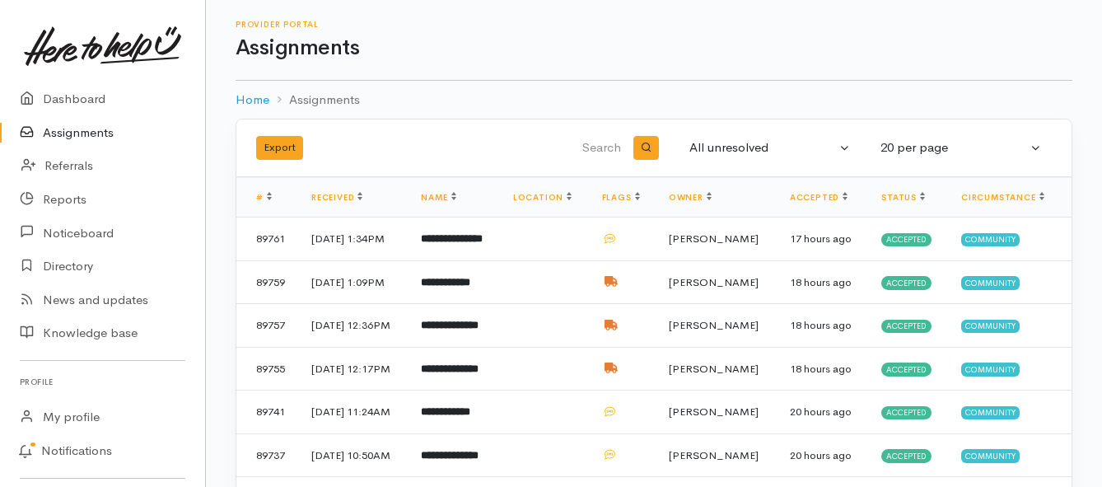
click at [94, 133] on link "Assignments" at bounding box center [102, 133] width 205 height 34
click at [72, 130] on link "Assignments" at bounding box center [102, 133] width 205 height 34
click at [59, 129] on link "Assignments" at bounding box center [102, 133] width 205 height 34
click at [88, 137] on link "Assignments" at bounding box center [102, 133] width 205 height 34
click at [63, 130] on link "Assignments" at bounding box center [102, 133] width 205 height 34
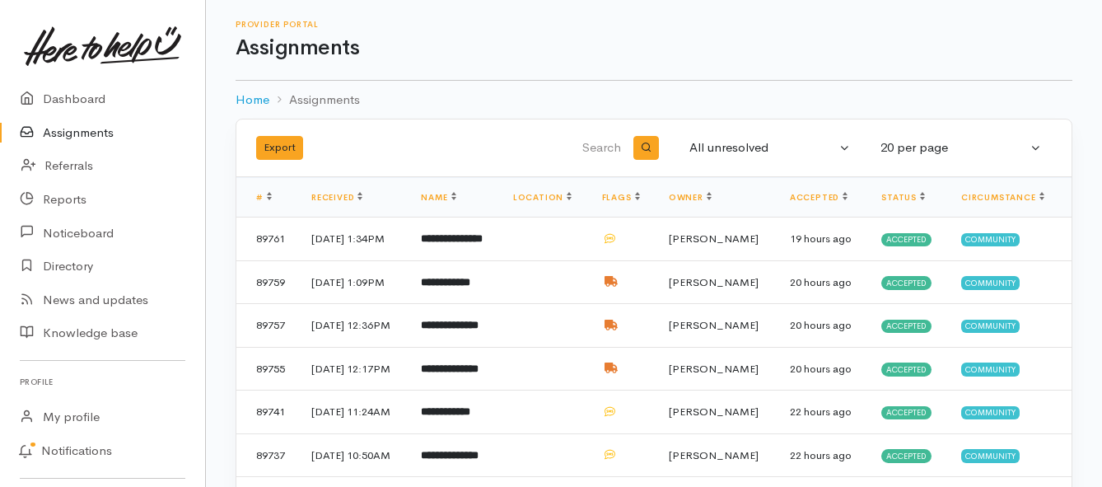
click at [100, 136] on link "Assignments" at bounding box center [102, 133] width 205 height 34
click at [82, 132] on link "Assignments" at bounding box center [102, 133] width 205 height 34
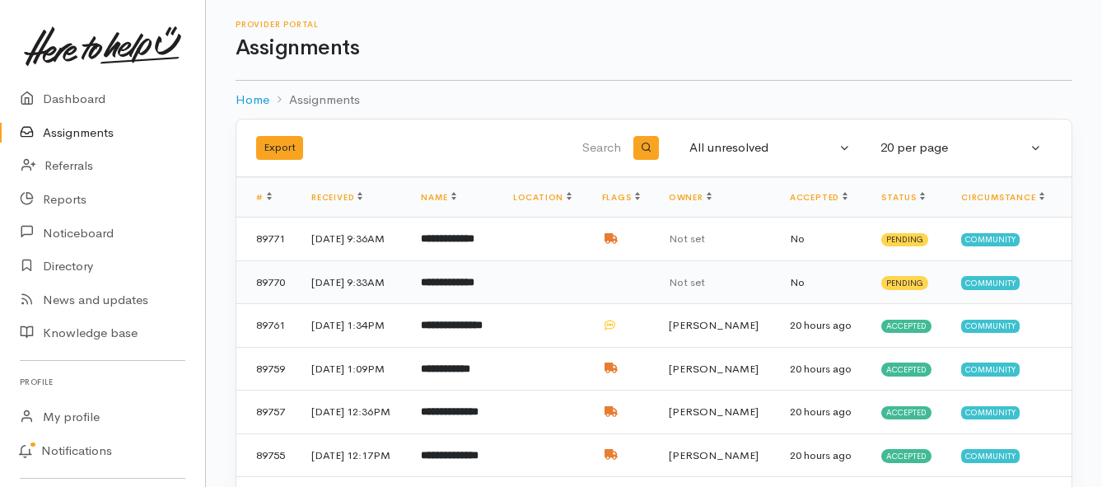
click at [474, 287] on b "**********" at bounding box center [448, 282] width 54 height 11
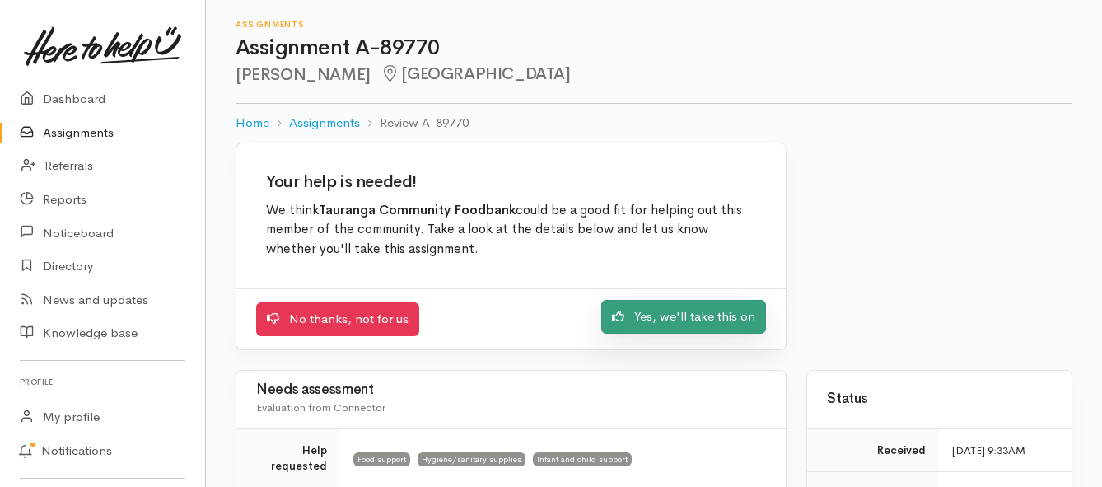
click at [693, 322] on link "Yes, we'll take this on" at bounding box center [683, 317] width 165 height 34
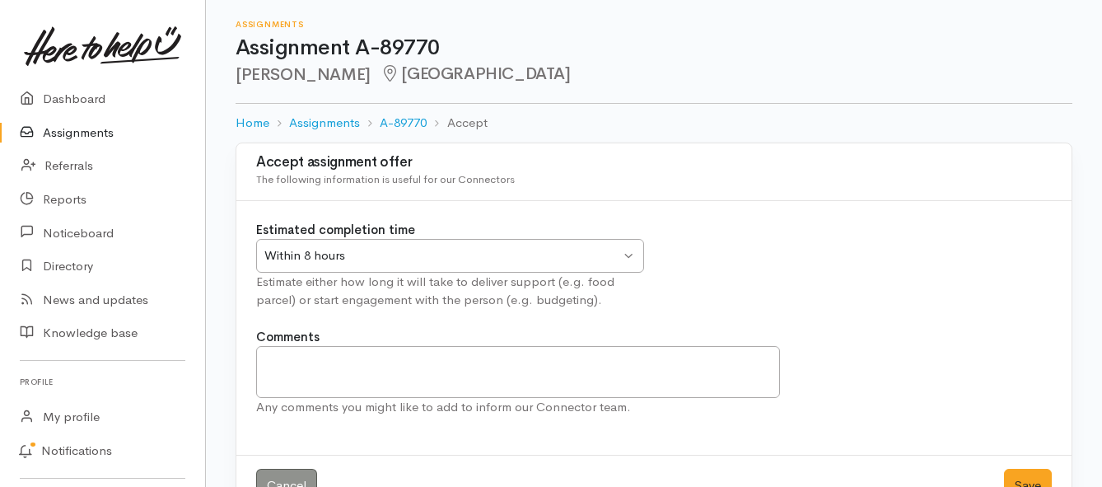
scroll to position [49, 0]
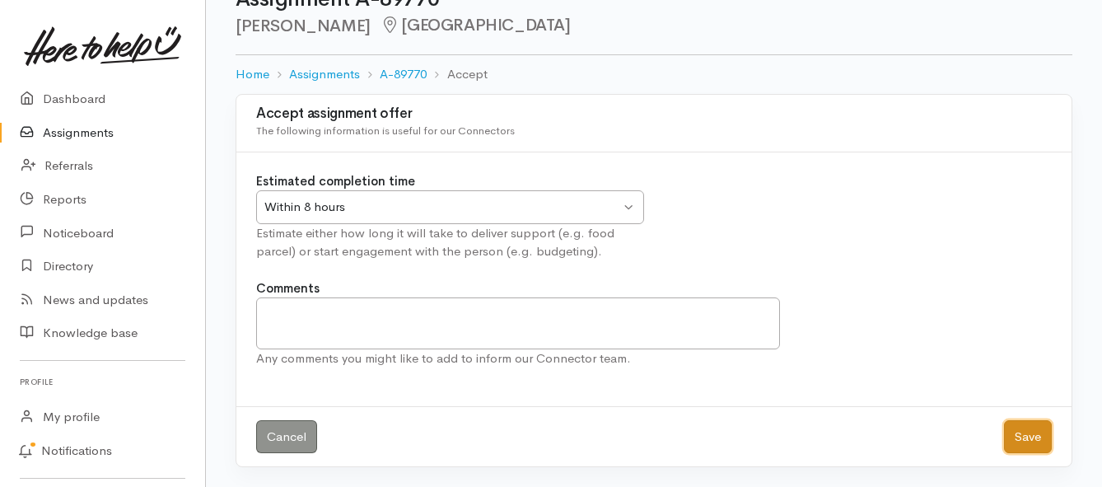
click at [1027, 437] on button "Save" at bounding box center [1028, 437] width 48 height 34
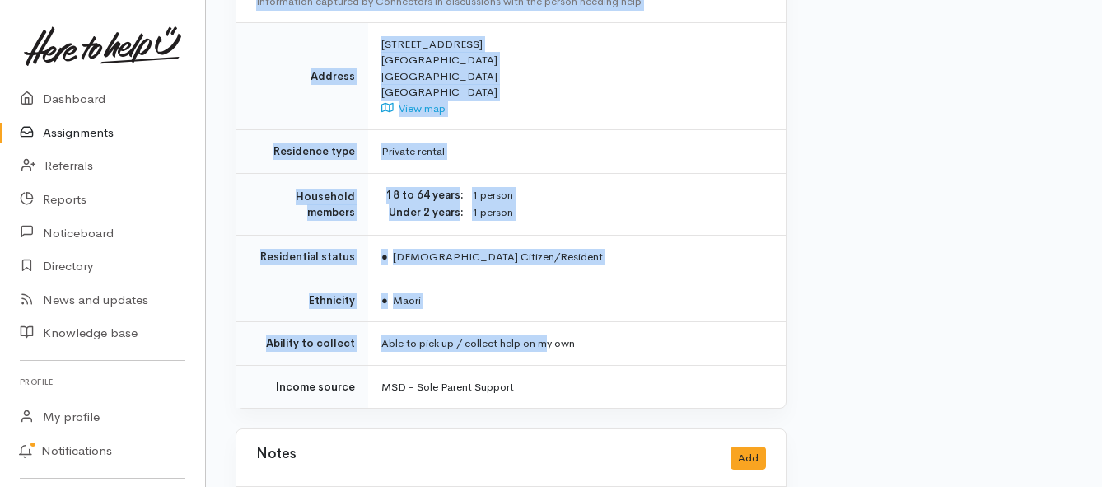
scroll to position [1318, 0]
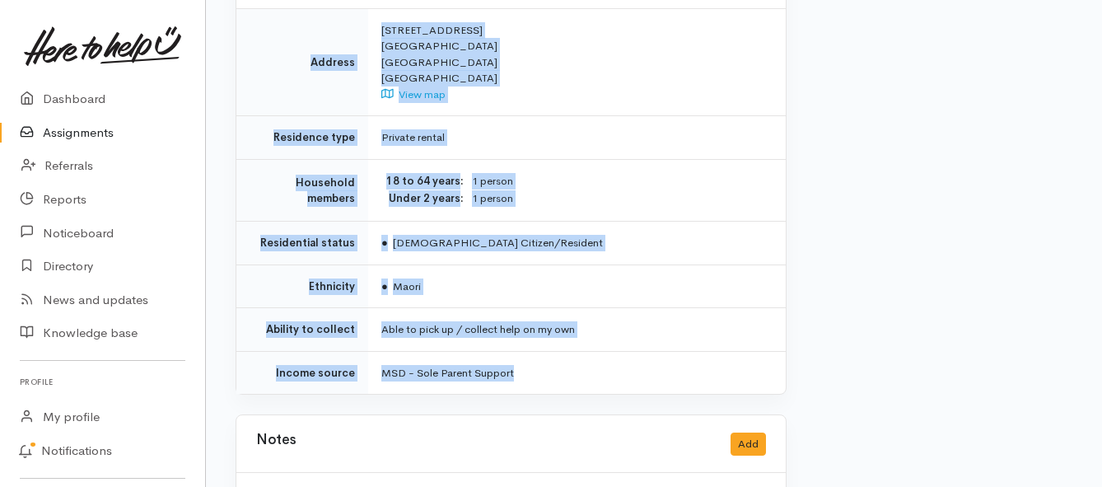
drag, startPoint x: 350, startPoint y: 226, endPoint x: 549, endPoint y: 317, distance: 219.3
copy div "**********"
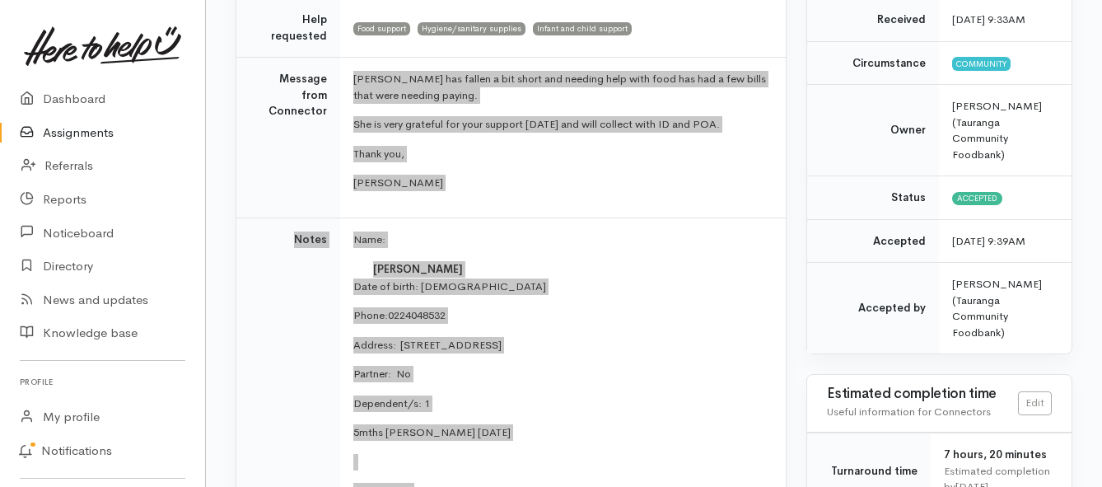
scroll to position [247, 0]
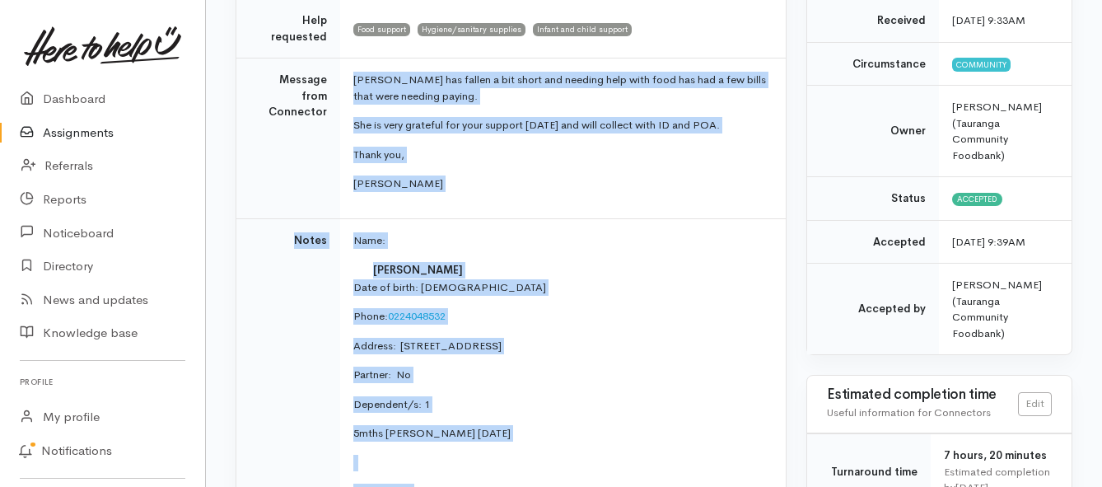
click at [67, 129] on link "Assignments" at bounding box center [102, 133] width 205 height 34
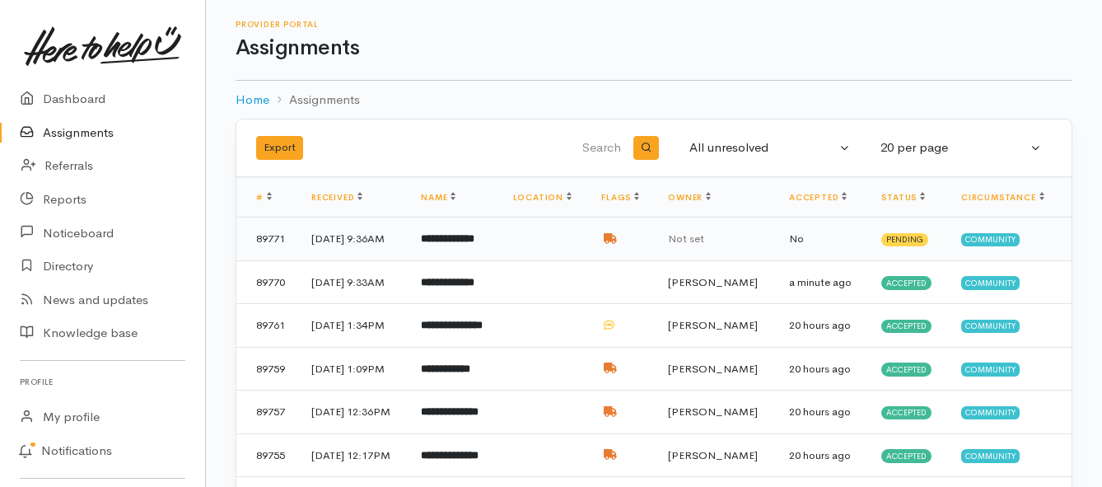
click at [472, 244] on b "**********" at bounding box center [448, 238] width 54 height 11
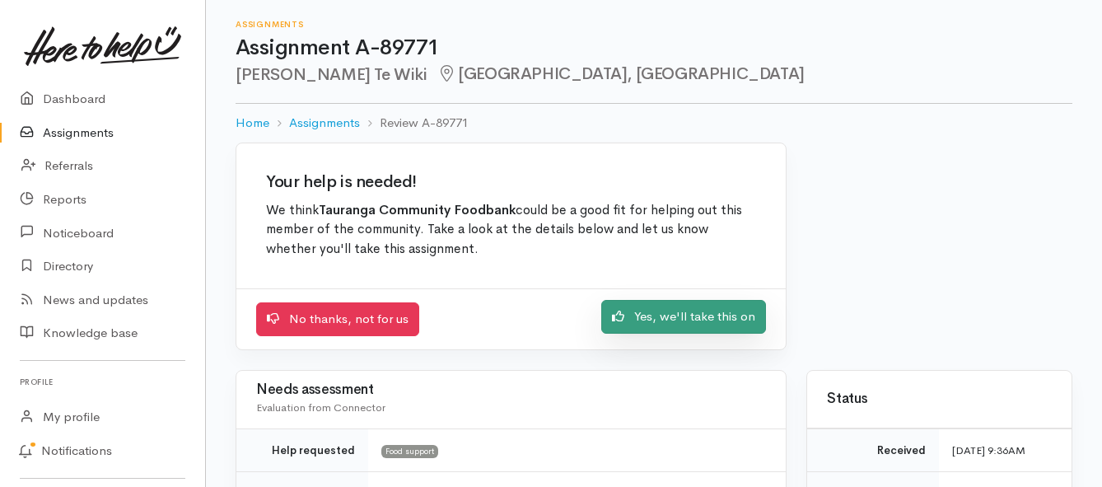
click at [643, 317] on link "Yes, we'll take this on" at bounding box center [683, 317] width 165 height 34
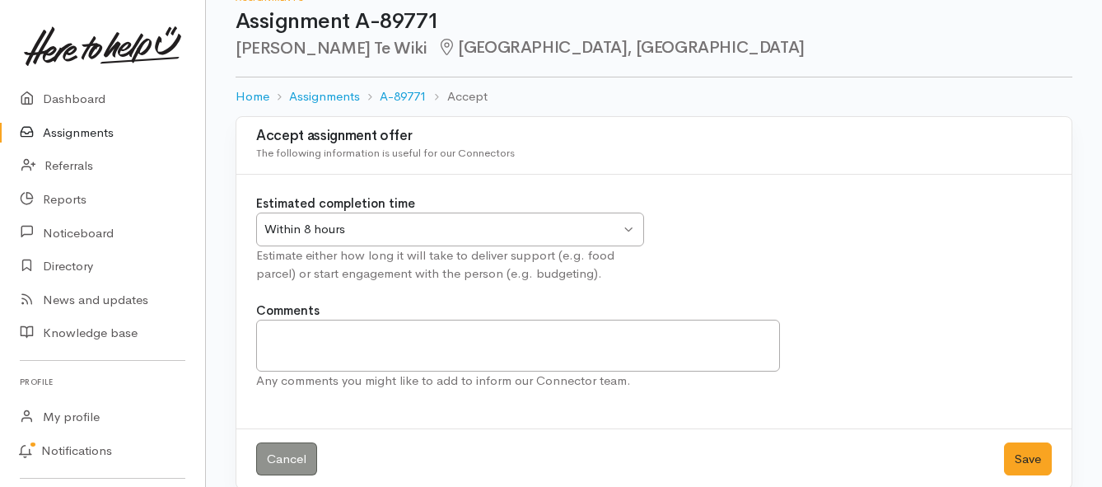
scroll to position [49, 0]
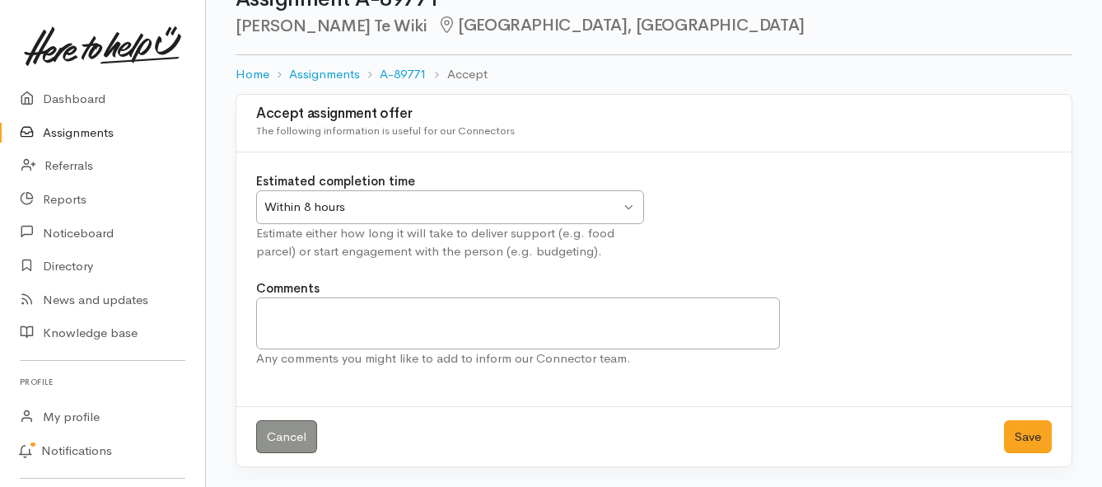
click at [627, 209] on div "Within 8 hours Within 8 hours" at bounding box center [450, 207] width 388 height 34
click at [1030, 441] on button "Save" at bounding box center [1028, 437] width 48 height 34
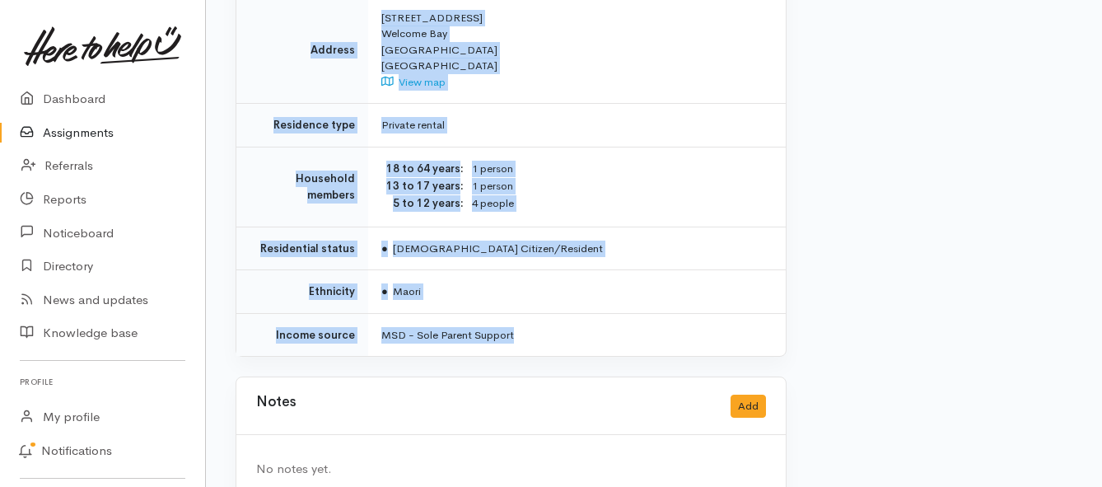
scroll to position [1534, 0]
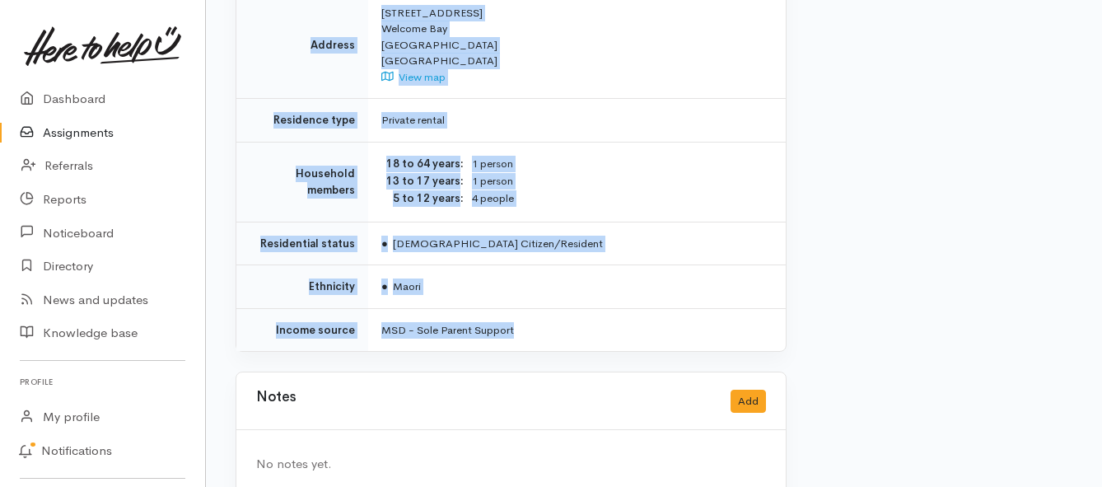
drag, startPoint x: 381, startPoint y: 145, endPoint x: 596, endPoint y: 287, distance: 257.9
copy div "Kia ora team, Delivery tomorrow for Tonya - 1 x adult, 5 x children, no food al…"
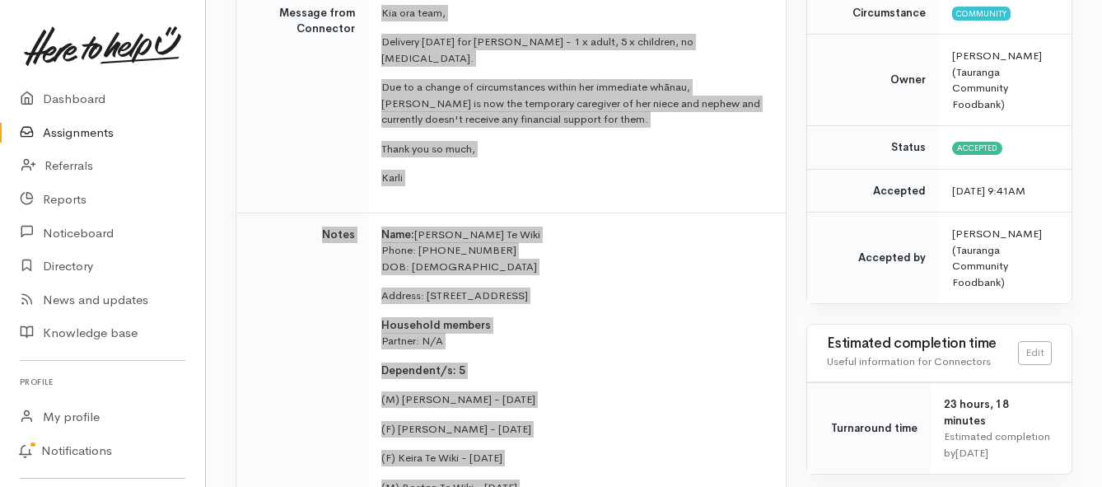
scroll to position [216, 0]
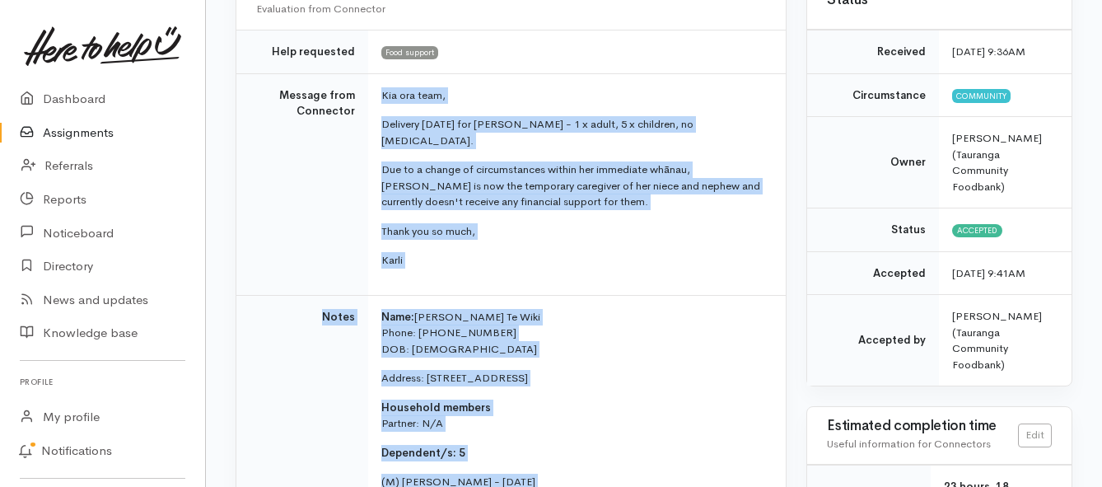
click at [49, 135] on link "Assignments" at bounding box center [102, 133] width 205 height 34
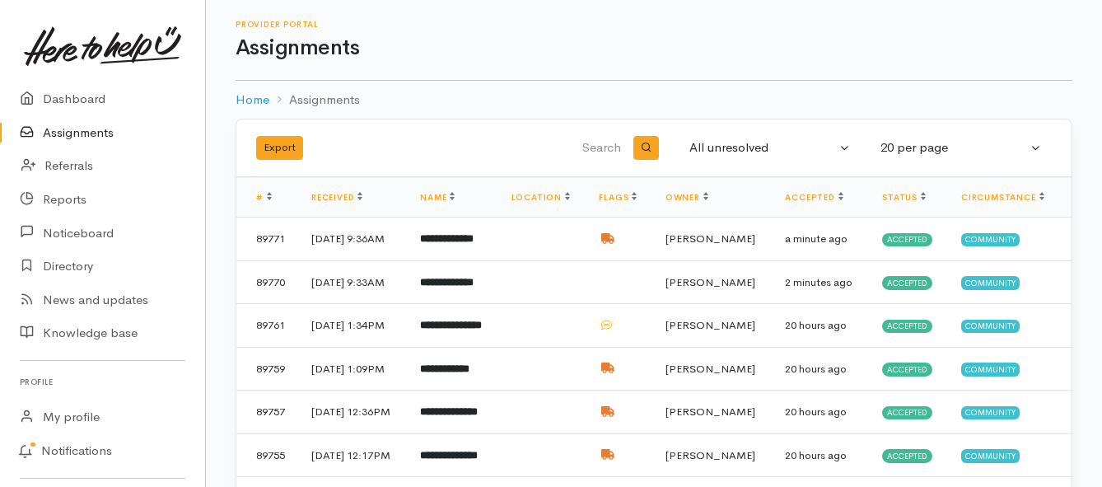
click at [74, 126] on link "Assignments" at bounding box center [102, 133] width 205 height 34
click at [77, 136] on link "Assignments" at bounding box center [102, 133] width 205 height 34
click at [69, 133] on link "Assignments" at bounding box center [102, 133] width 205 height 34
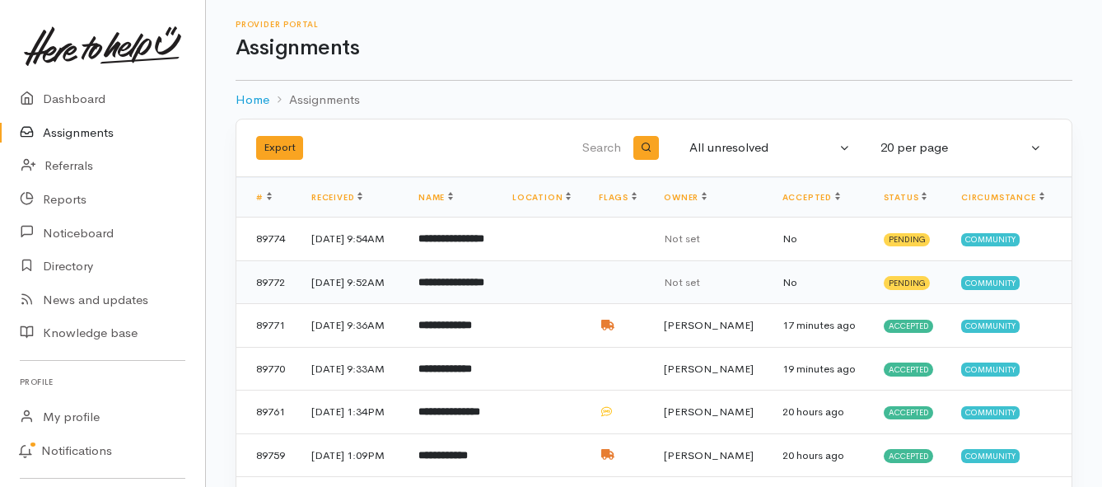
click at [460, 287] on b "**********" at bounding box center [451, 282] width 66 height 11
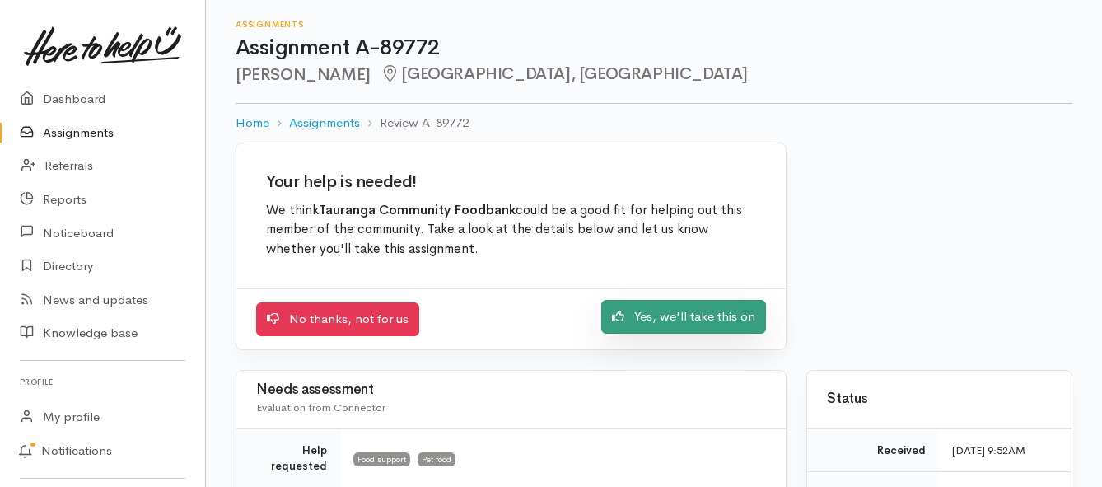
click at [698, 321] on link "Yes, we'll take this on" at bounding box center [683, 317] width 165 height 34
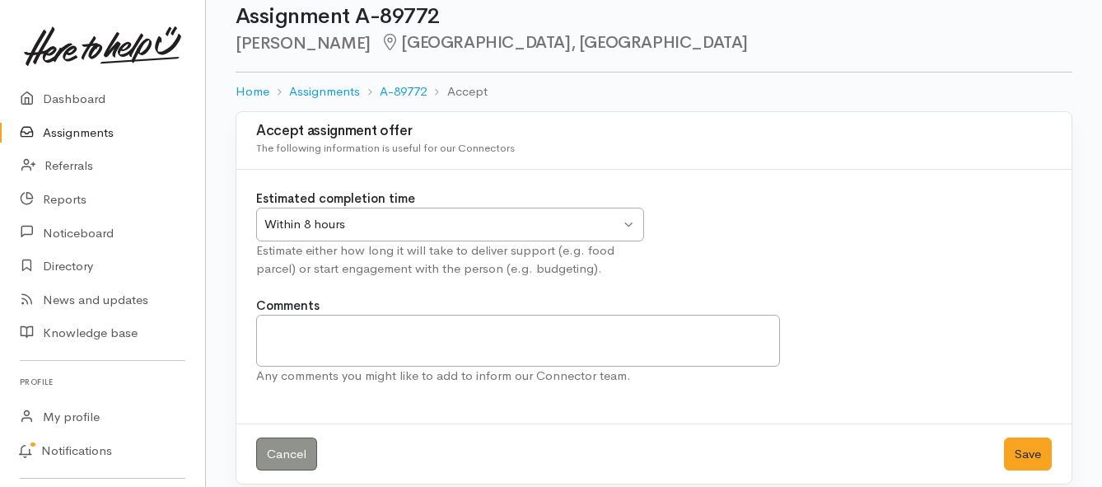
scroll to position [49, 0]
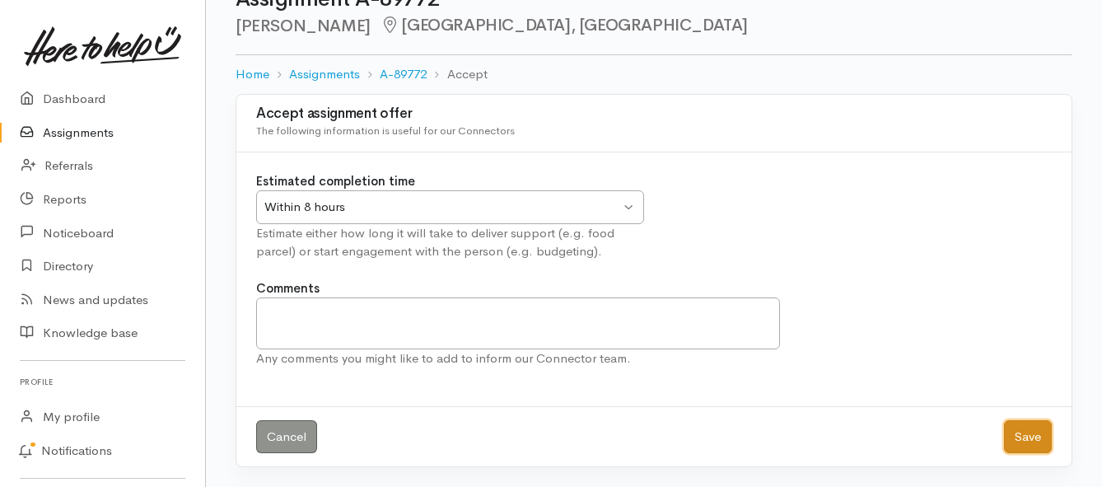
click at [1020, 442] on button "Save" at bounding box center [1028, 437] width 48 height 34
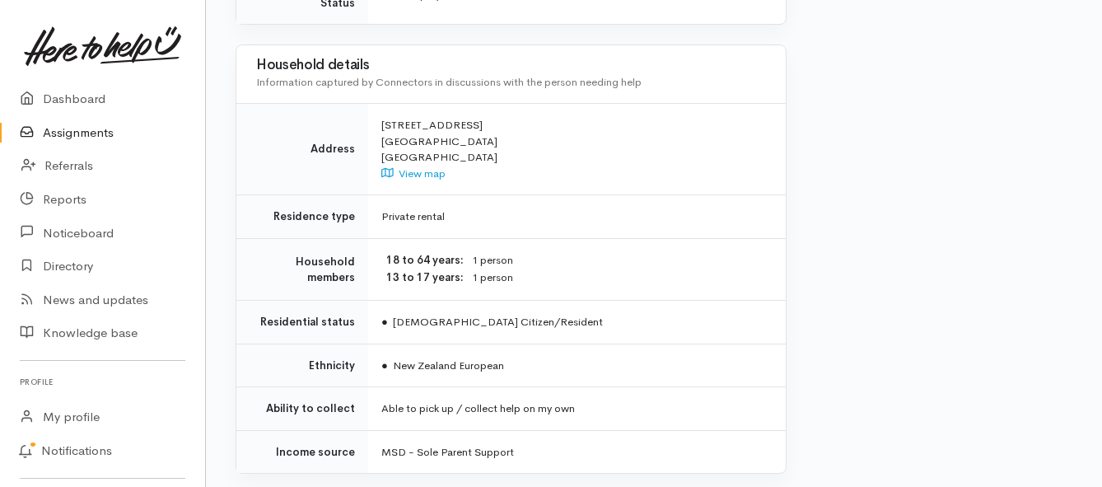
scroll to position [1404, 0]
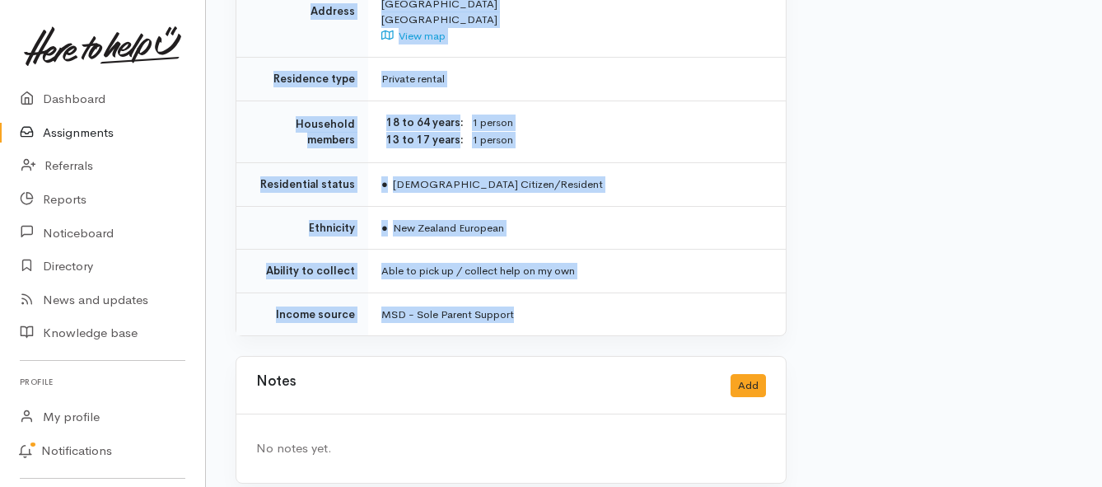
drag, startPoint x: 353, startPoint y: 161, endPoint x: 556, endPoint y: 282, distance: 236.3
copy div "**********"
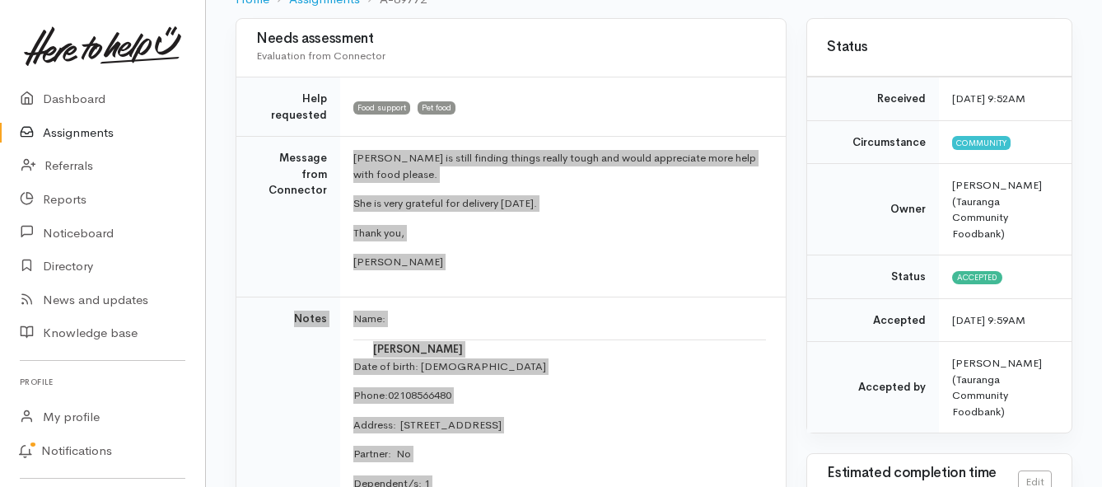
scroll to position [86, 0]
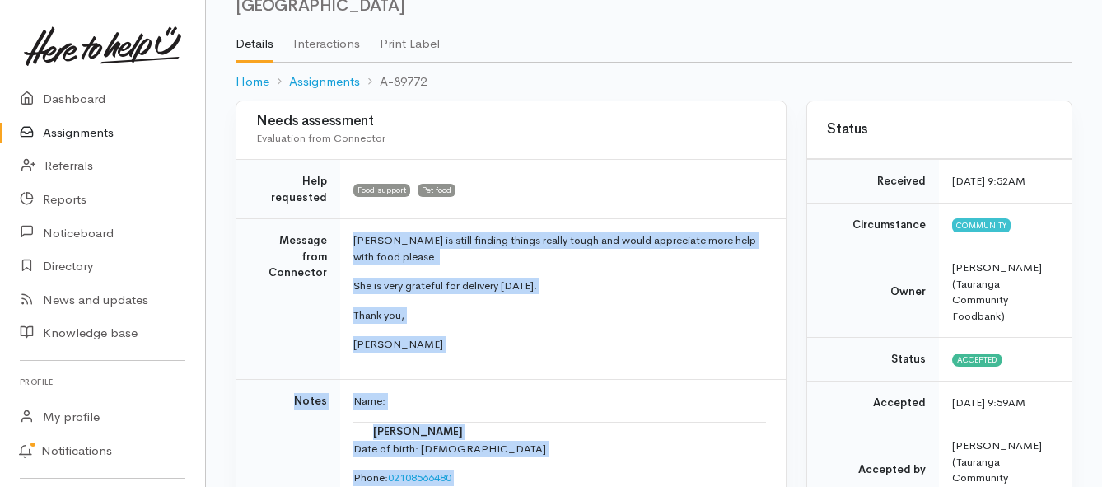
click at [65, 134] on link "Assignments" at bounding box center [102, 133] width 205 height 34
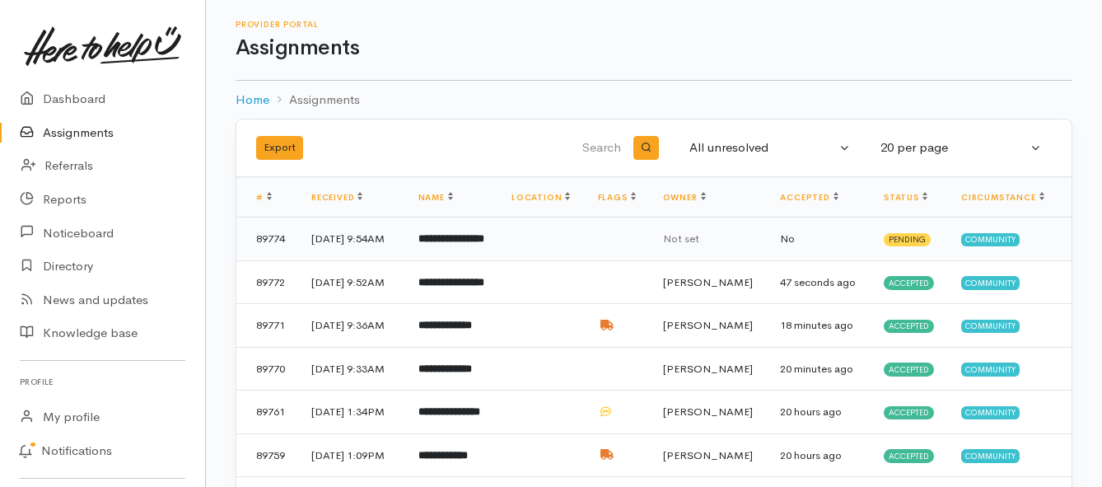
click at [462, 244] on b "**********" at bounding box center [451, 238] width 66 height 11
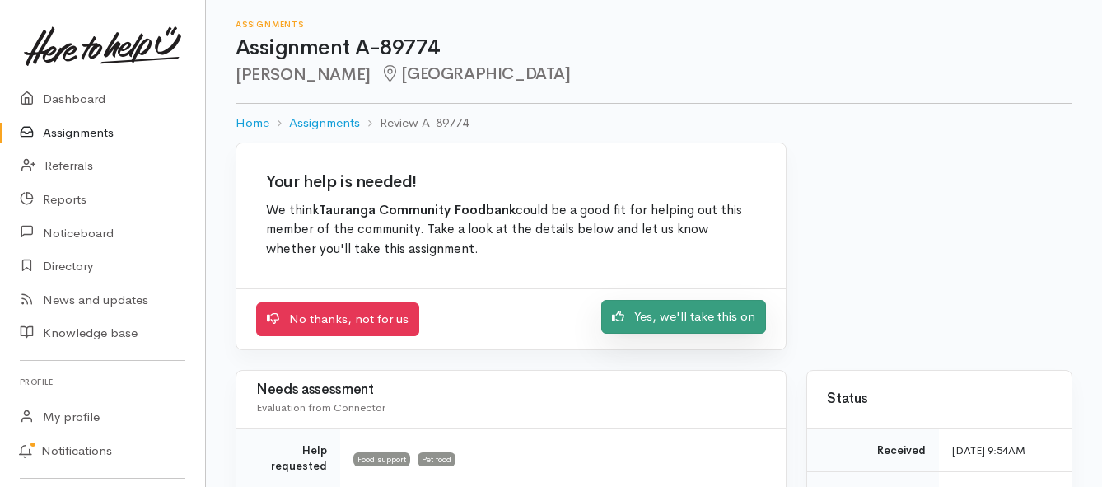
click at [651, 327] on link "Yes, we'll take this on" at bounding box center [683, 317] width 165 height 34
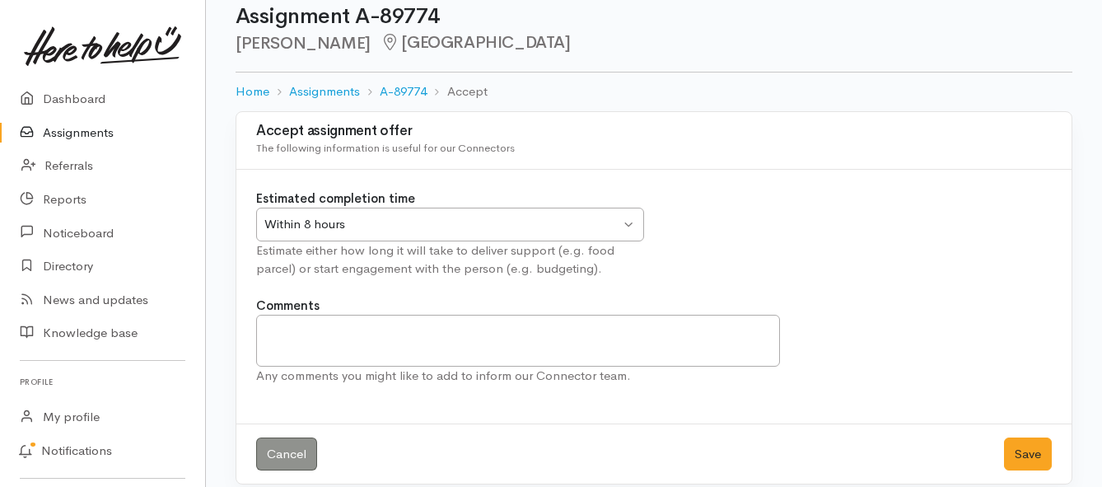
scroll to position [49, 0]
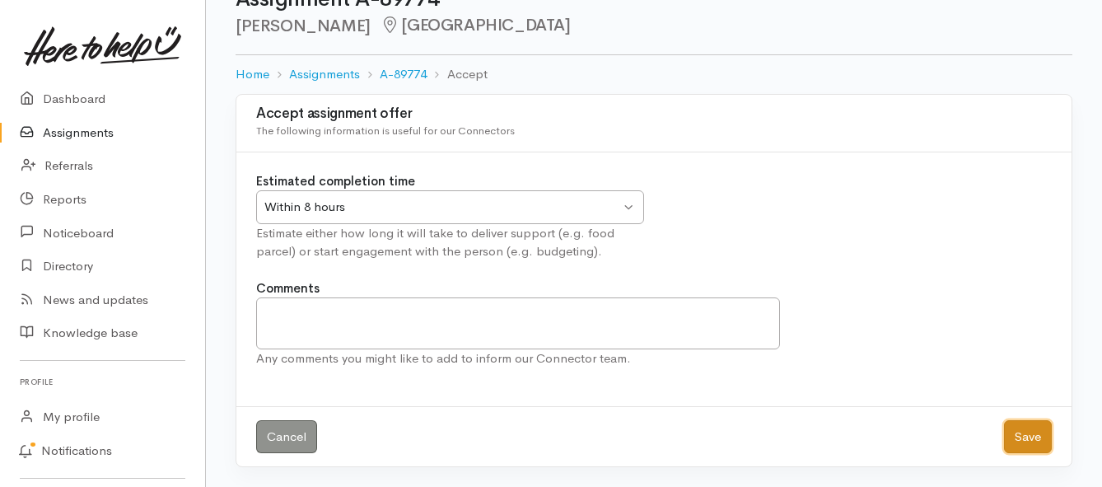
click at [1034, 440] on button "Save" at bounding box center [1028, 437] width 48 height 34
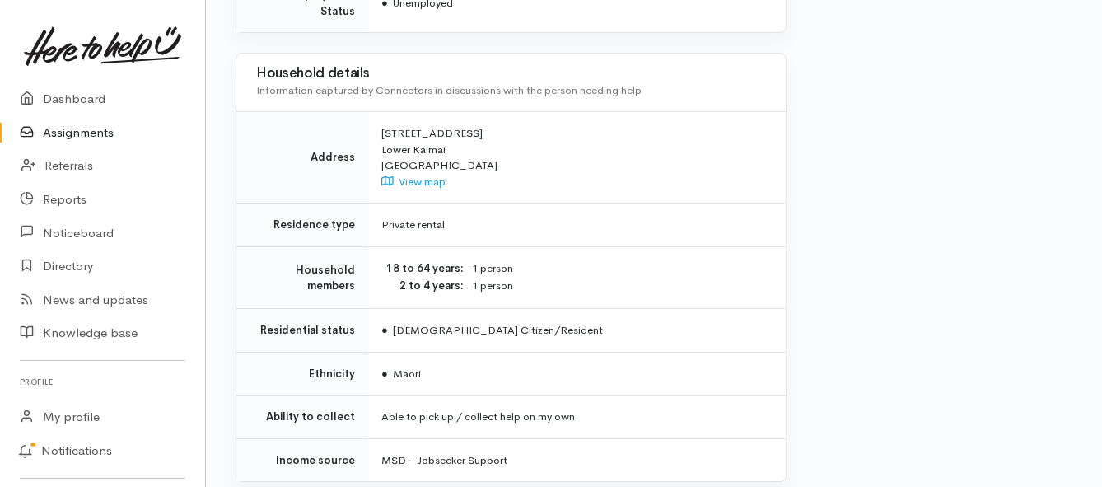
scroll to position [1236, 0]
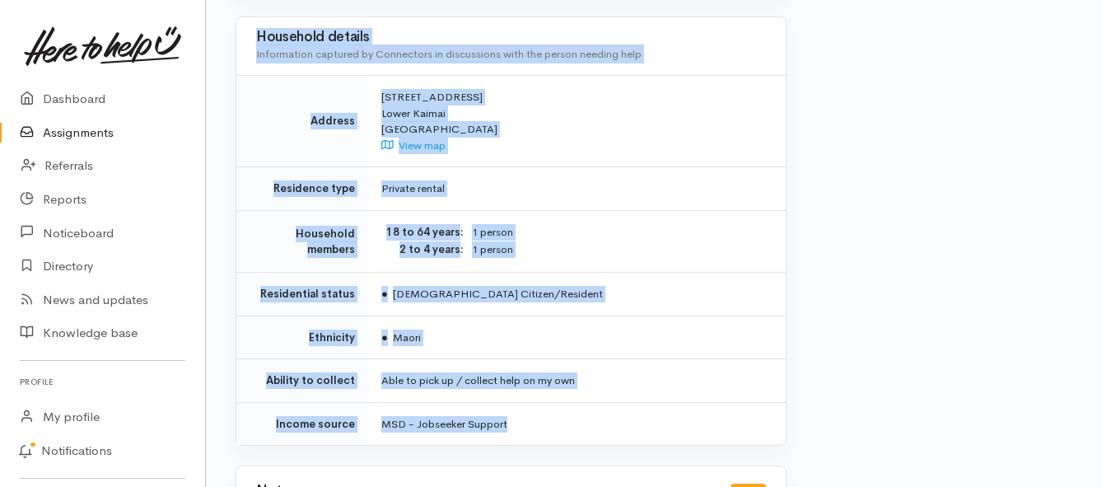
drag, startPoint x: 349, startPoint y: 227, endPoint x: 541, endPoint y: 377, distance: 243.5
copy div "**********"
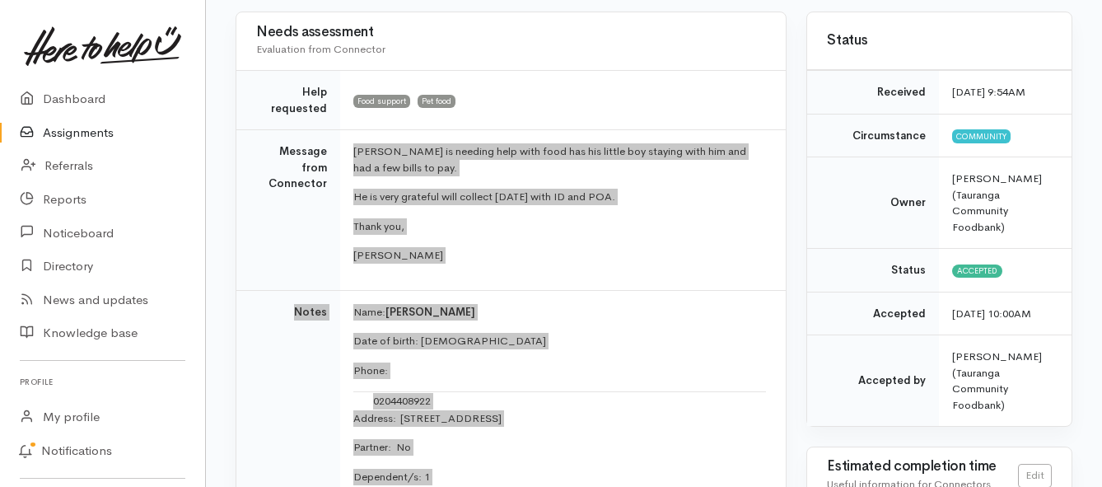
scroll to position [165, 0]
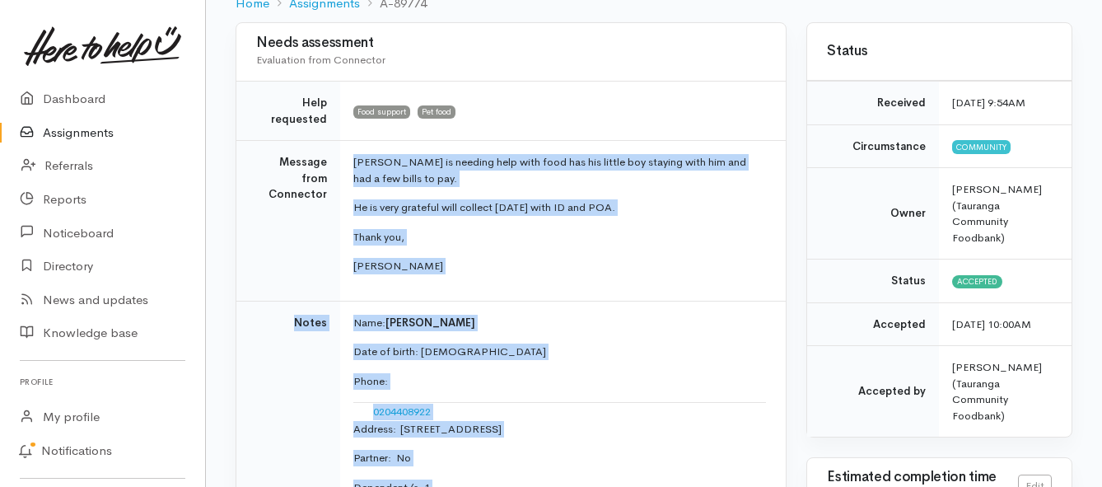
click at [78, 129] on link "Assignments" at bounding box center [102, 133] width 205 height 34
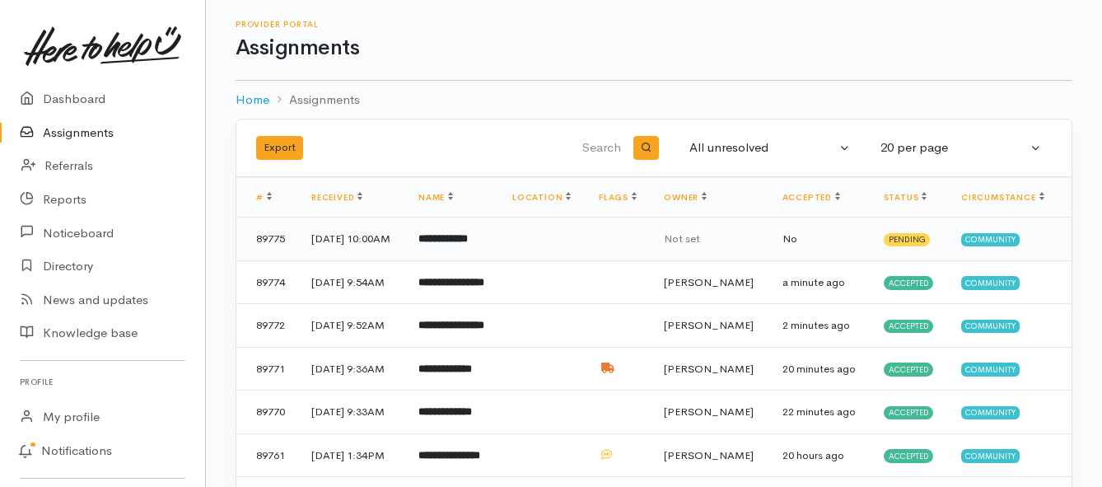
click at [468, 244] on b "**********" at bounding box center [442, 238] width 49 height 11
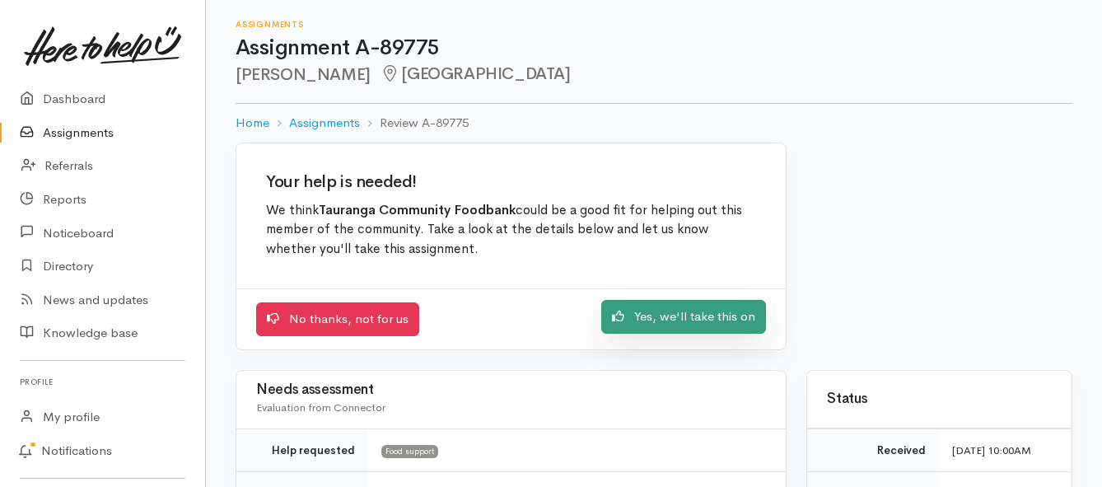
click at [656, 318] on link "Yes, we'll take this on" at bounding box center [683, 317] width 165 height 34
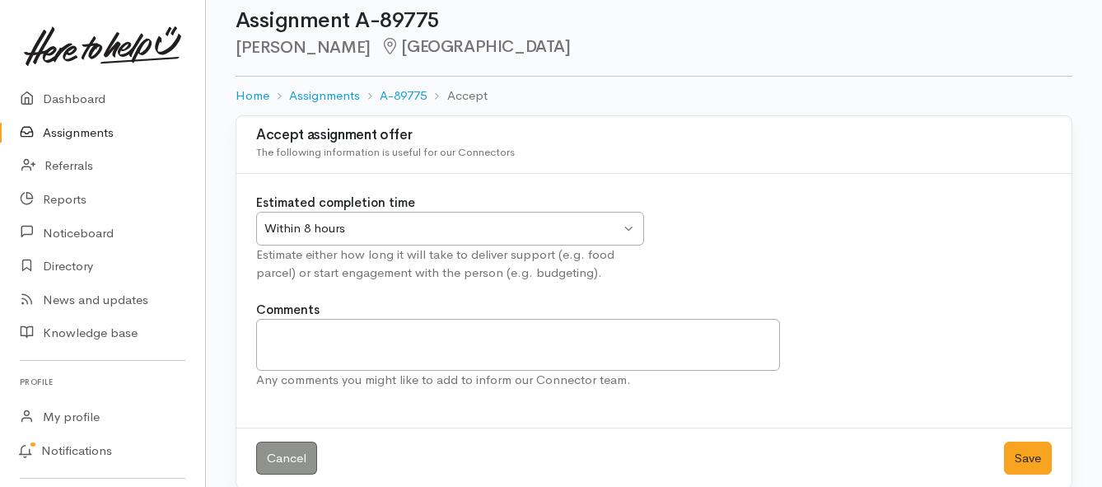
scroll to position [49, 0]
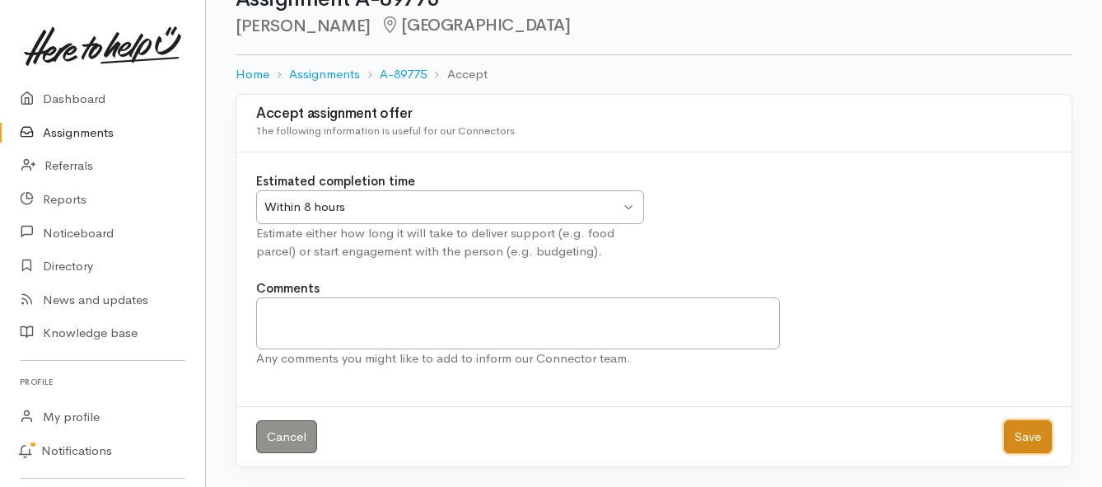
click at [1030, 441] on button "Save" at bounding box center [1028, 437] width 48 height 34
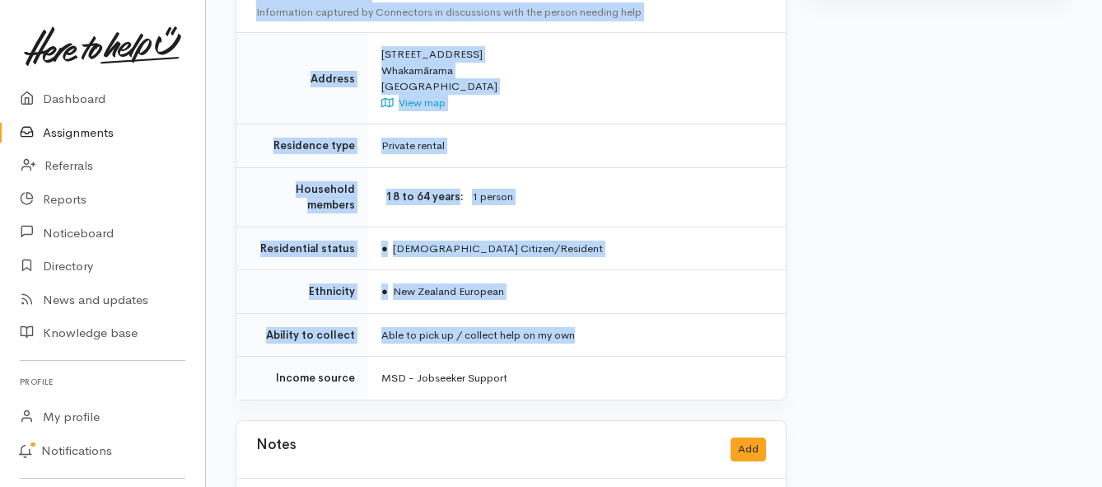
scroll to position [1117, 0]
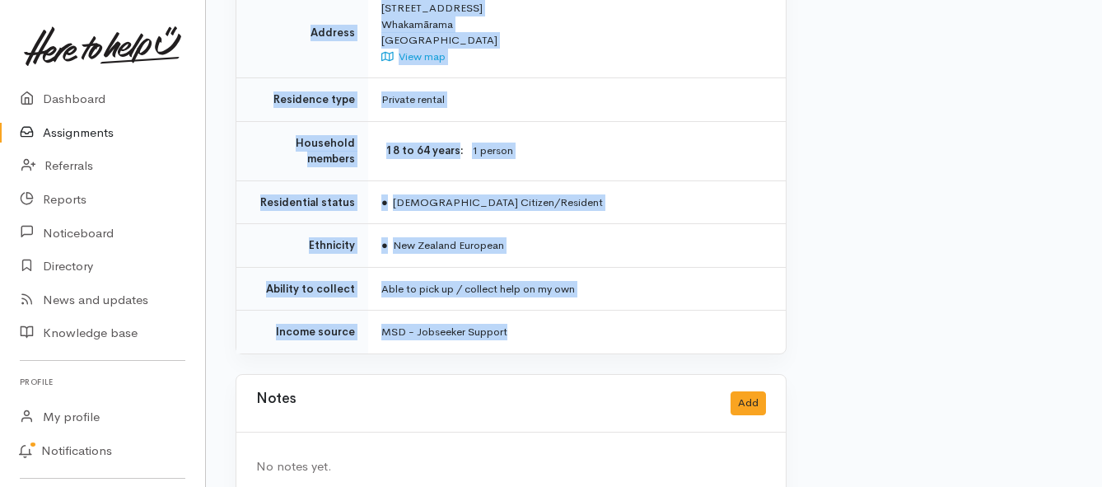
drag, startPoint x: 377, startPoint y: 124, endPoint x: 597, endPoint y: 285, distance: 272.3
copy div "**********"
drag, startPoint x: 44, startPoint y: 133, endPoint x: 56, endPoint y: 134, distance: 12.5
click at [44, 133] on link "Assignments" at bounding box center [102, 133] width 205 height 34
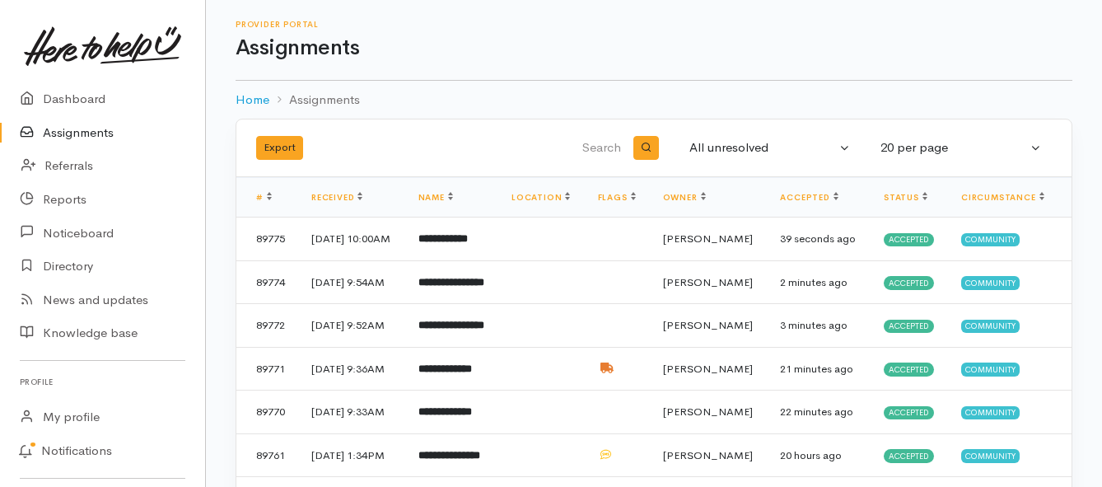
click at [77, 131] on link "Assignments" at bounding box center [102, 133] width 205 height 34
click at [64, 133] on link "Assignments" at bounding box center [102, 133] width 205 height 34
click at [468, 244] on b "**********" at bounding box center [442, 238] width 49 height 11
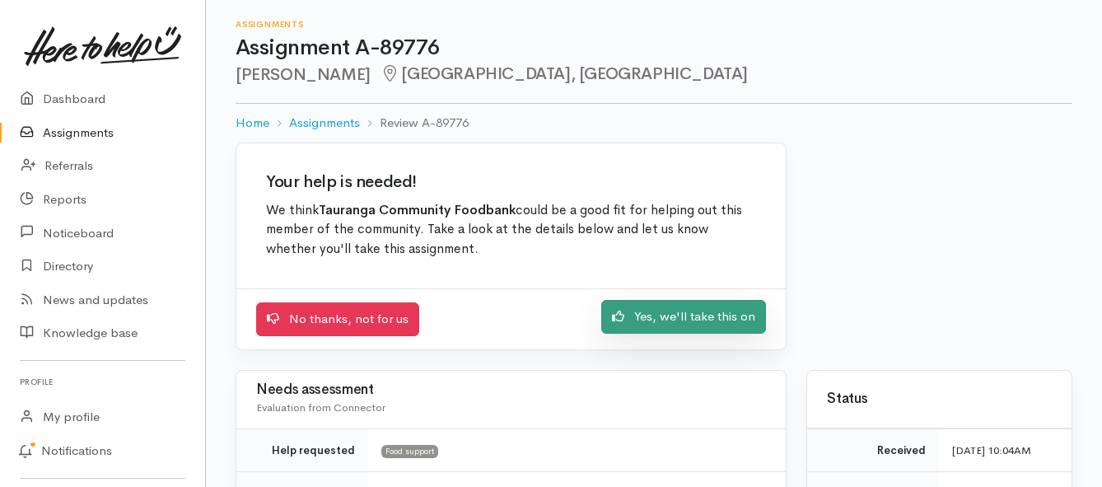
click at [666, 318] on link "Yes, we'll take this on" at bounding box center [683, 317] width 165 height 34
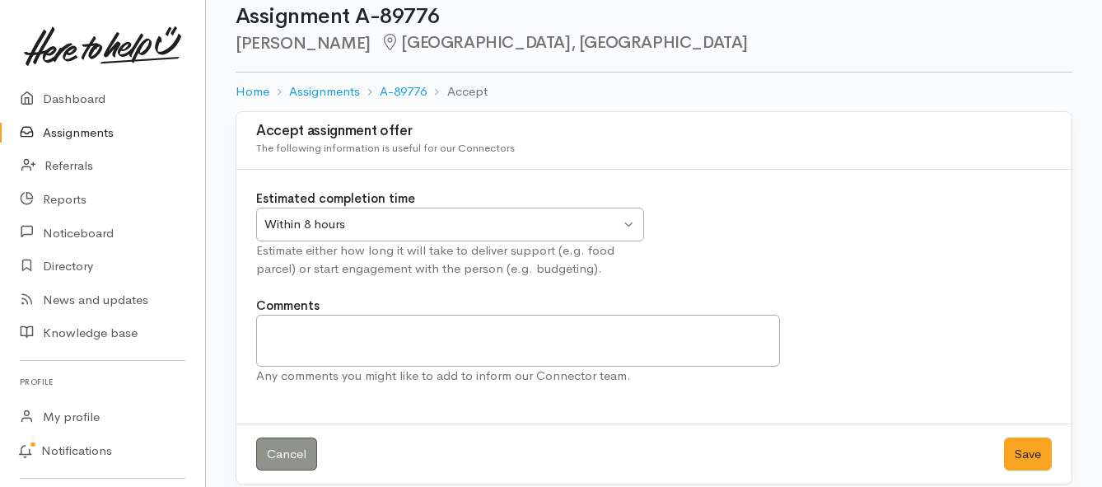
scroll to position [49, 0]
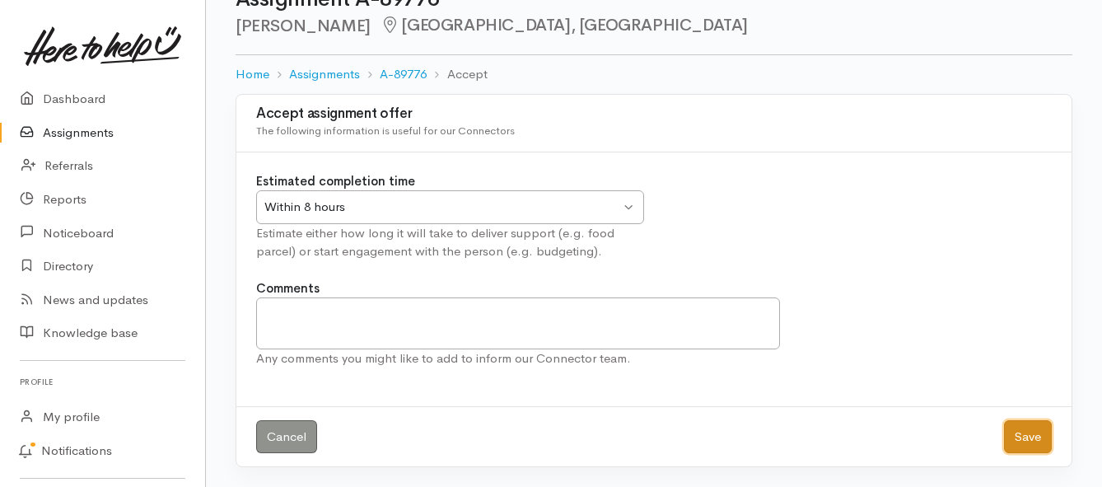
click at [1028, 443] on button "Save" at bounding box center [1028, 437] width 48 height 34
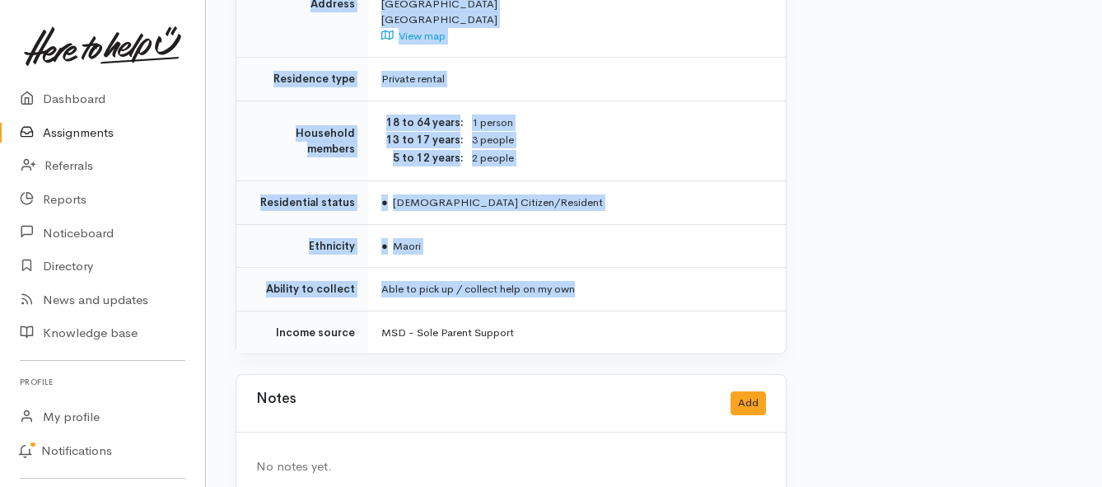
scroll to position [1367, 0]
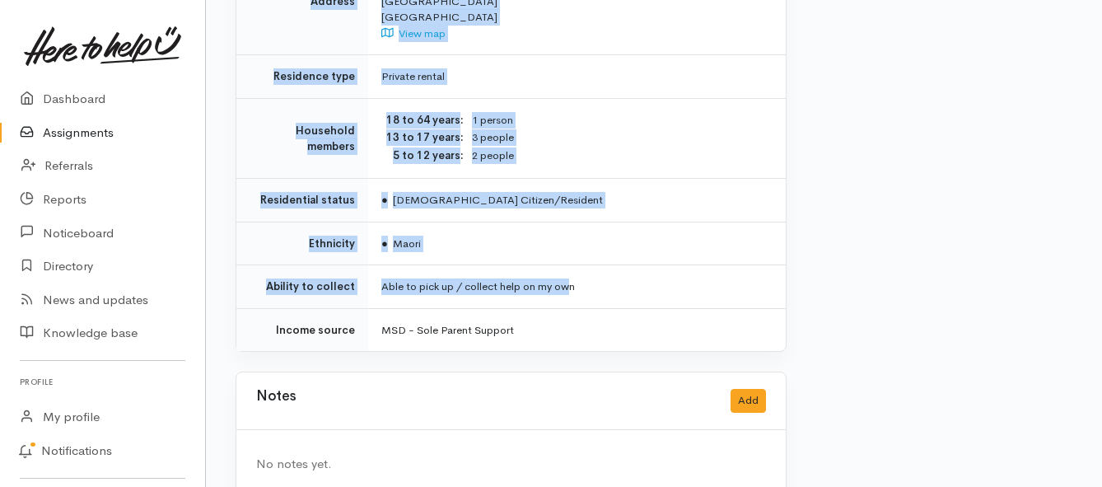
drag, startPoint x: 380, startPoint y: 148, endPoint x: 573, endPoint y: 274, distance: 231.0
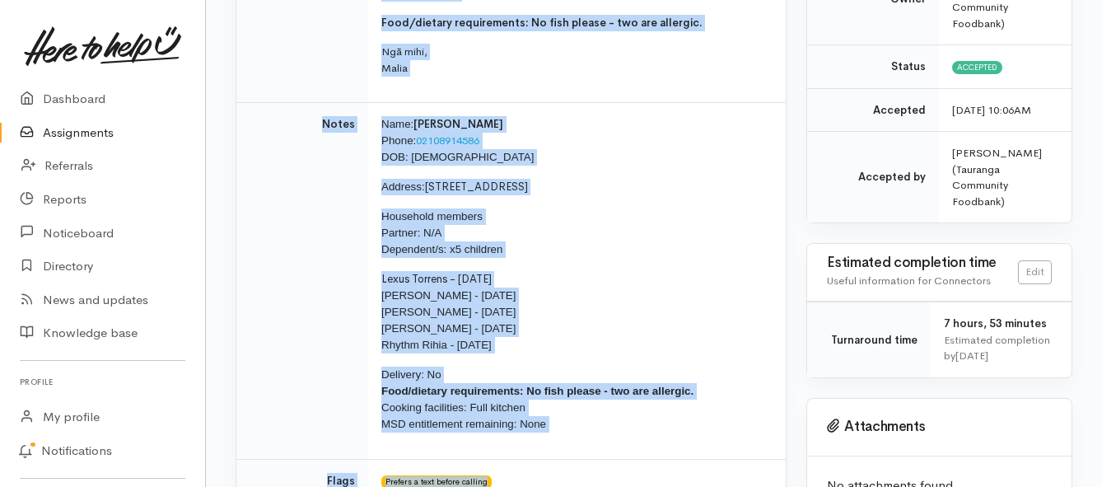
scroll to position [132, 0]
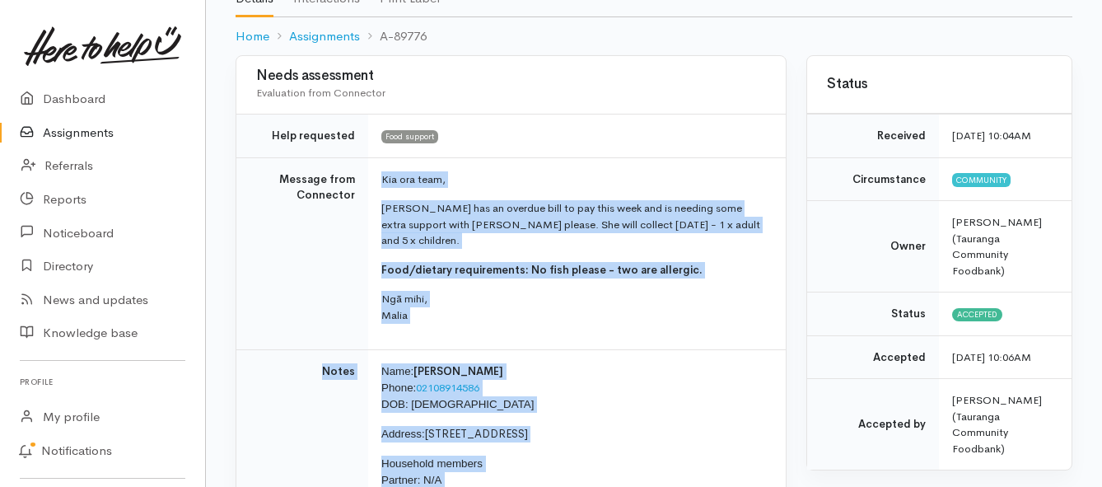
click at [606, 301] on p "Ngā mihi, Malia" at bounding box center [573, 307] width 385 height 32
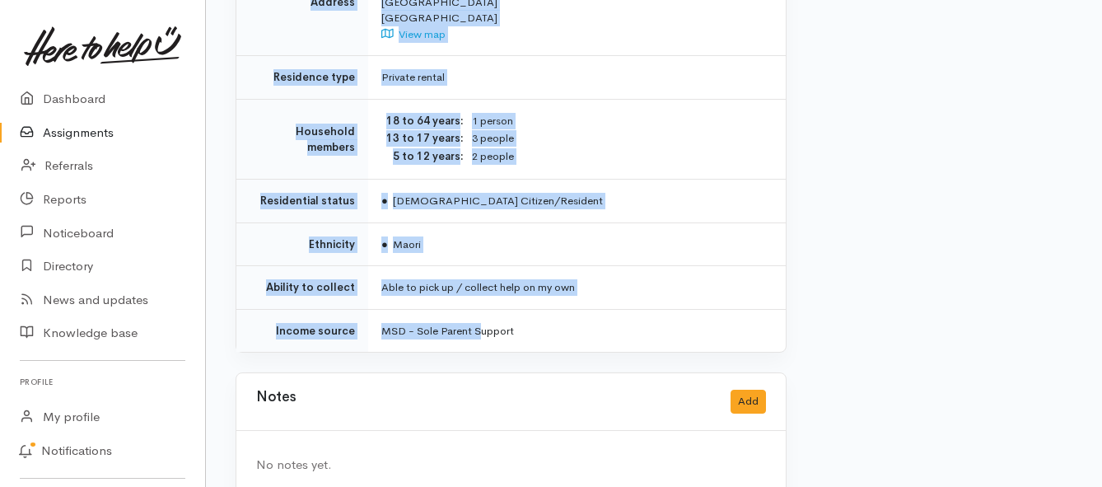
scroll to position [1367, 0]
drag, startPoint x: 380, startPoint y: 177, endPoint x: 524, endPoint y: 287, distance: 181.1
copy div "**********"
click at [90, 133] on link "Assignments" at bounding box center [102, 133] width 205 height 34
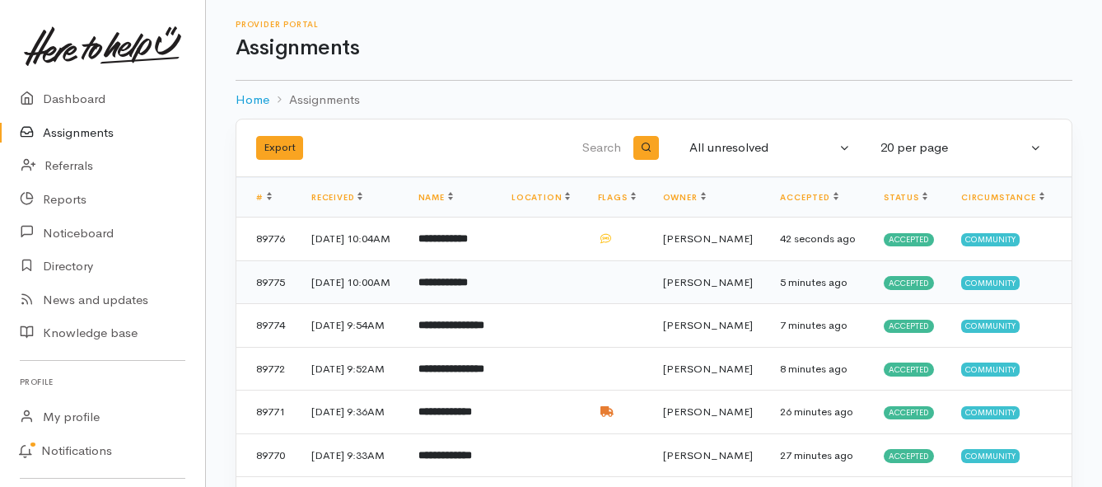
click at [487, 304] on td "**********" at bounding box center [451, 282] width 93 height 44
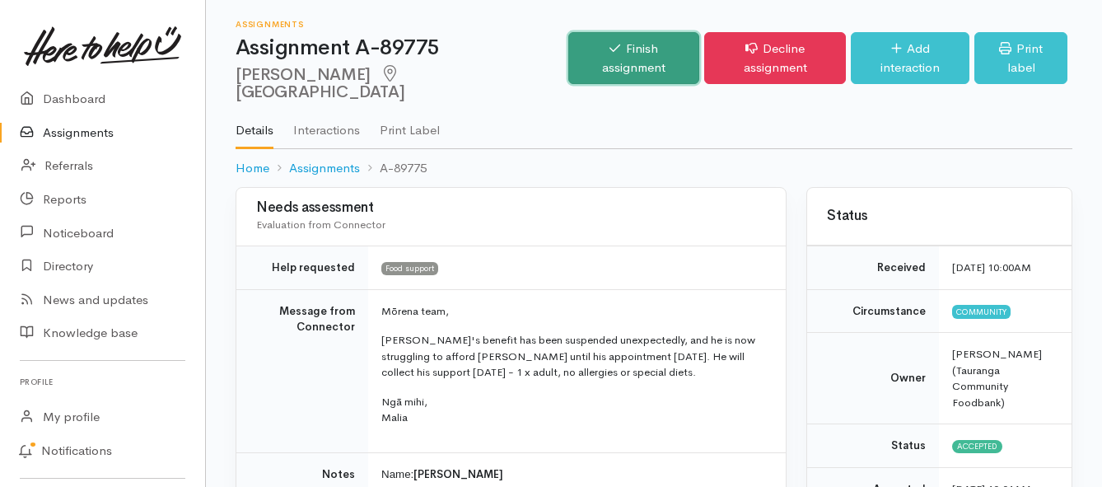
click at [633, 53] on link "Finish assignment" at bounding box center [633, 58] width 131 height 52
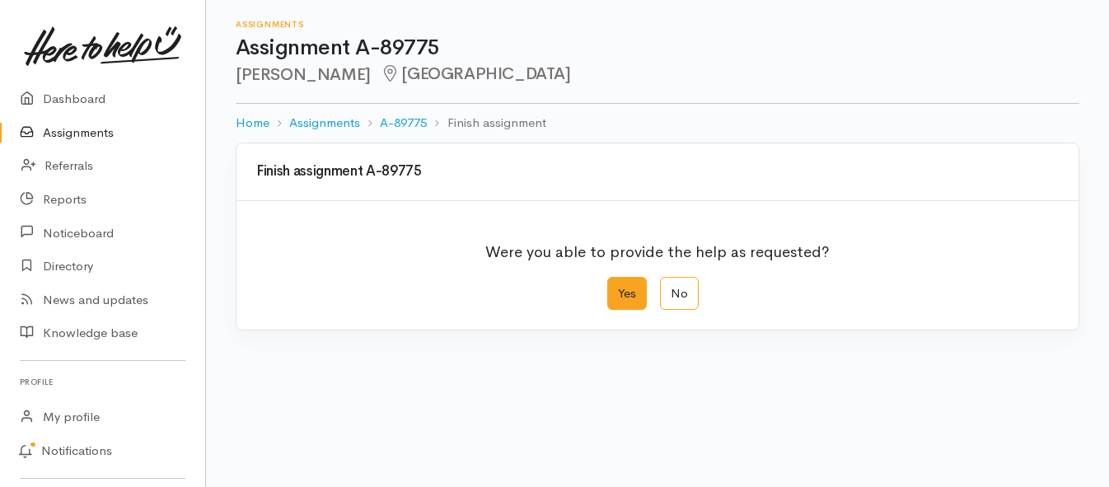
click at [623, 293] on label "Yes" at bounding box center [627, 294] width 40 height 34
click at [618, 287] on input "Yes" at bounding box center [612, 282] width 11 height 11
radio input "true"
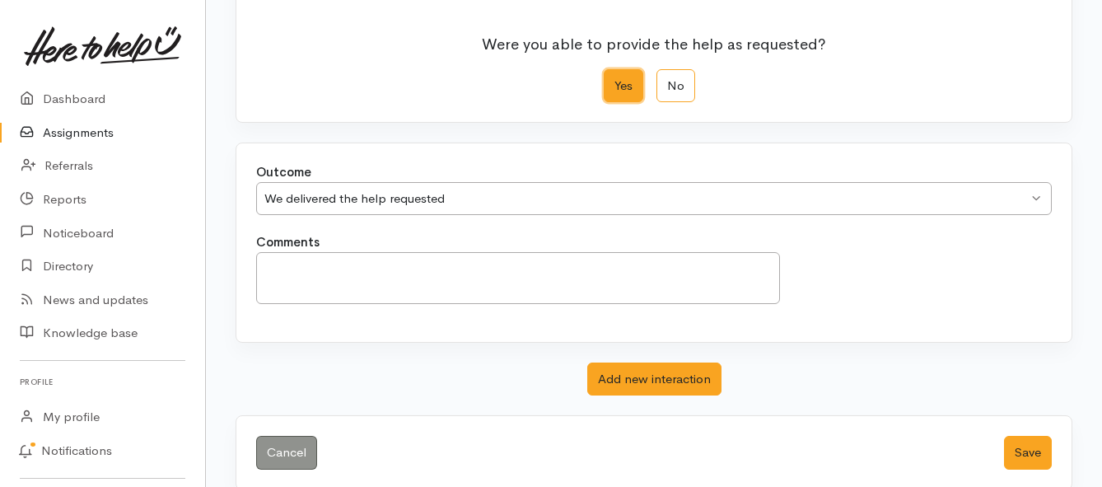
scroll to position [231, 0]
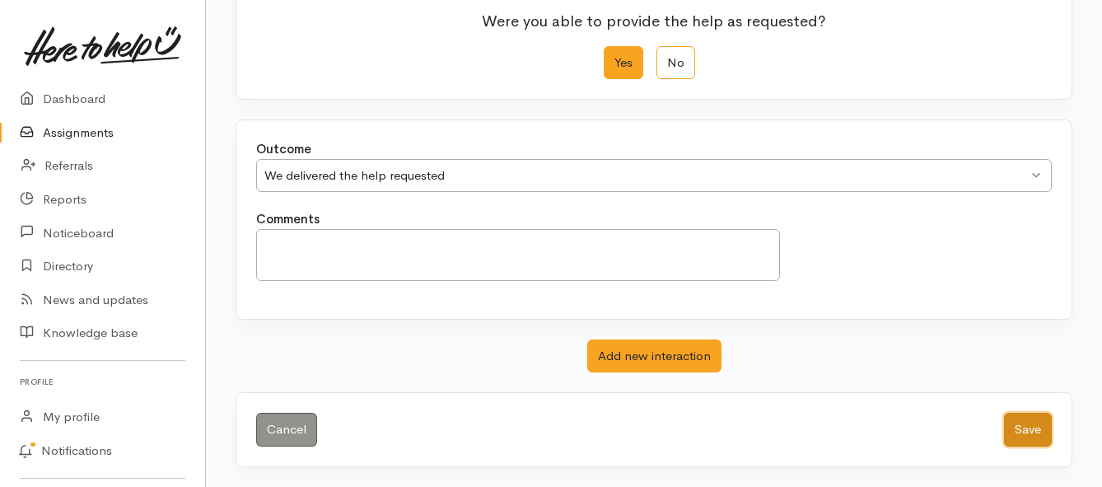
click at [1021, 424] on button "Save" at bounding box center [1028, 430] width 48 height 34
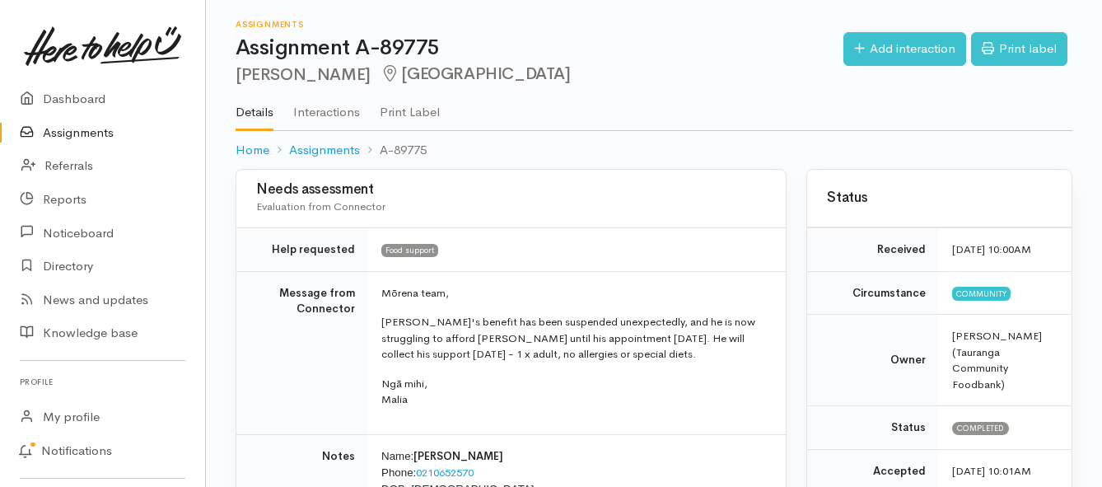
click at [93, 133] on link "Assignments" at bounding box center [102, 133] width 205 height 34
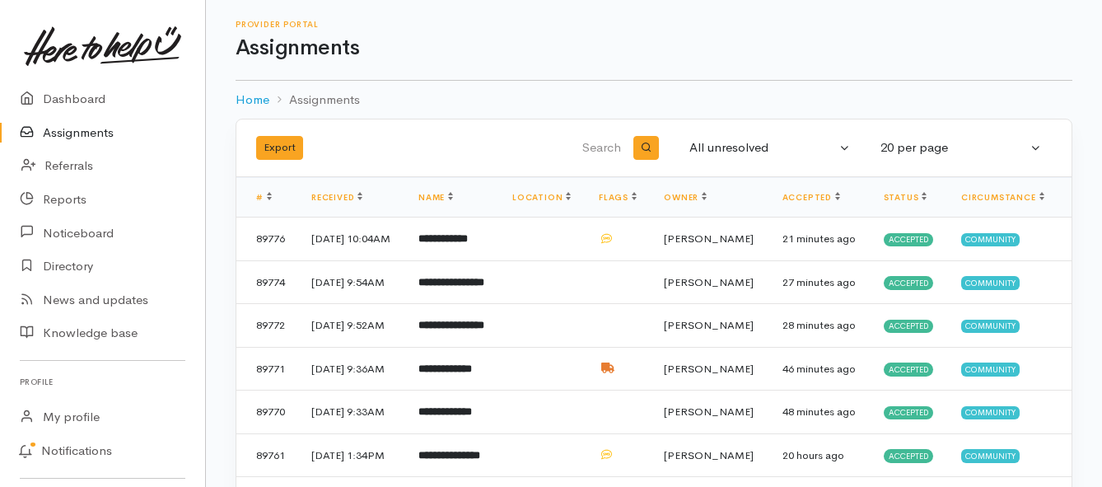
click at [87, 124] on link "Assignments" at bounding box center [102, 133] width 205 height 34
click at [67, 130] on link "Assignments" at bounding box center [102, 133] width 205 height 34
click at [101, 128] on link "Assignments" at bounding box center [102, 133] width 205 height 34
click at [470, 244] on b "**********" at bounding box center [445, 238] width 54 height 11
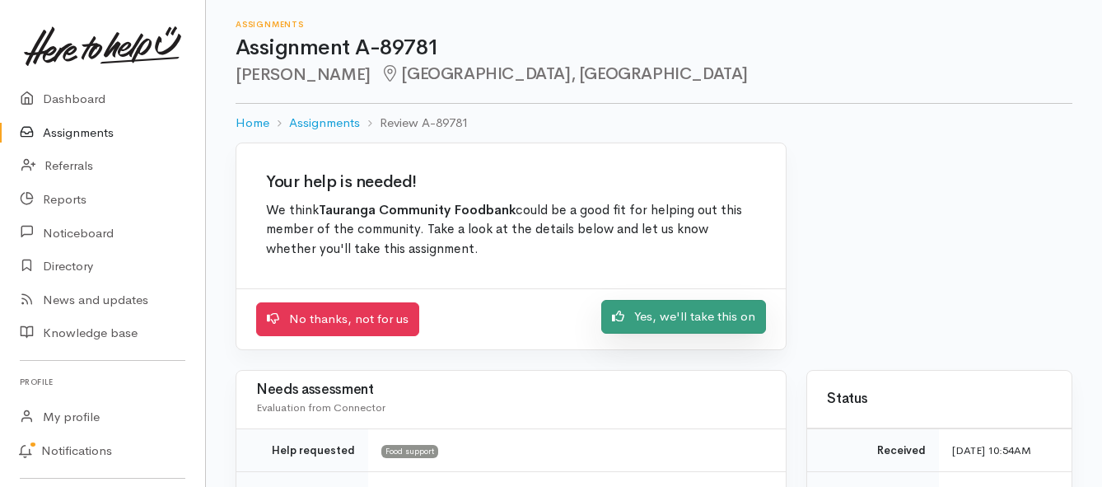
click at [643, 319] on link "Yes, we'll take this on" at bounding box center [683, 317] width 165 height 34
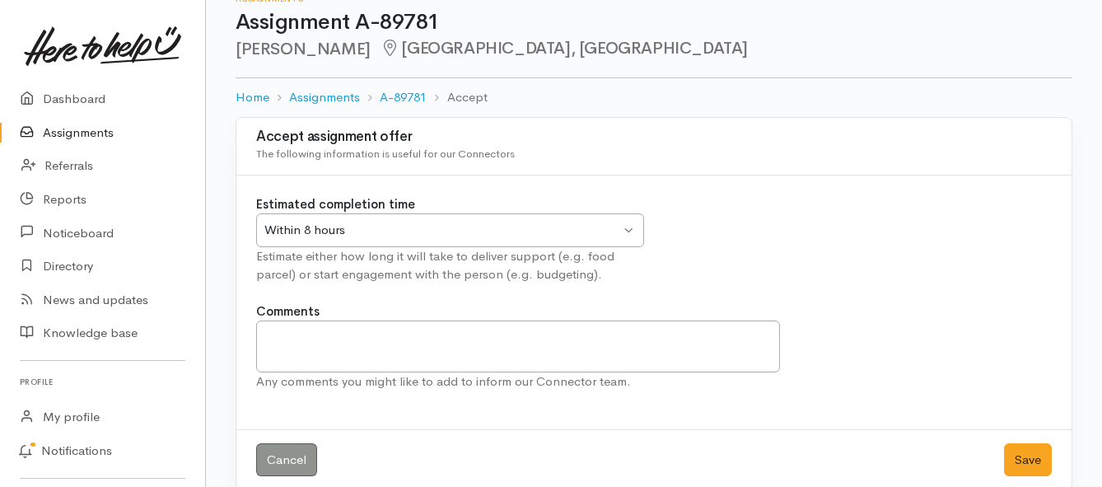
scroll to position [49, 0]
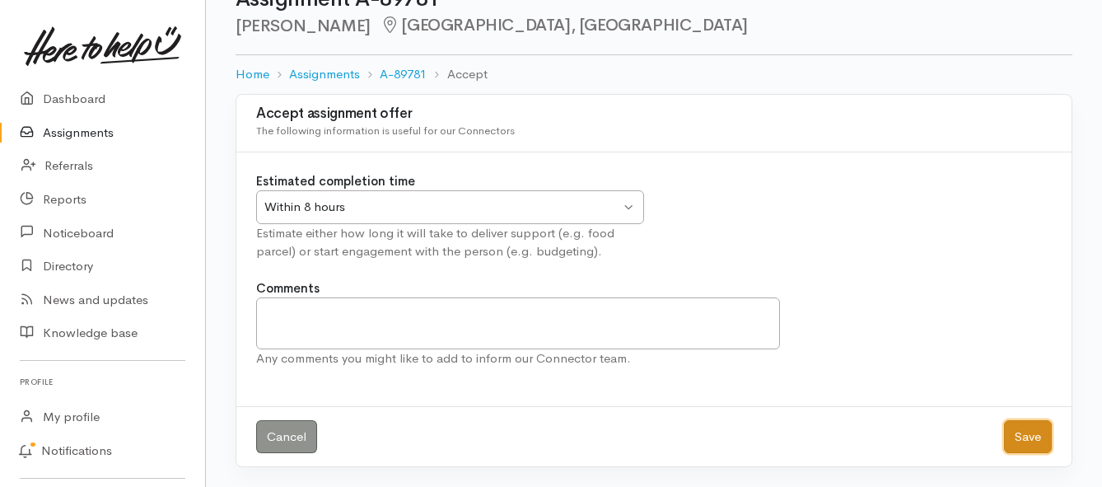
click at [1023, 437] on button "Save" at bounding box center [1028, 437] width 48 height 34
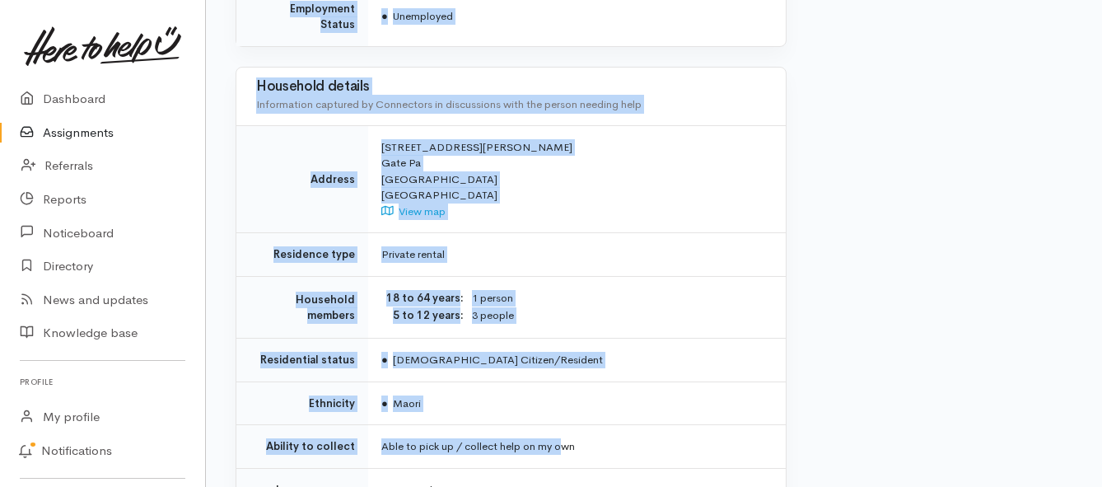
scroll to position [1236, 0]
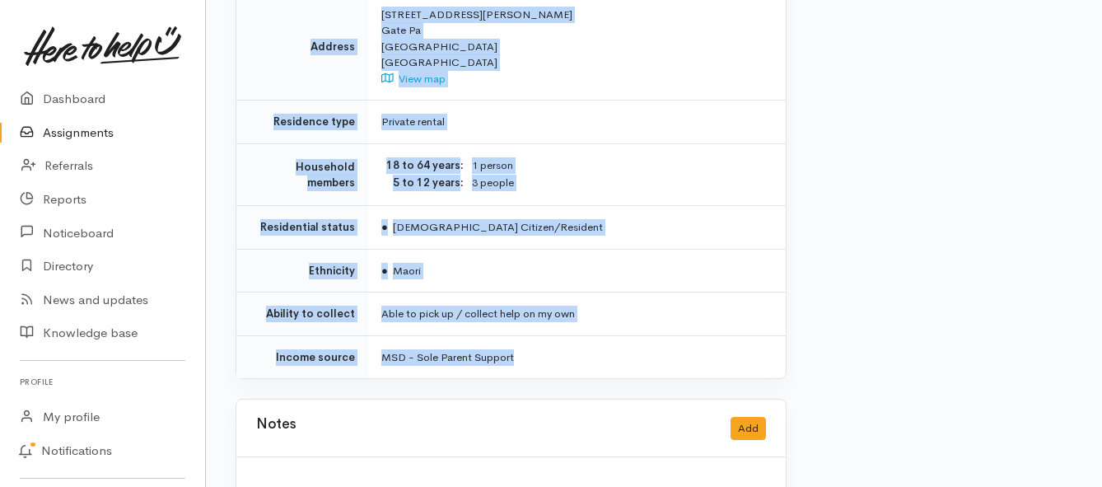
drag, startPoint x: 377, startPoint y: 125, endPoint x: 577, endPoint y: 292, distance: 260.2
copy div "**********"
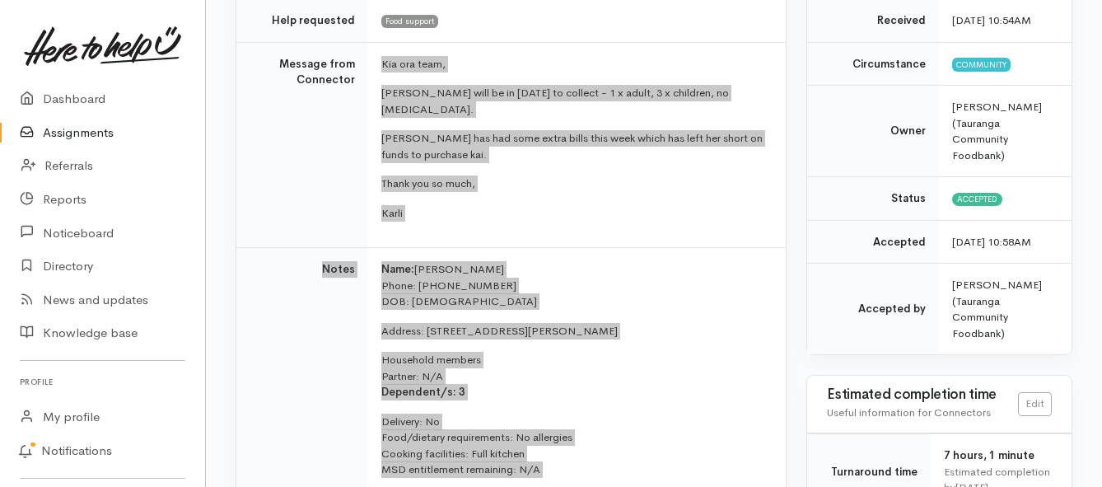
scroll to position [165, 0]
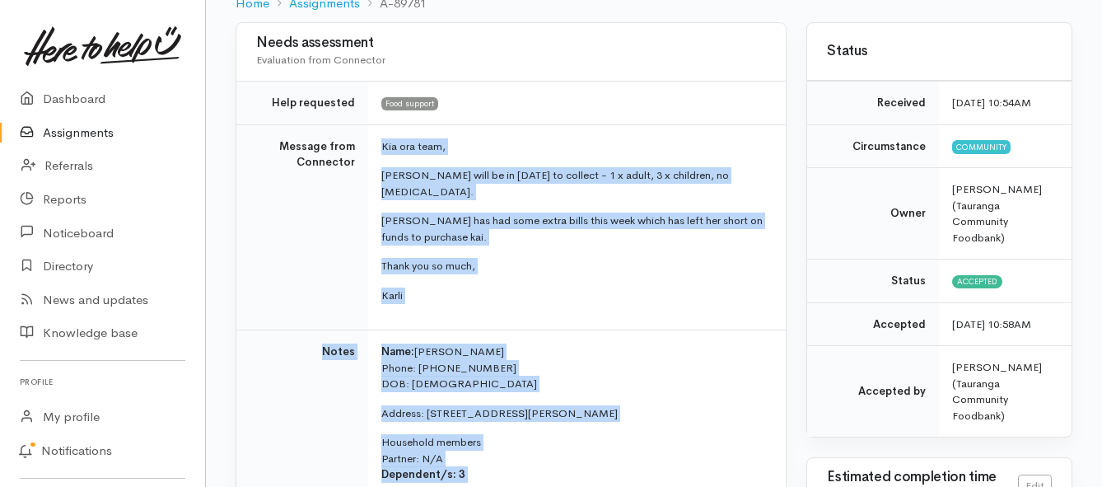
click at [63, 132] on link "Assignments" at bounding box center [102, 133] width 205 height 34
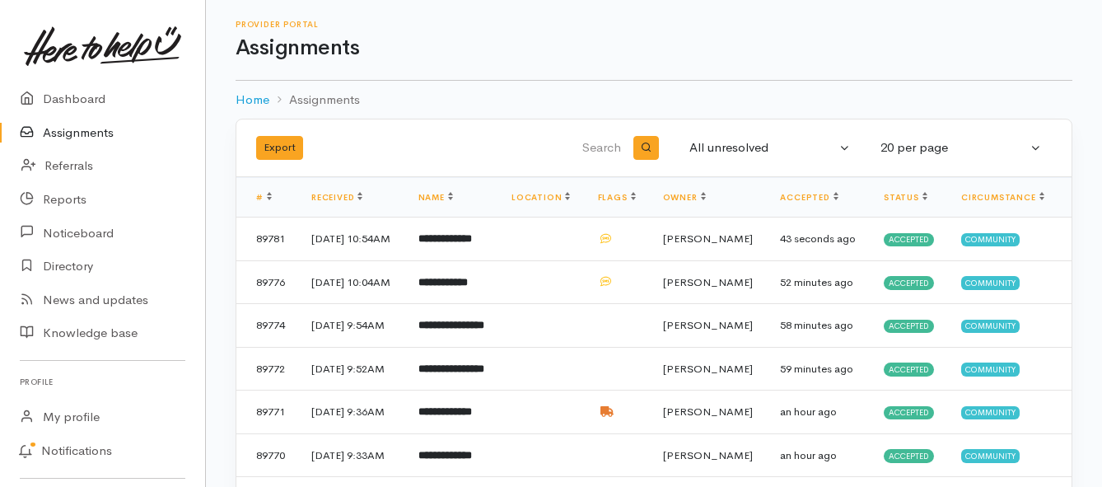
click at [90, 131] on link "Assignments" at bounding box center [102, 133] width 205 height 34
click at [82, 134] on link "Assignments" at bounding box center [102, 133] width 205 height 34
click at [65, 134] on link "Assignments" at bounding box center [102, 133] width 205 height 34
click at [58, 129] on link "Assignments" at bounding box center [102, 133] width 205 height 34
click at [91, 138] on link "Assignments" at bounding box center [102, 133] width 205 height 34
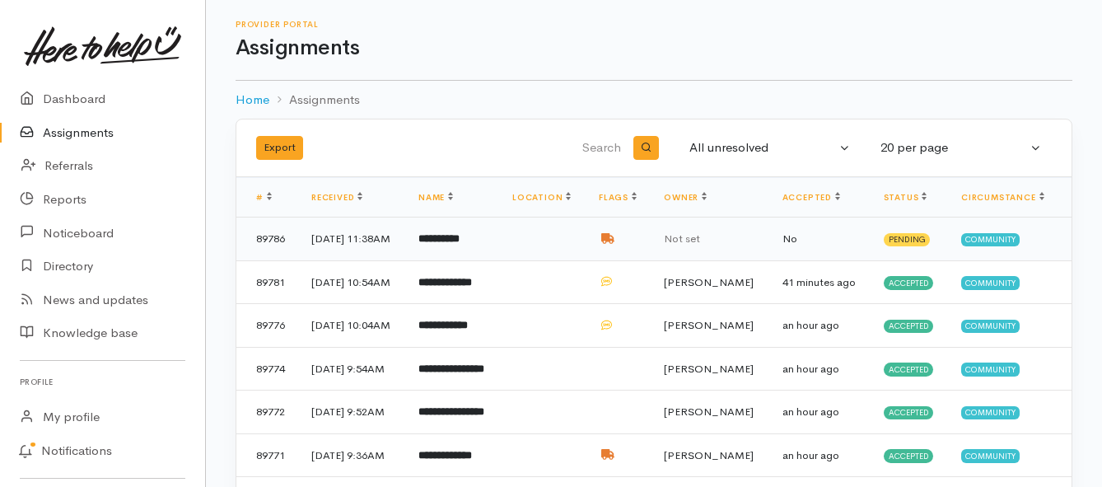
click at [460, 244] on b "**********" at bounding box center [438, 238] width 41 height 11
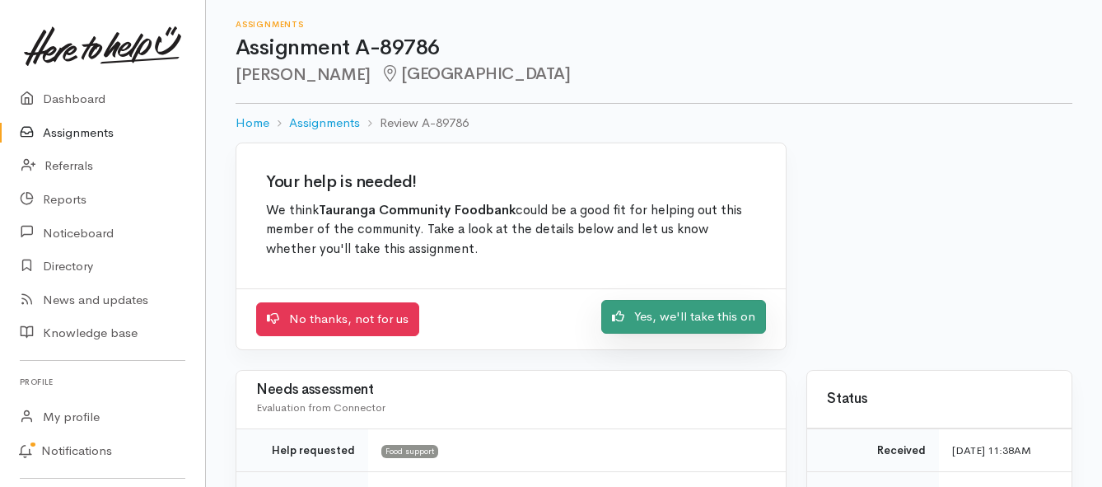
click at [631, 321] on link "Yes, we'll take this on" at bounding box center [683, 317] width 165 height 34
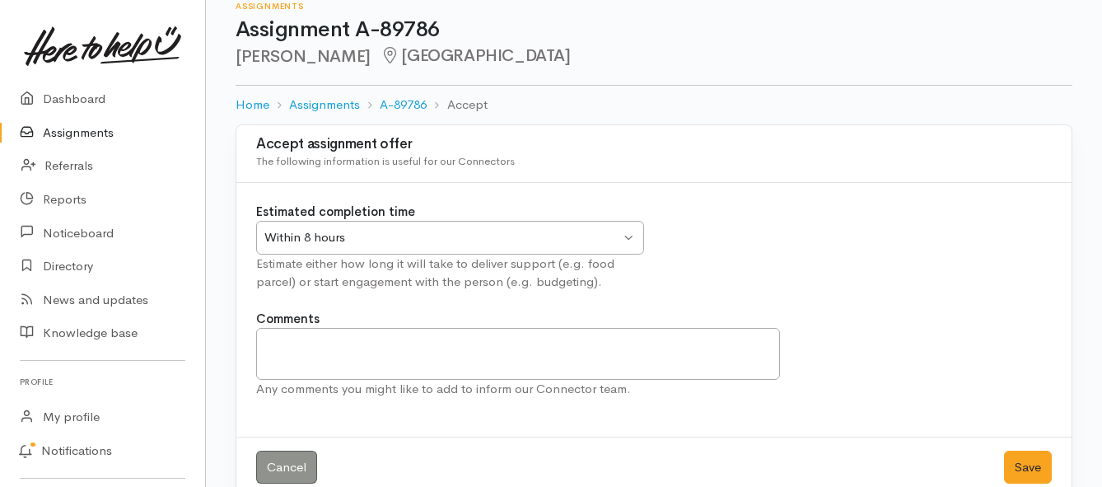
scroll to position [49, 0]
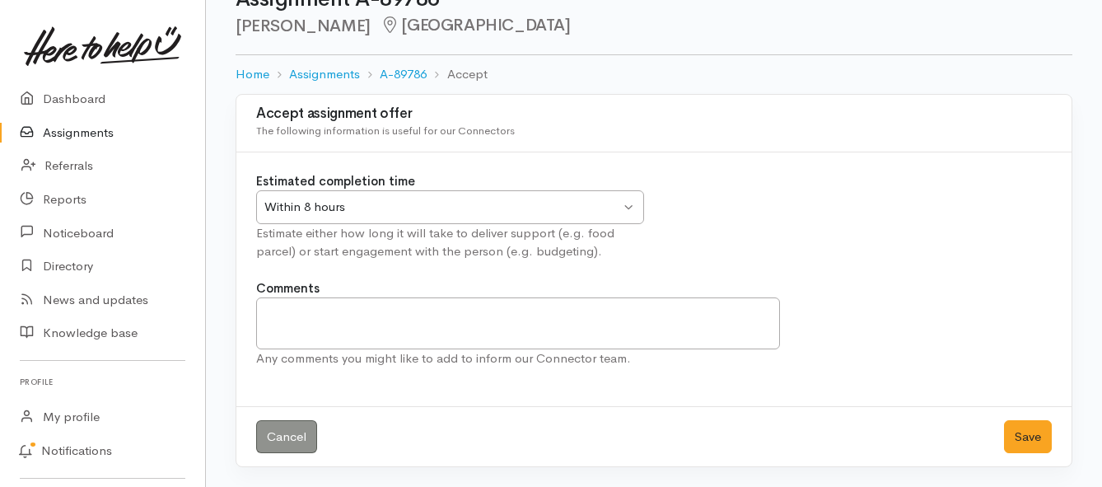
click at [614, 199] on div "Within 8 hours" at bounding box center [442, 207] width 356 height 19
click at [1033, 444] on button "Save" at bounding box center [1028, 437] width 48 height 34
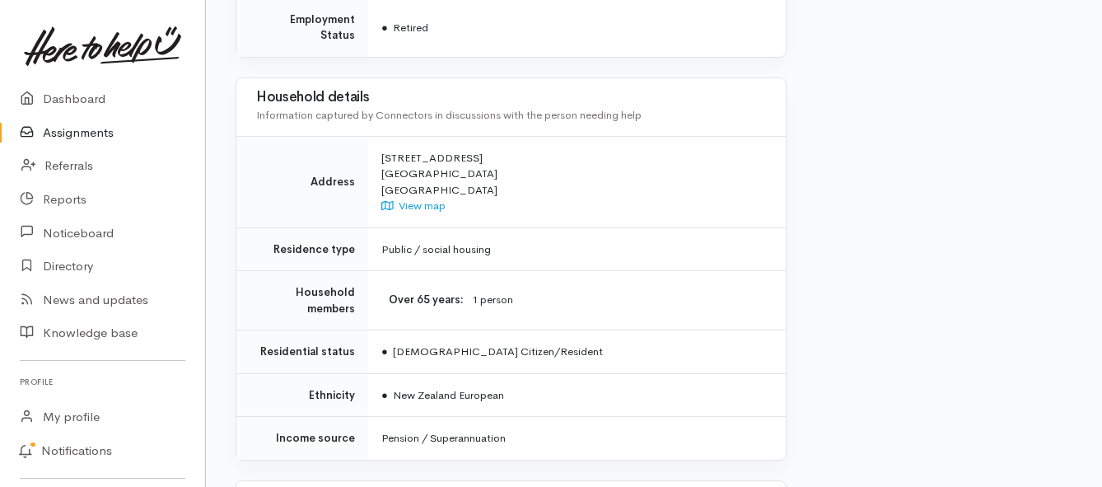
scroll to position [1236, 0]
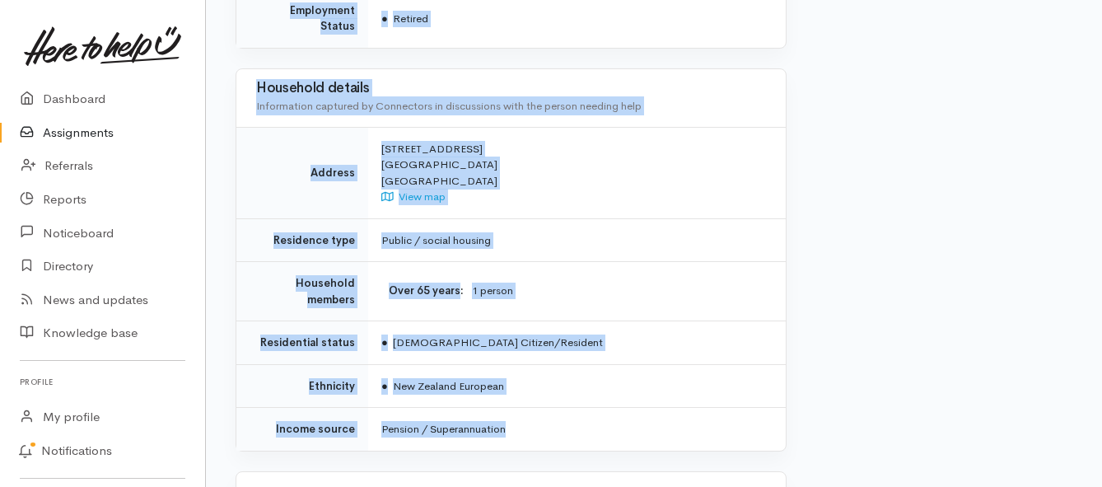
drag, startPoint x: 379, startPoint y: 213, endPoint x: 628, endPoint y: 384, distance: 301.6
copy div "Kia ora team, Karen is requesting a one-off food parcel delivery as she is abou…"
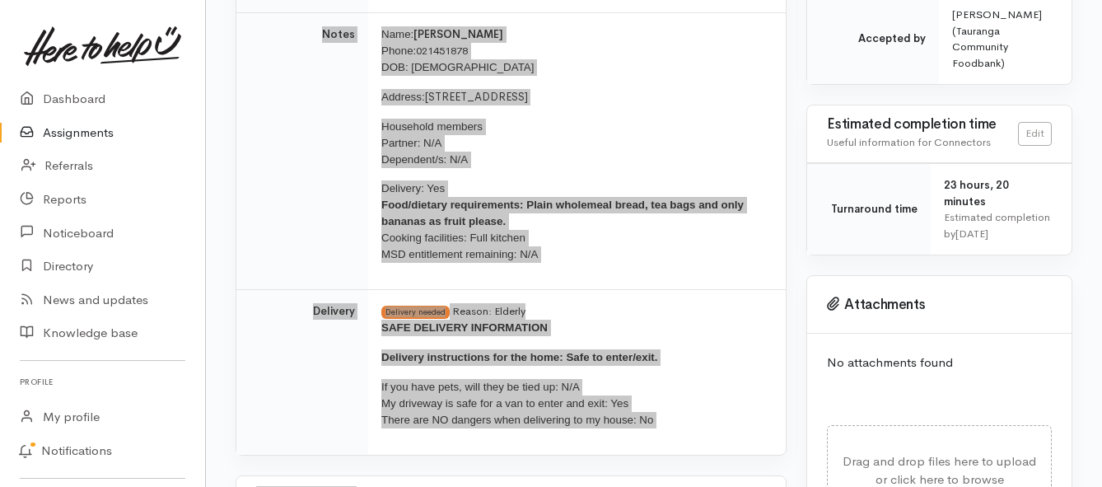
scroll to position [412, 0]
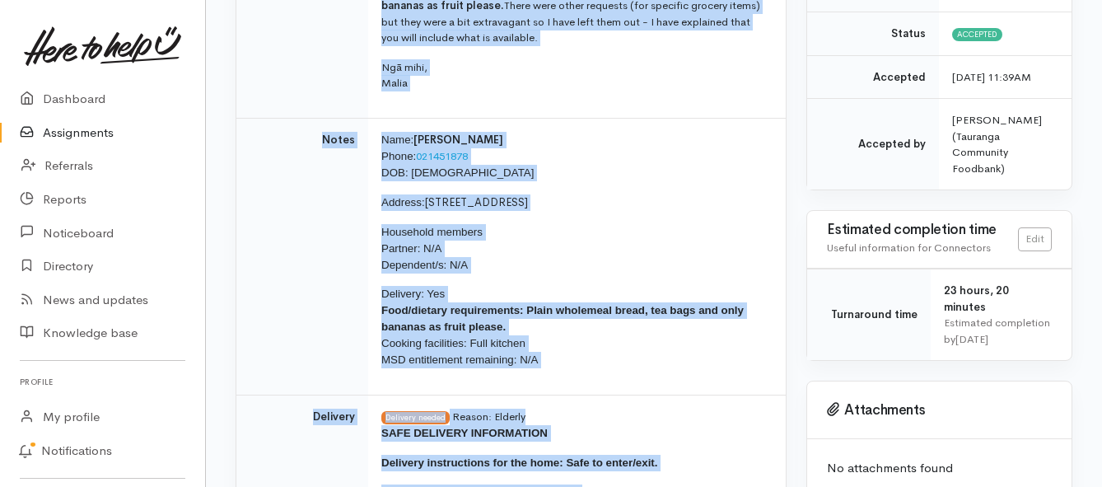
click at [613, 230] on p "Household members Partner: N/A Dependent/s: N/A" at bounding box center [573, 248] width 385 height 49
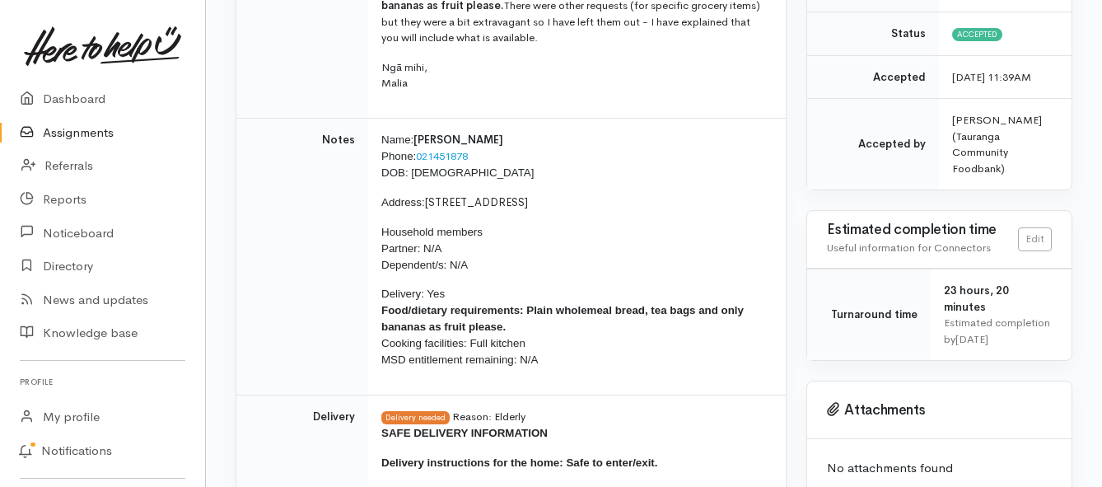
drag, startPoint x: 526, startPoint y: 292, endPoint x: 535, endPoint y: 307, distance: 18.1
click at [535, 307] on p "Delivery: Yes Food/dietary requirements: Plain wholemeal bread, tea bags and on…" at bounding box center [573, 327] width 385 height 82
copy span "Plain wholemeal bread, tea bags and only bananas as fruit please."
click at [95, 127] on link "Assignments" at bounding box center [102, 133] width 205 height 34
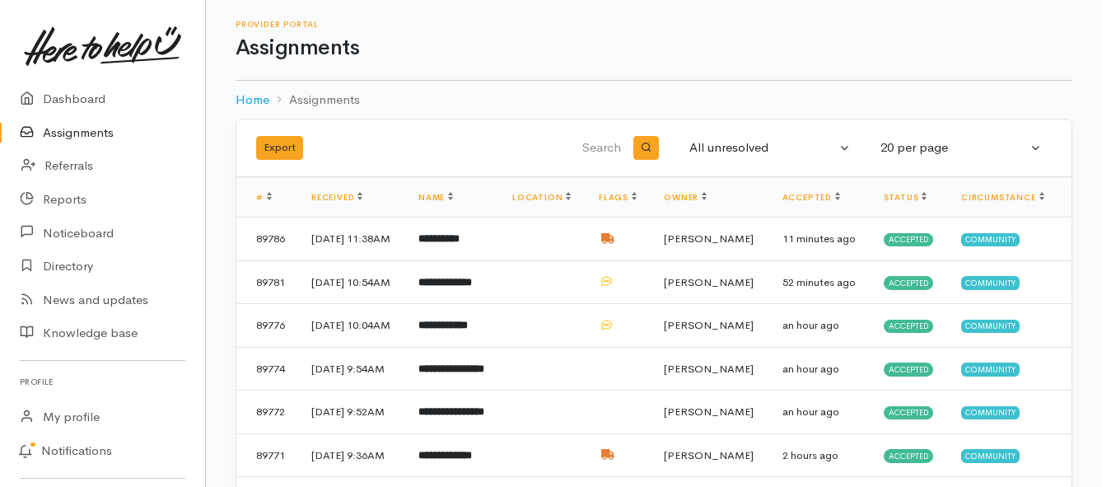
click at [93, 129] on link "Assignments" at bounding box center [102, 133] width 205 height 34
click at [72, 132] on link "Assignments" at bounding box center [102, 133] width 205 height 34
click at [63, 135] on link "Assignments" at bounding box center [102, 133] width 205 height 34
click at [89, 132] on link "Assignments" at bounding box center [102, 133] width 205 height 34
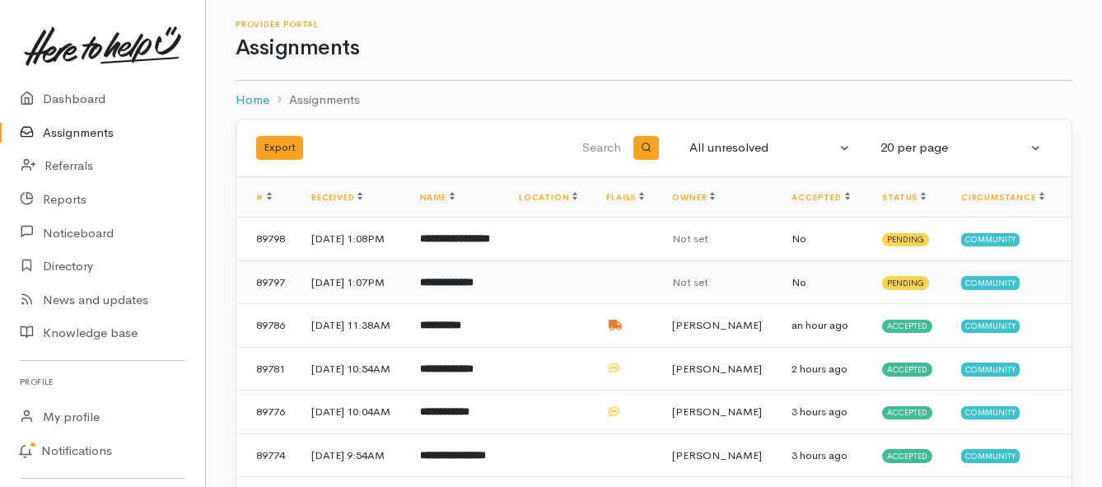
click at [474, 287] on b "**********" at bounding box center [447, 282] width 54 height 11
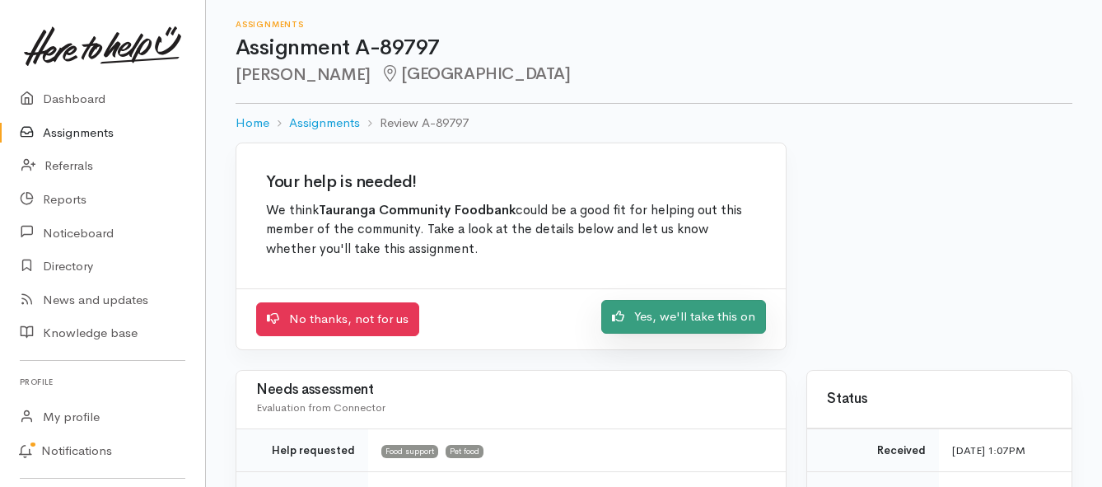
click at [632, 312] on link "Yes, we'll take this on" at bounding box center [683, 317] width 165 height 34
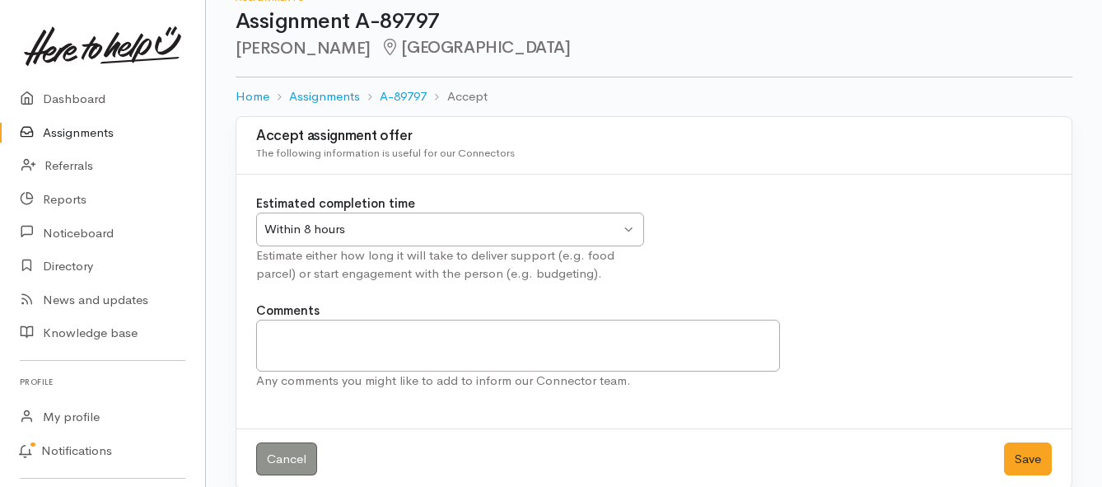
scroll to position [49, 0]
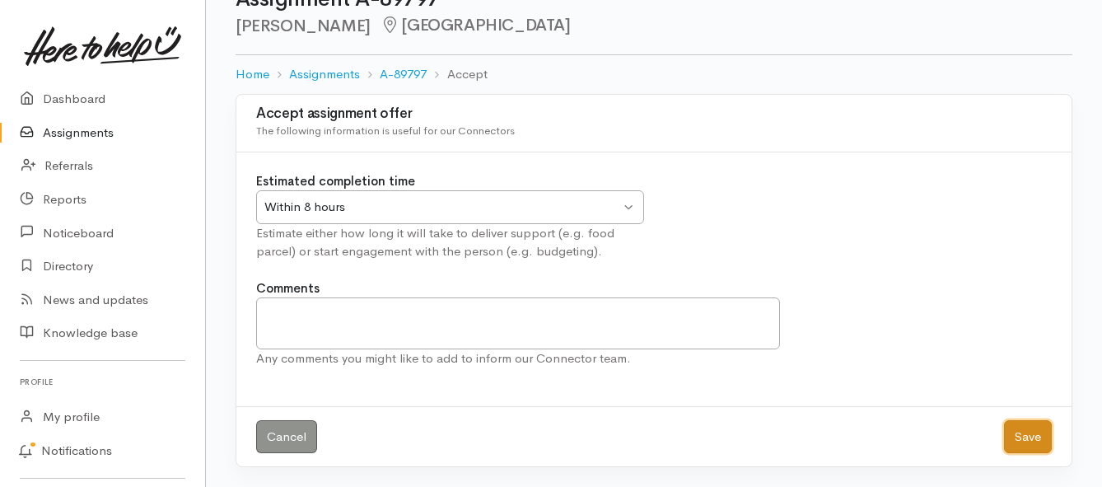
click at [1017, 439] on button "Save" at bounding box center [1028, 437] width 48 height 34
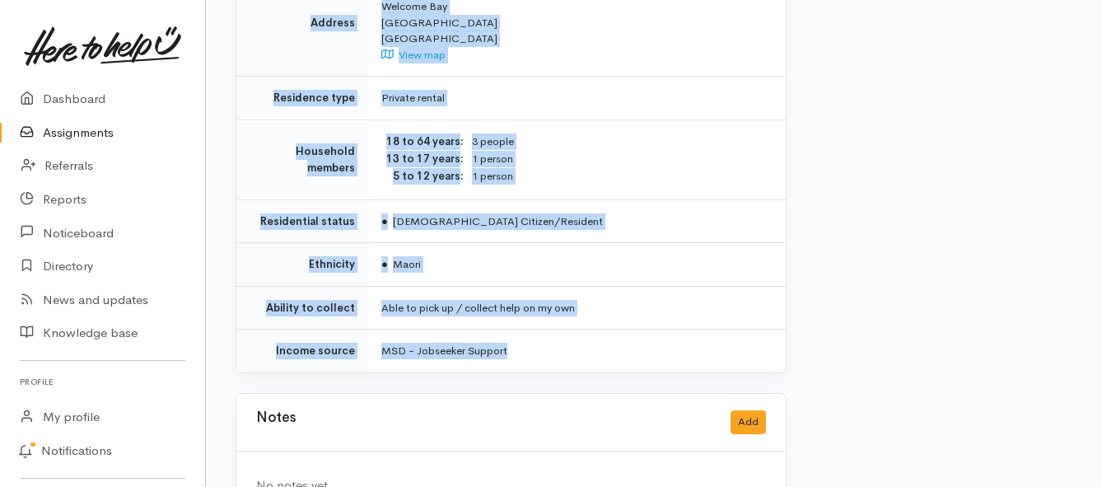
scroll to position [1373, 0]
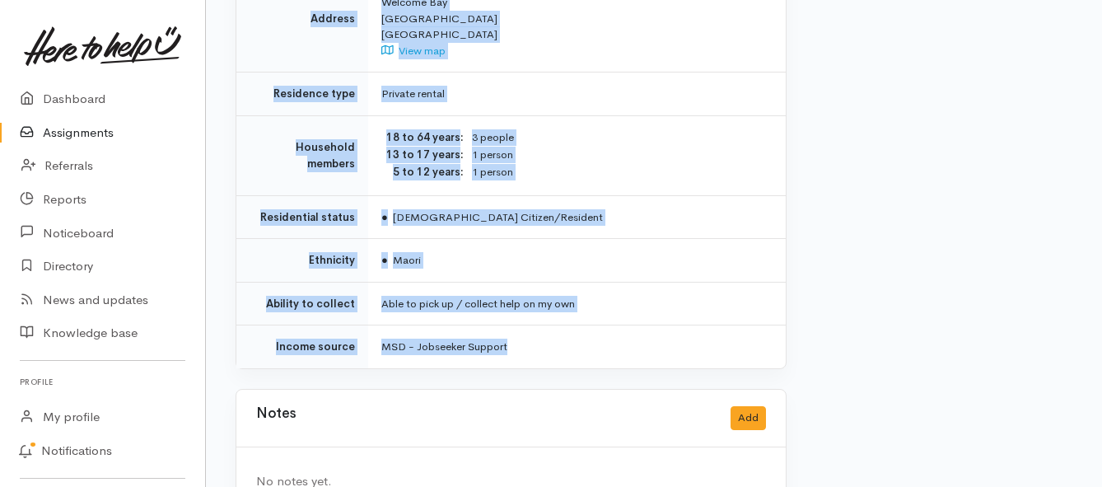
drag, startPoint x: 377, startPoint y: 239, endPoint x: 643, endPoint y: 326, distance: 280.0
copy div "**********"
click at [68, 128] on link "Assignments" at bounding box center [102, 133] width 205 height 34
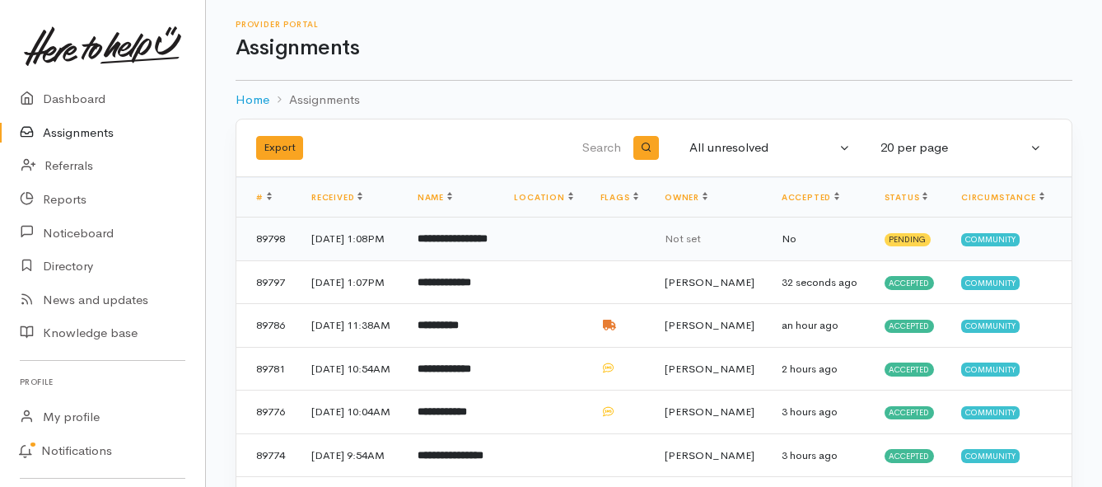
click at [474, 246] on td "**********" at bounding box center [452, 239] width 97 height 44
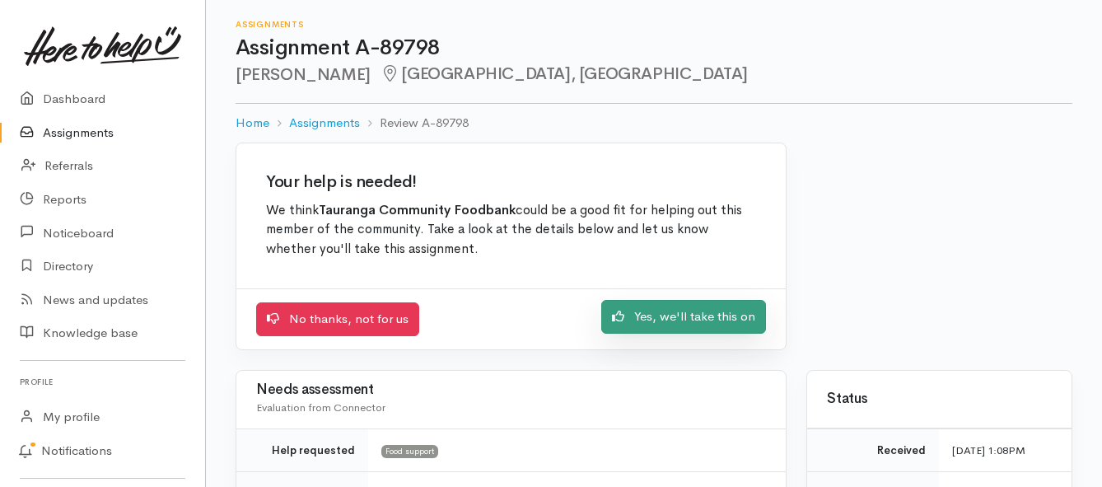
click at [631, 321] on link "Yes, we'll take this on" at bounding box center [683, 317] width 165 height 34
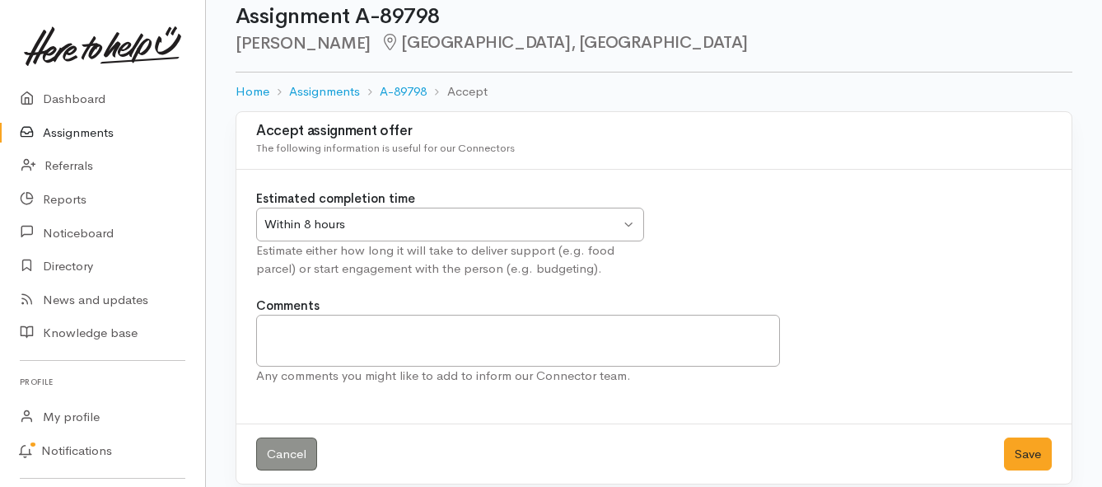
scroll to position [49, 0]
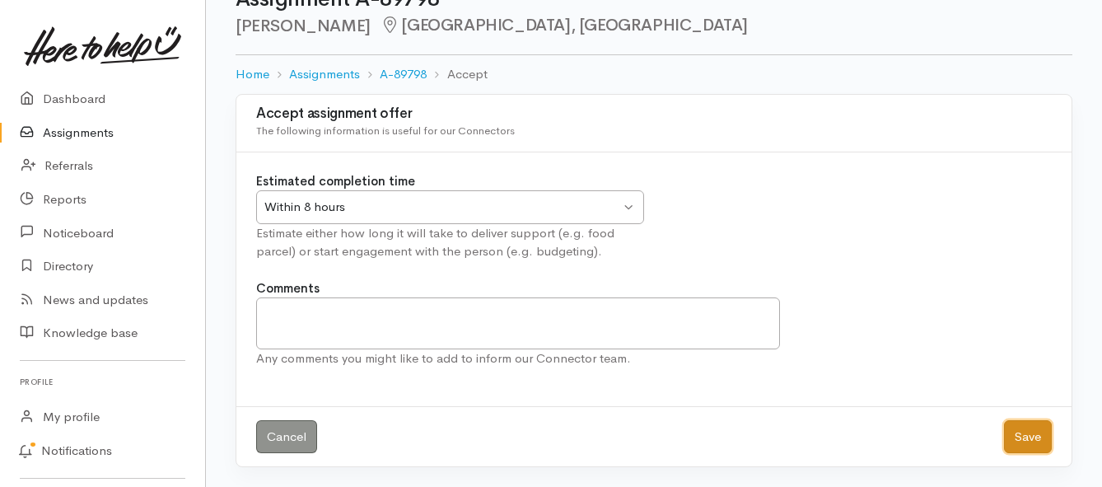
click at [1022, 442] on button "Save" at bounding box center [1028, 437] width 48 height 34
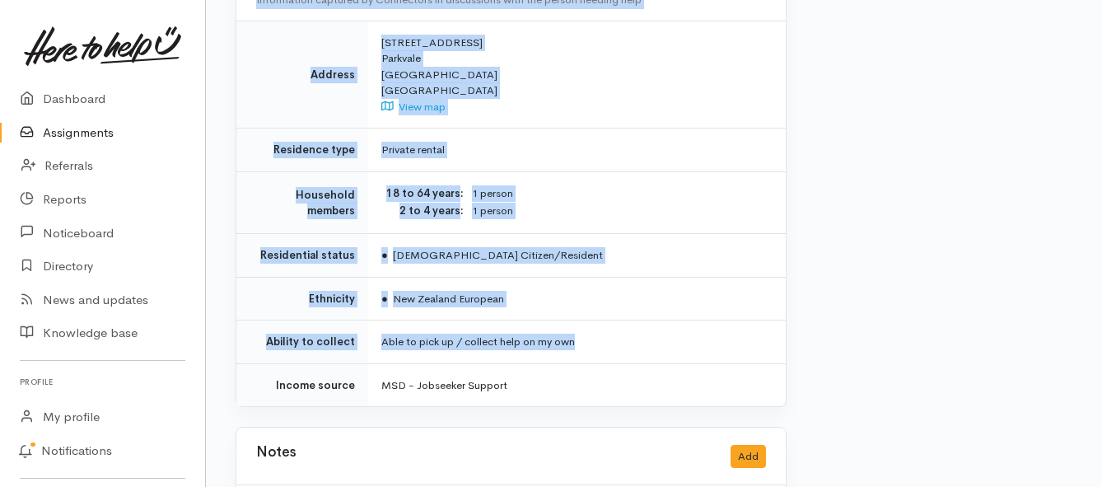
scroll to position [1236, 0]
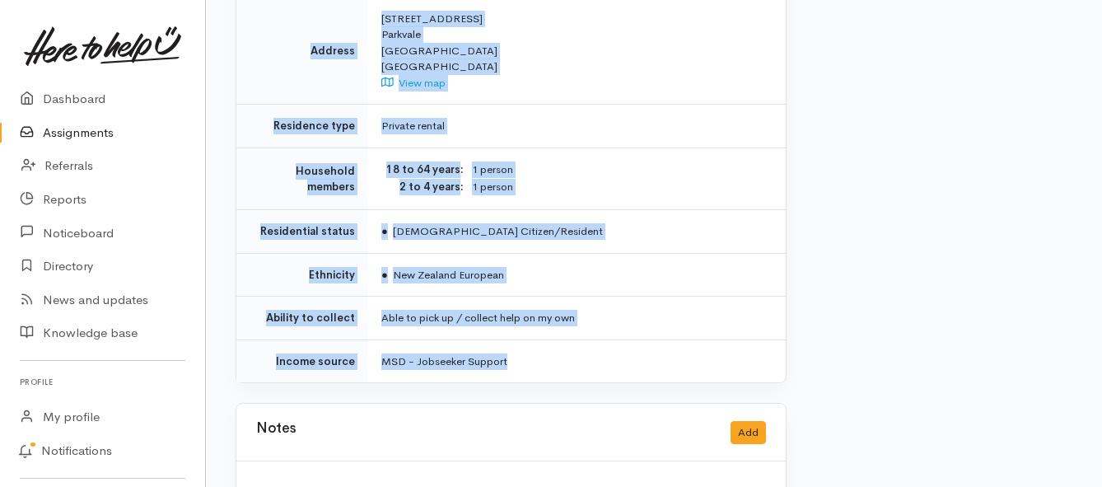
drag, startPoint x: 399, startPoint y: 152, endPoint x: 617, endPoint y: 292, distance: 258.6
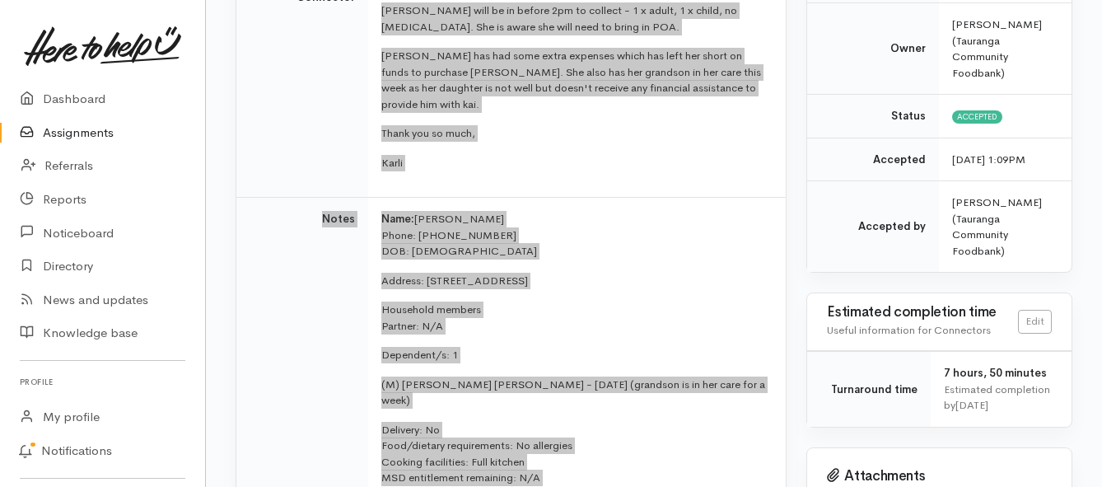
scroll to position [247, 0]
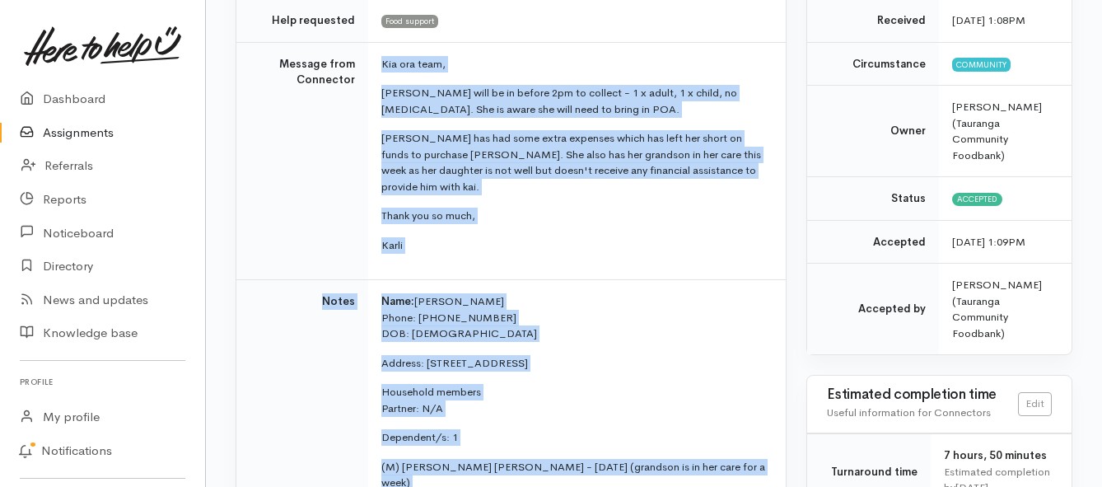
click at [88, 132] on link "Assignments" at bounding box center [102, 133] width 205 height 34
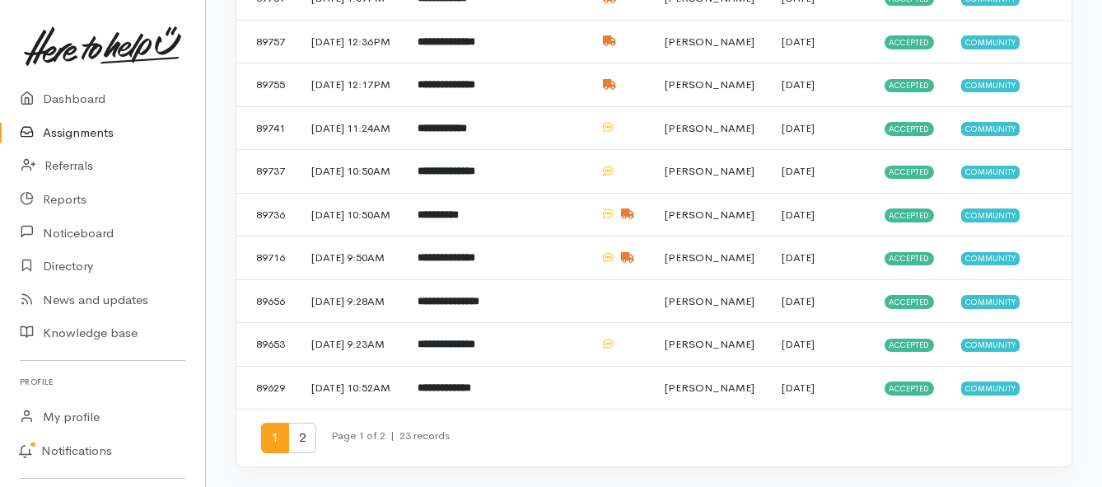
scroll to position [988, 0]
click at [465, 339] on b "**********" at bounding box center [447, 344] width 58 height 11
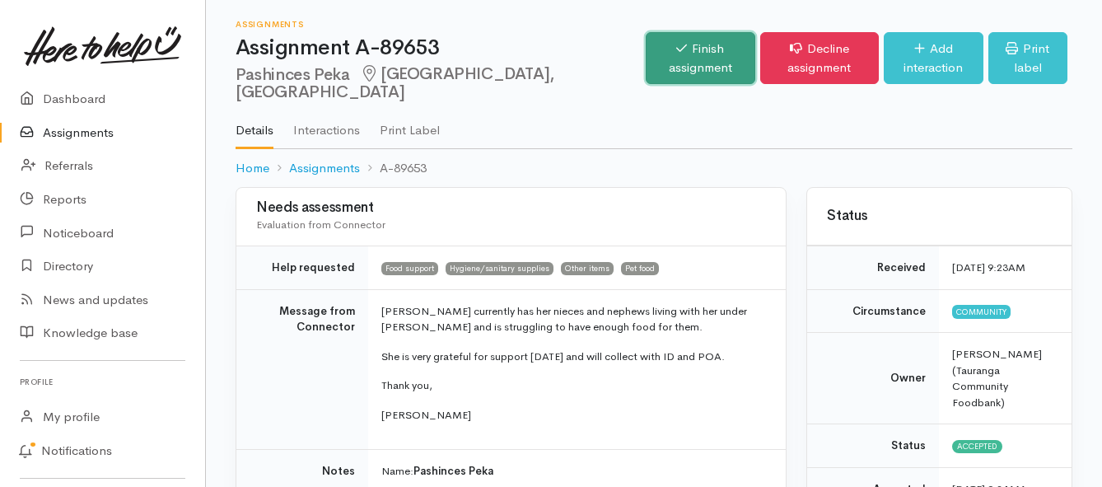
click at [646, 44] on link "Finish assignment" at bounding box center [701, 58] width 110 height 52
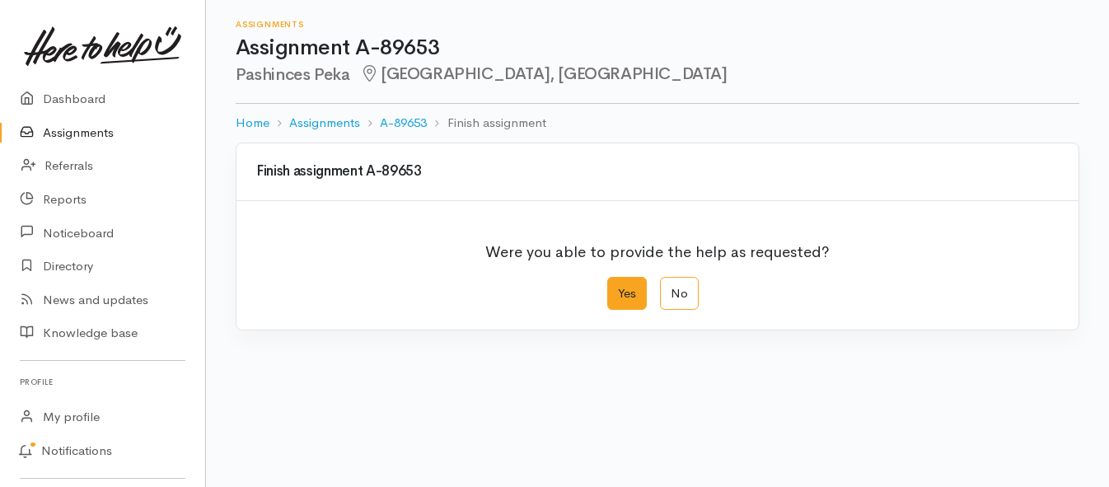
click at [621, 292] on label "Yes" at bounding box center [627, 294] width 40 height 34
click at [618, 287] on input "Yes" at bounding box center [612, 282] width 11 height 11
radio input "true"
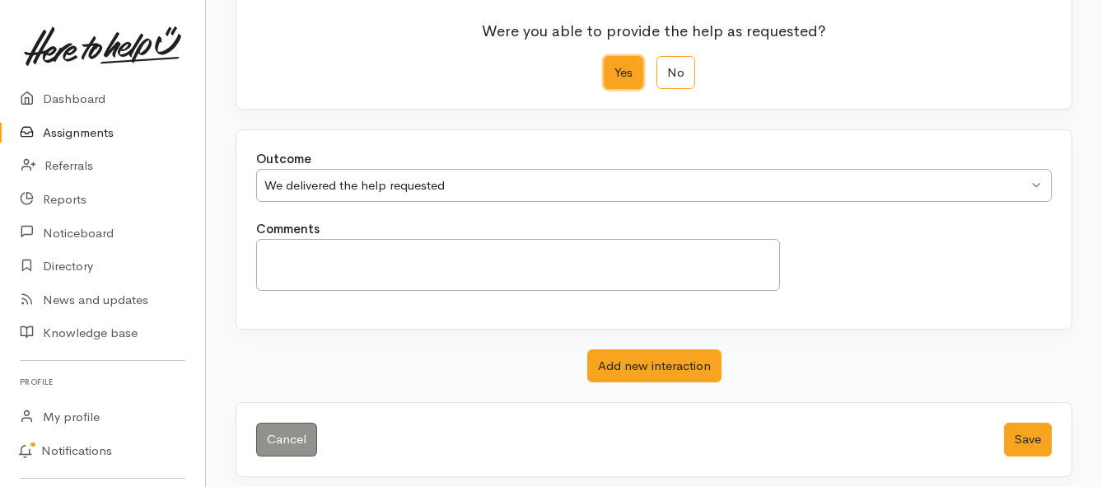
scroll to position [231, 0]
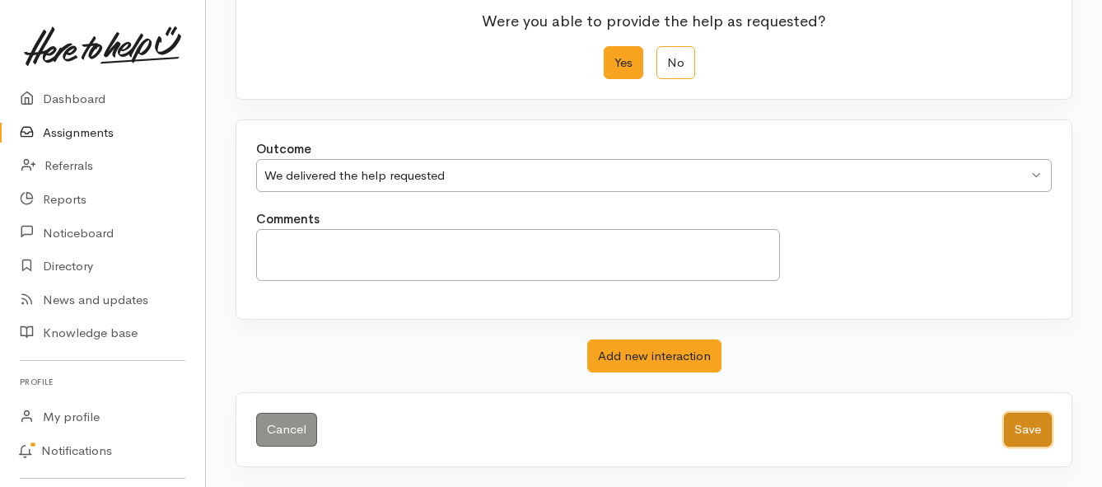
click at [1020, 424] on button "Save" at bounding box center [1028, 430] width 48 height 34
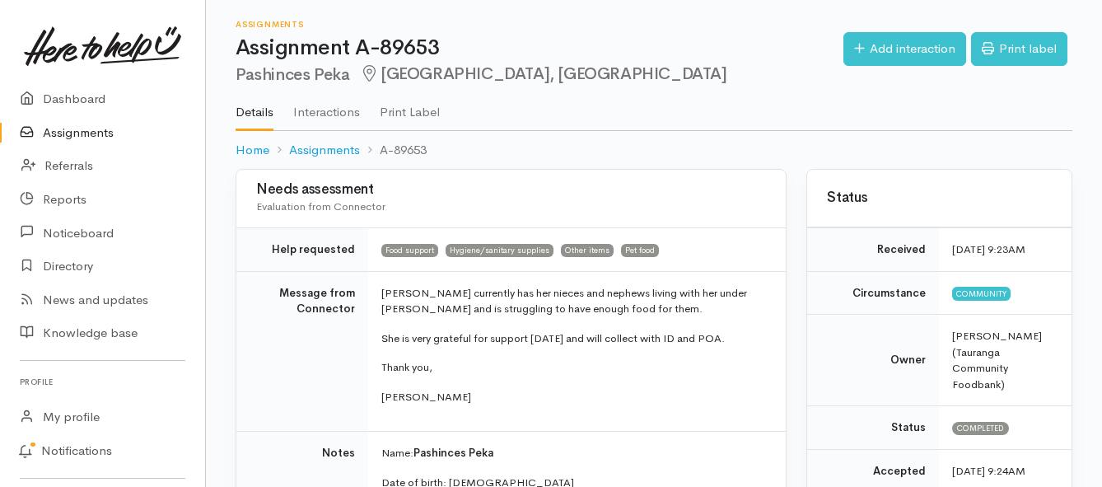
click at [66, 128] on link "Assignments" at bounding box center [102, 133] width 205 height 34
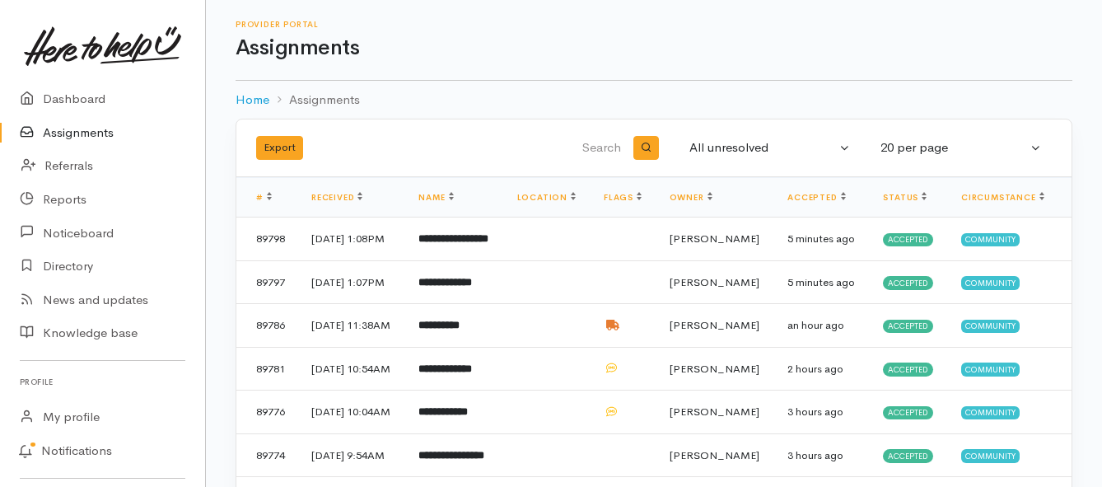
click at [77, 129] on link "Assignments" at bounding box center [102, 133] width 205 height 34
click at [81, 132] on link "Assignments" at bounding box center [102, 133] width 205 height 34
click at [84, 131] on link "Assignments" at bounding box center [102, 133] width 205 height 34
click at [41, 136] on icon at bounding box center [31, 133] width 23 height 21
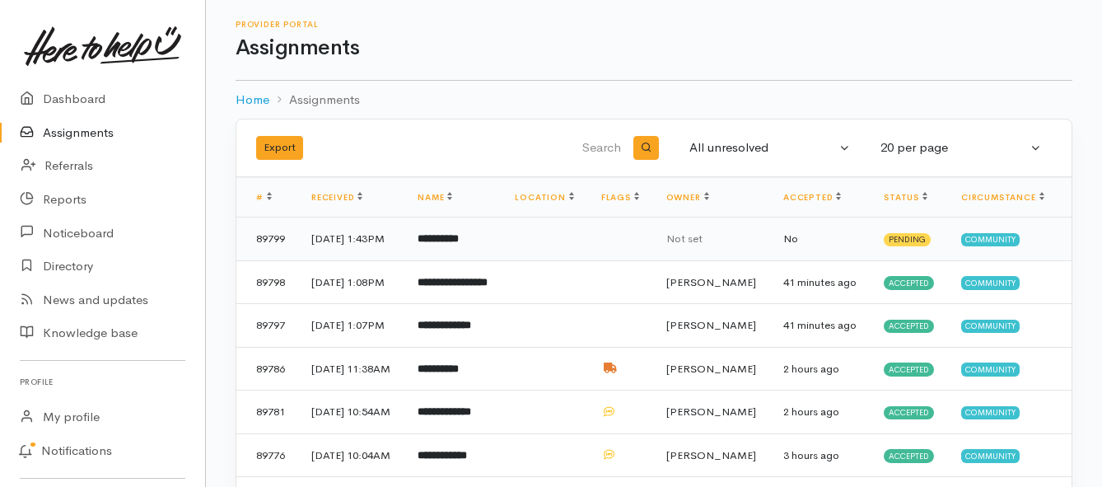
click at [459, 244] on b "**********" at bounding box center [438, 238] width 41 height 11
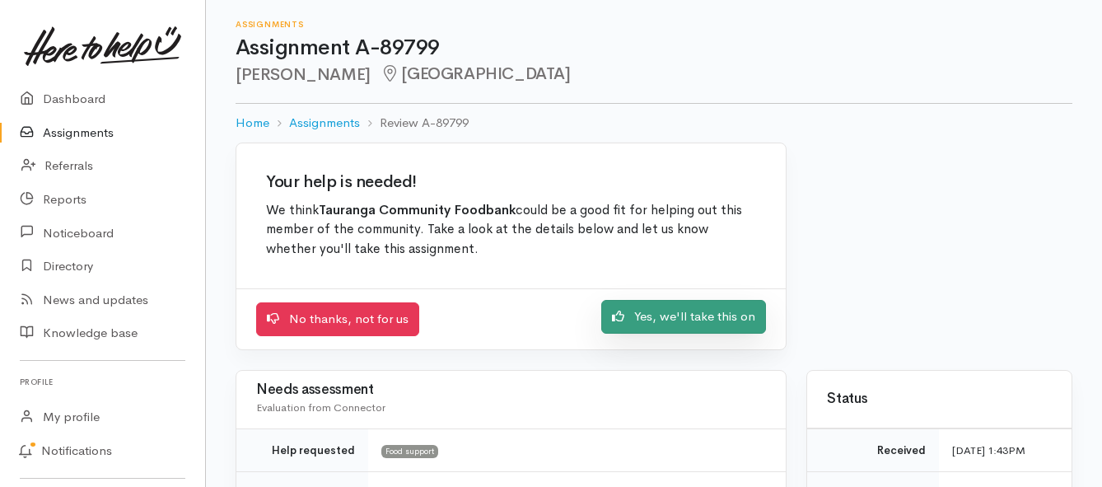
click at [666, 315] on link "Yes, we'll take this on" at bounding box center [683, 317] width 165 height 34
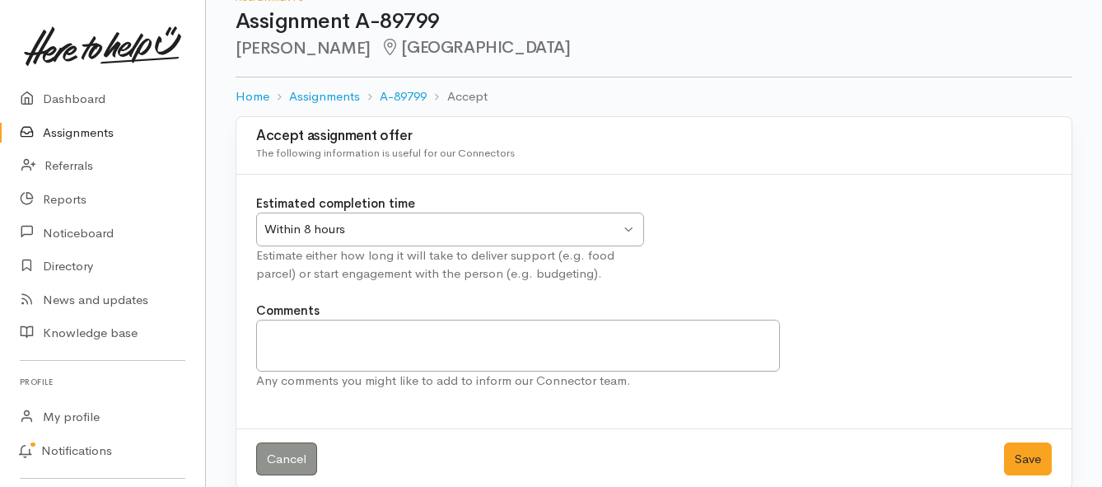
scroll to position [49, 0]
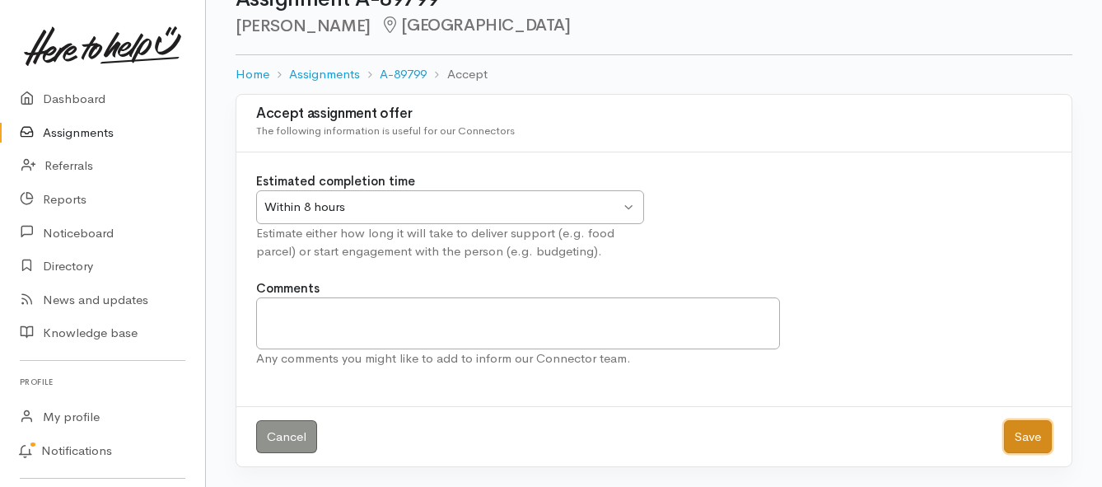
click at [1023, 441] on button "Save" at bounding box center [1028, 437] width 48 height 34
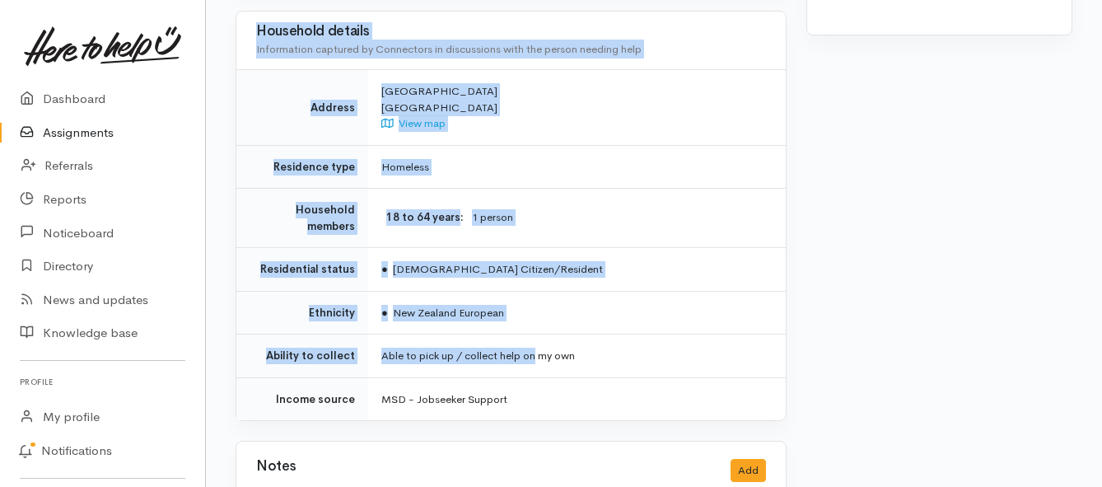
scroll to position [1071, 0]
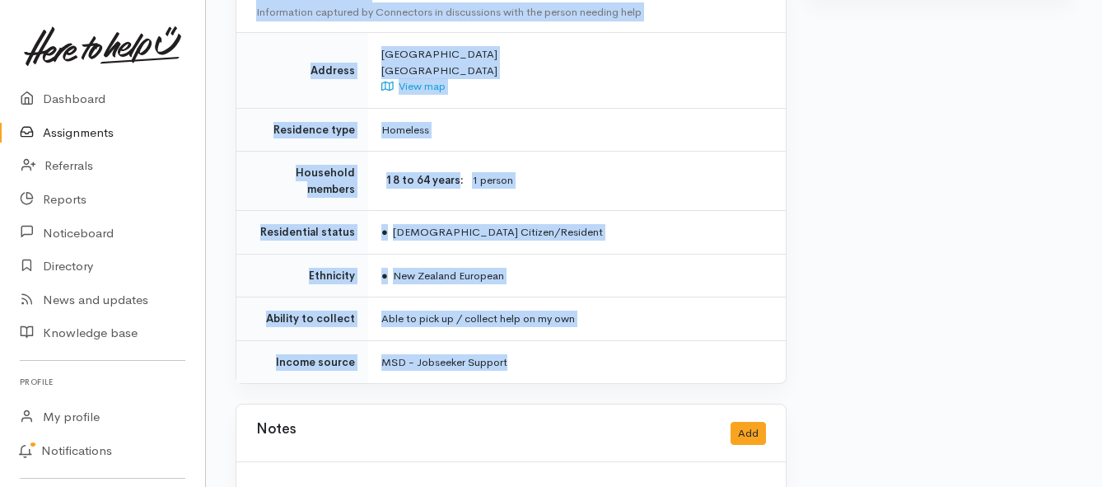
drag, startPoint x: 378, startPoint y: 130, endPoint x: 553, endPoint y: 319, distance: 257.0
copy div "**********"
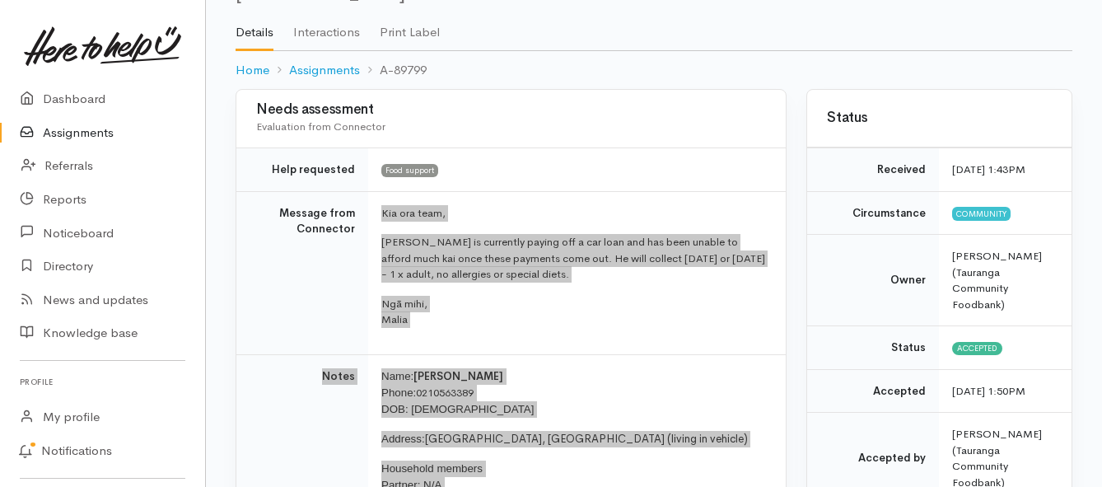
scroll to position [0, 0]
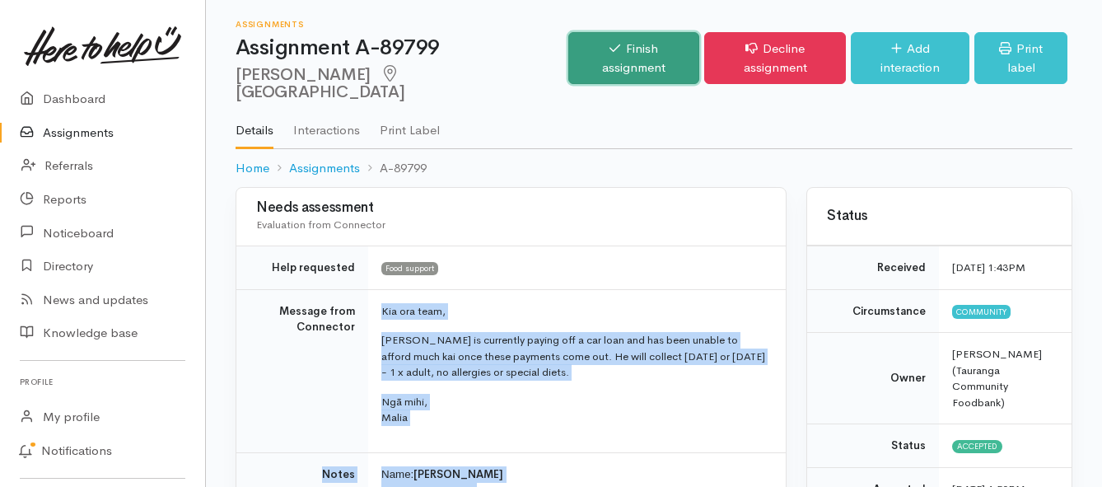
click at [595, 50] on link "Finish assignment" at bounding box center [633, 58] width 131 height 52
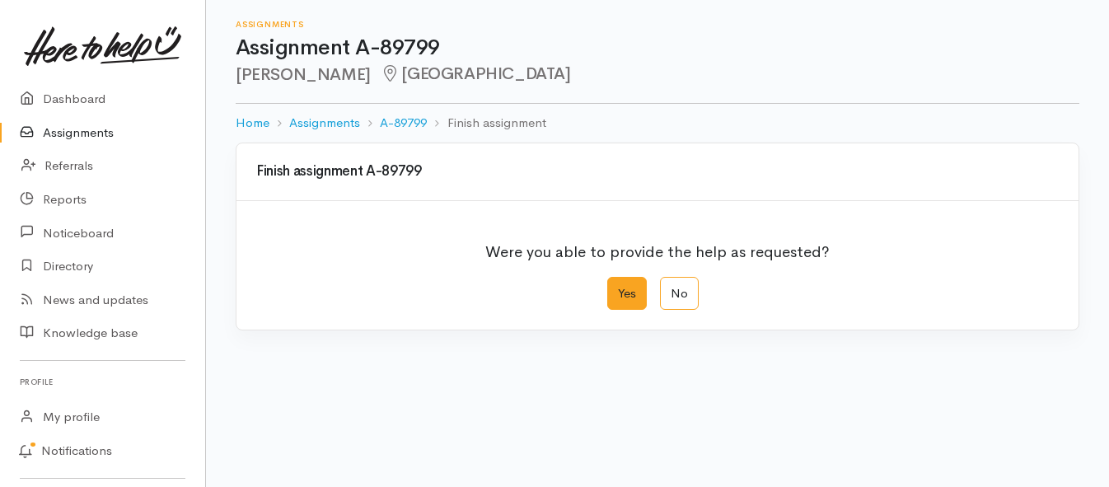
click at [628, 304] on label "Yes" at bounding box center [627, 294] width 40 height 34
click at [618, 287] on input "Yes" at bounding box center [612, 282] width 11 height 11
radio input "true"
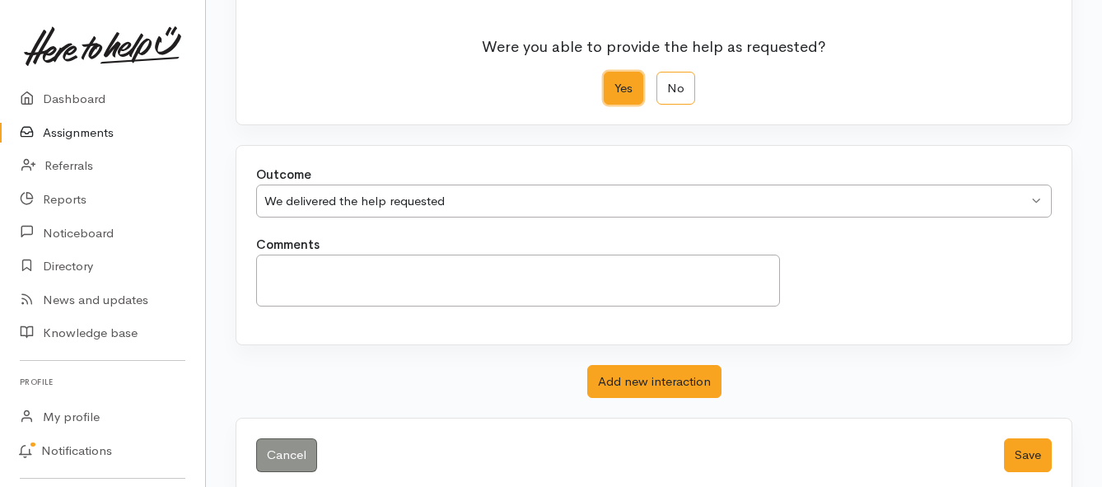
scroll to position [231, 0]
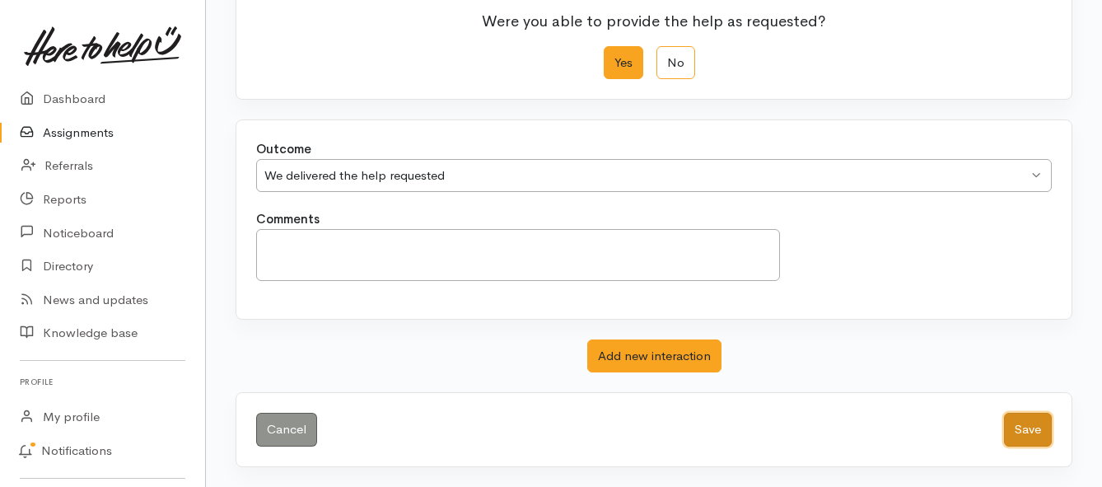
click at [1033, 432] on button "Save" at bounding box center [1028, 430] width 48 height 34
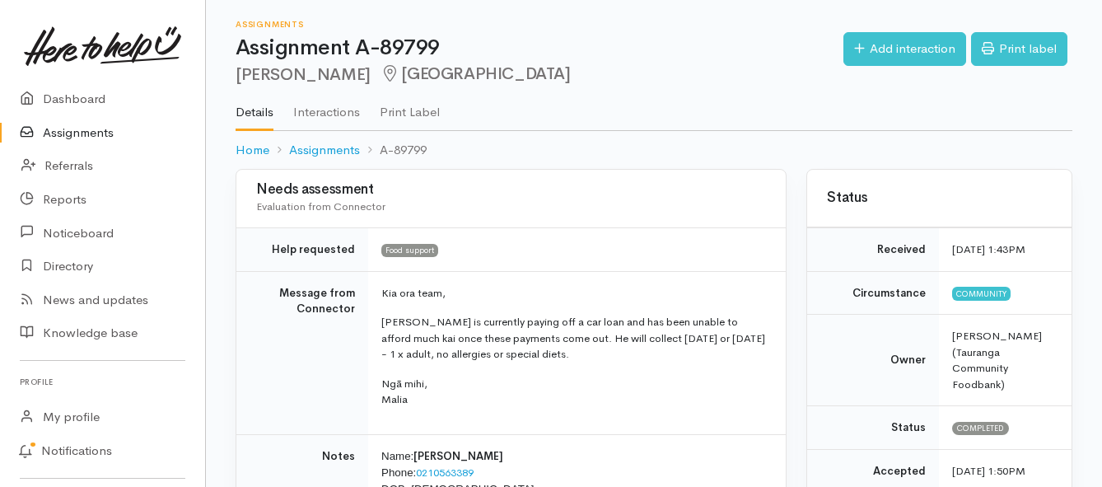
click at [92, 129] on link "Assignments" at bounding box center [102, 133] width 205 height 34
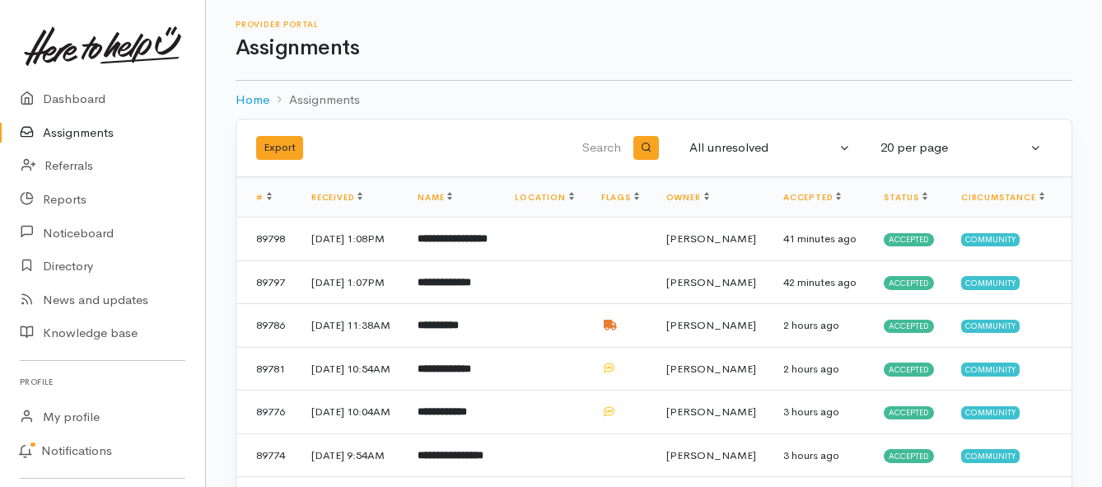
click at [77, 137] on link "Assignments" at bounding box center [102, 133] width 205 height 34
click at [99, 136] on link "Assignments" at bounding box center [102, 133] width 205 height 34
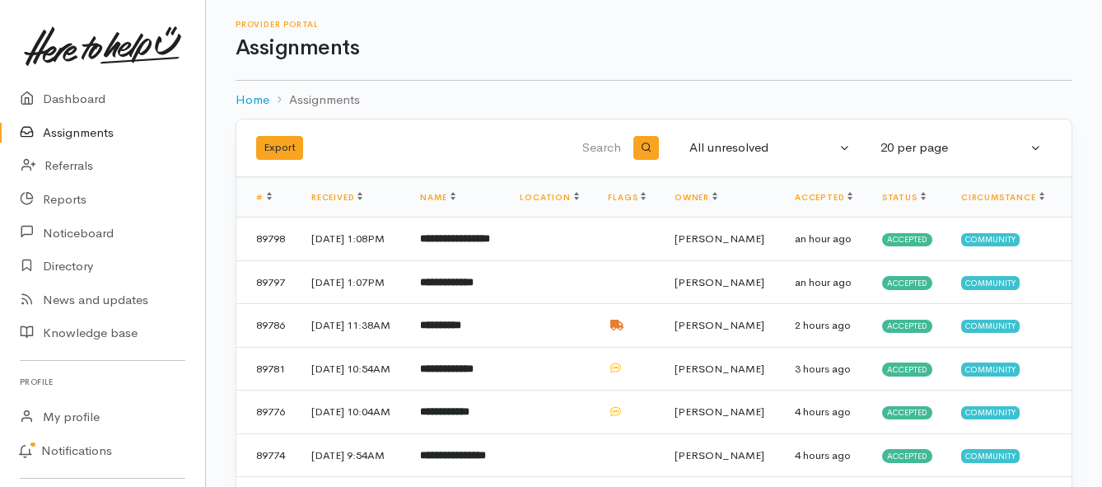
click at [81, 134] on link "Assignments" at bounding box center [102, 133] width 205 height 34
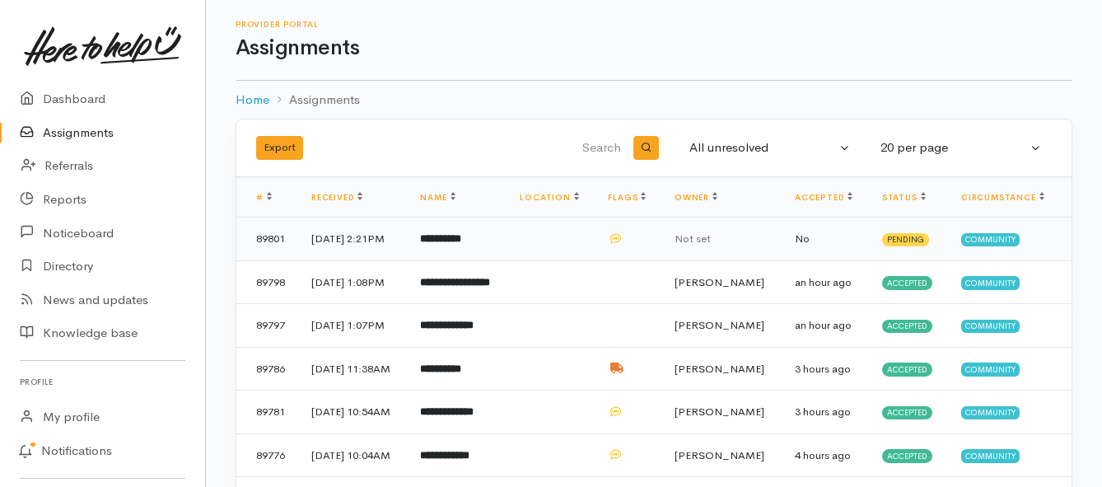
click at [460, 236] on b "**********" at bounding box center [440, 238] width 41 height 11
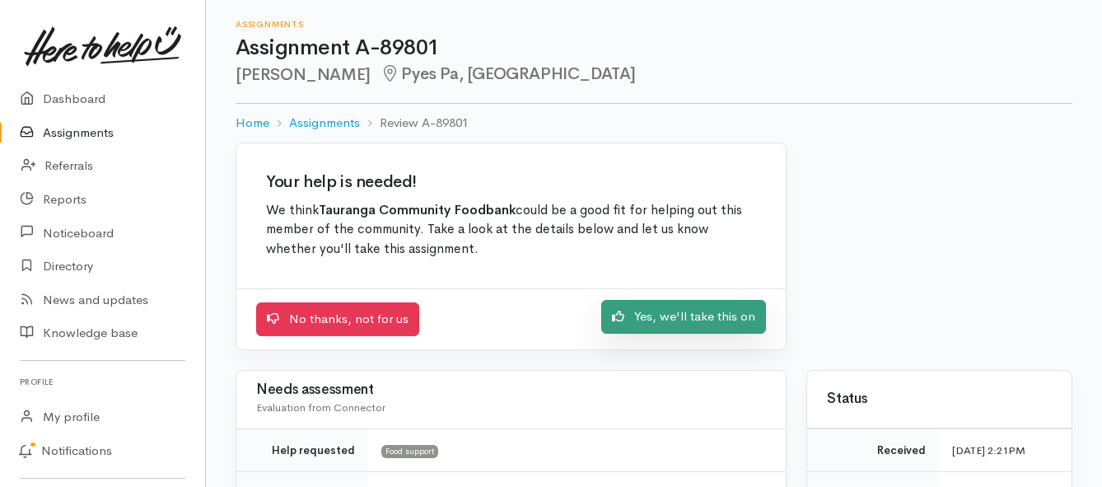
click at [661, 315] on link "Yes, we'll take this on" at bounding box center [683, 317] width 165 height 34
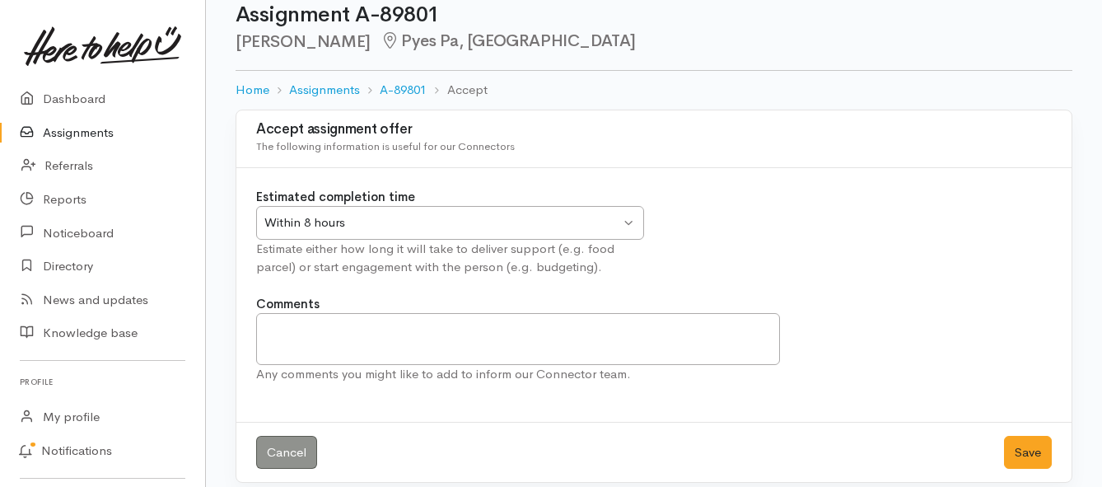
scroll to position [49, 0]
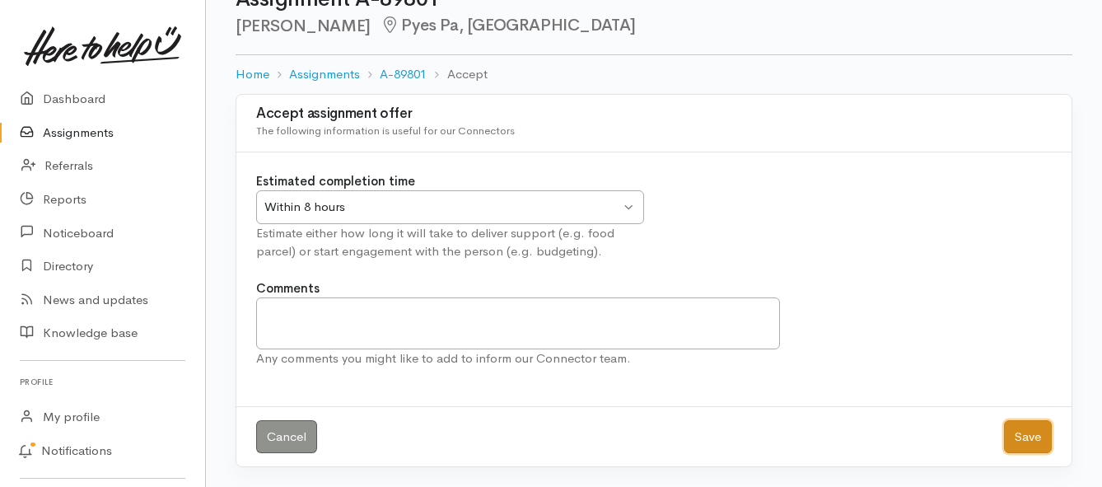
click at [1030, 436] on button "Save" at bounding box center [1028, 437] width 48 height 34
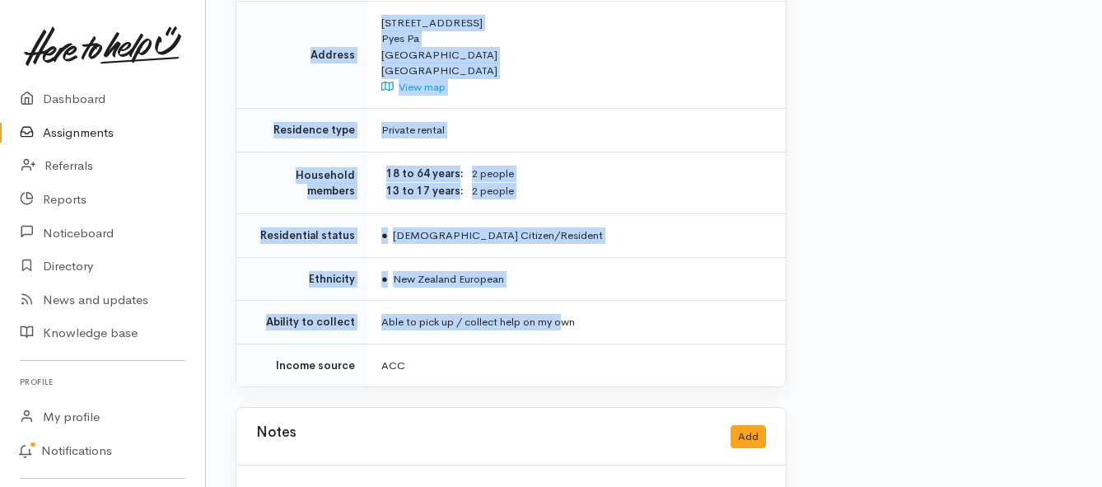
scroll to position [1318, 0]
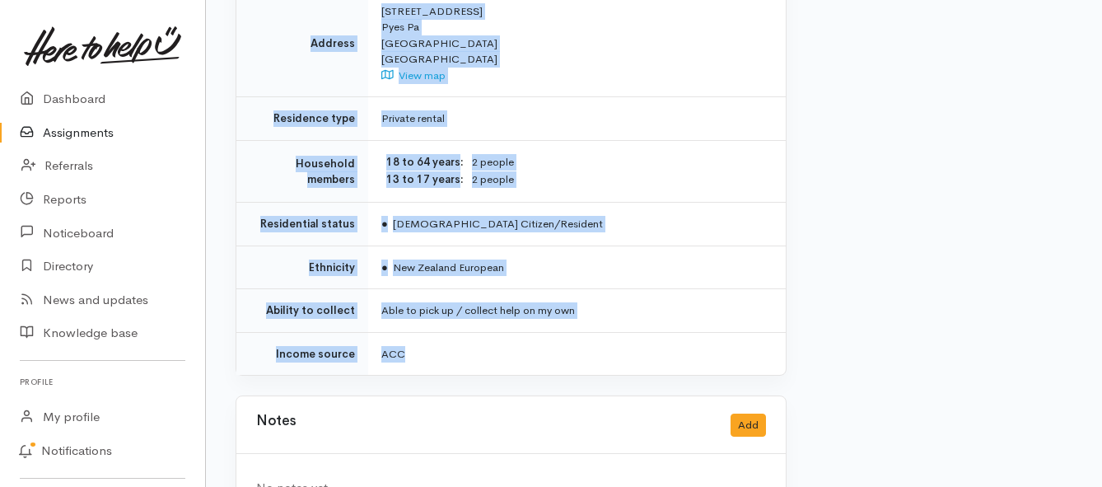
drag, startPoint x: 376, startPoint y: 124, endPoint x: 561, endPoint y: 309, distance: 260.9
copy div "**********"
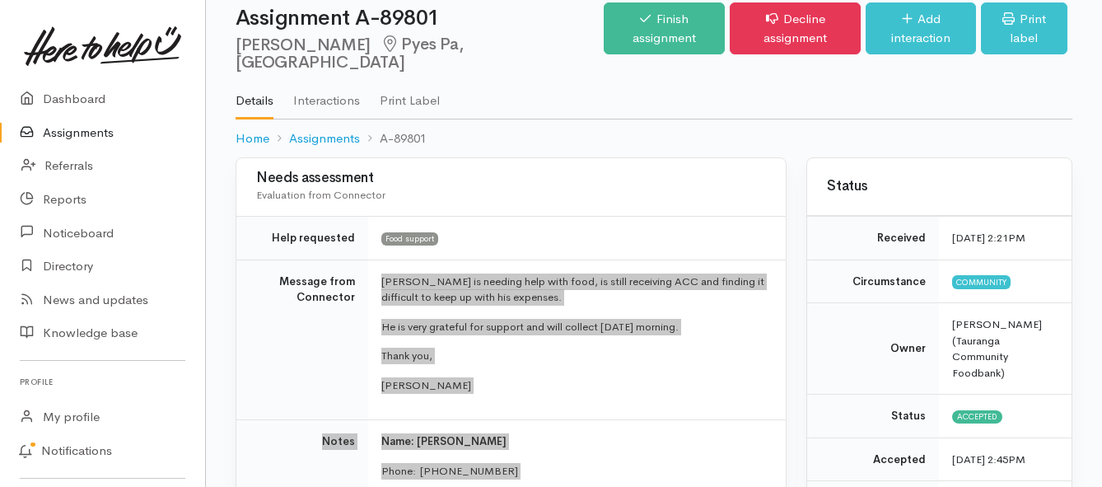
scroll to position [0, 0]
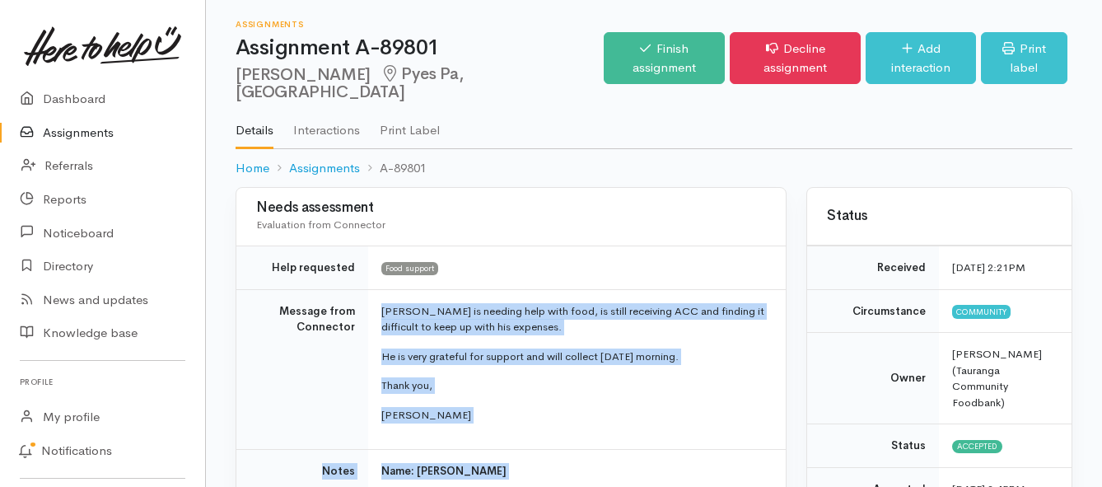
click at [70, 137] on link "Assignments" at bounding box center [102, 133] width 205 height 34
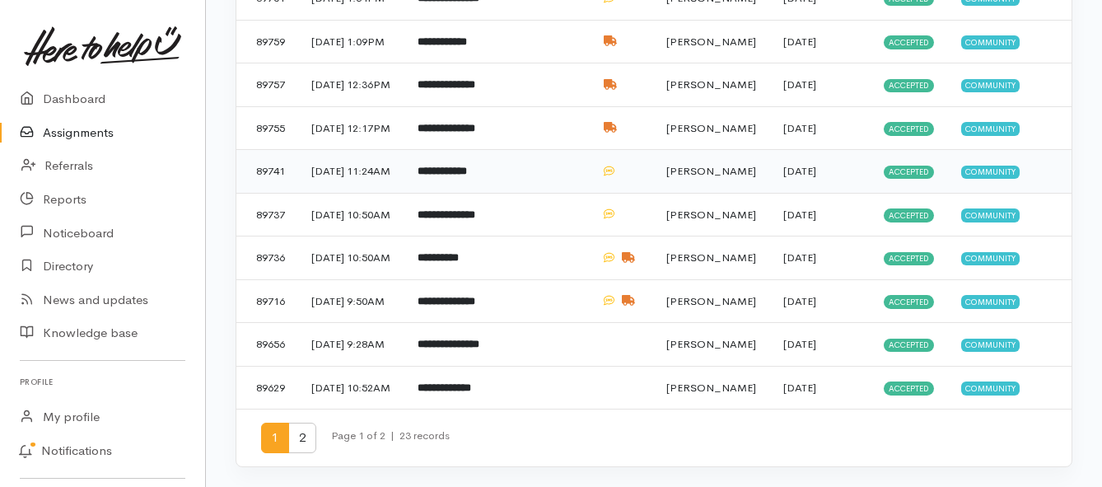
scroll to position [741, 0]
click at [441, 176] on b "**********" at bounding box center [442, 171] width 49 height 11
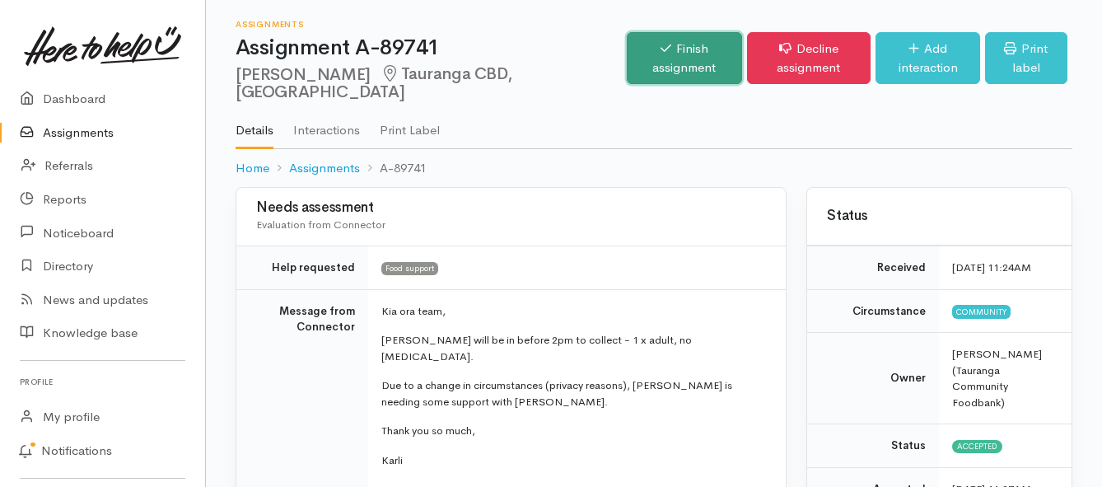
click at [627, 60] on link "Finish assignment" at bounding box center [684, 58] width 114 height 52
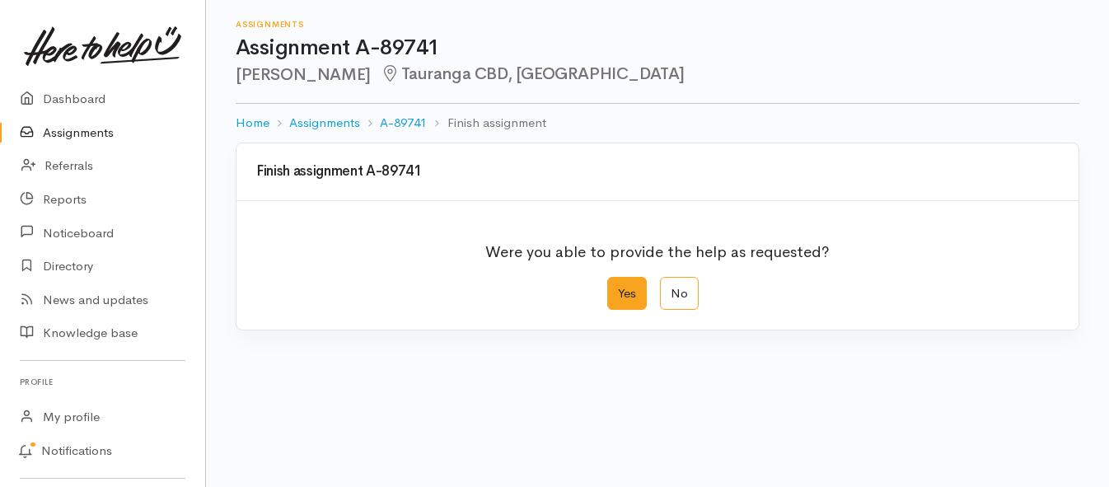
click at [622, 291] on label "Yes" at bounding box center [627, 294] width 40 height 34
click at [618, 287] on input "Yes" at bounding box center [612, 282] width 11 height 11
radio input "true"
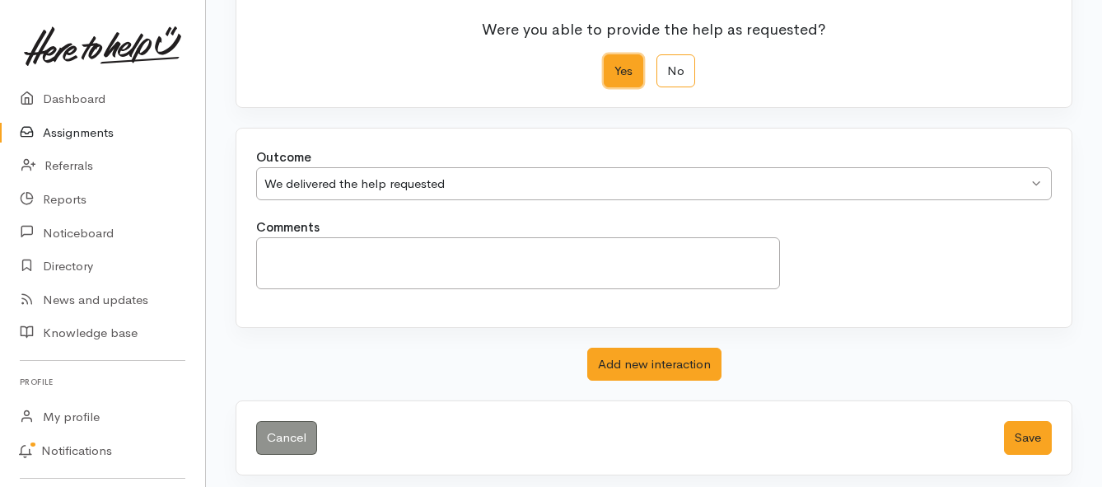
scroll to position [231, 0]
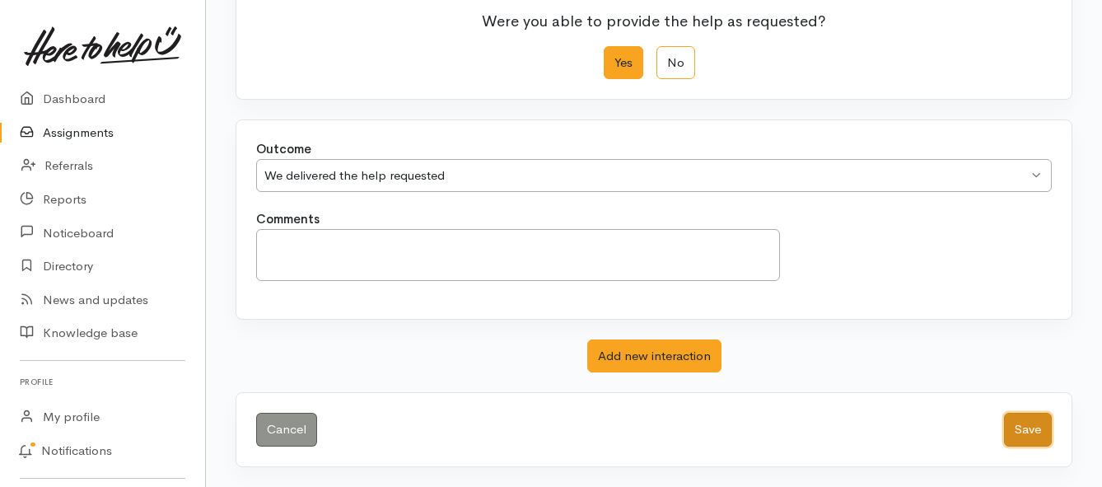
drag, startPoint x: 1026, startPoint y: 427, endPoint x: 846, endPoint y: 410, distance: 181.2
click at [1025, 428] on button "Save" at bounding box center [1028, 430] width 48 height 34
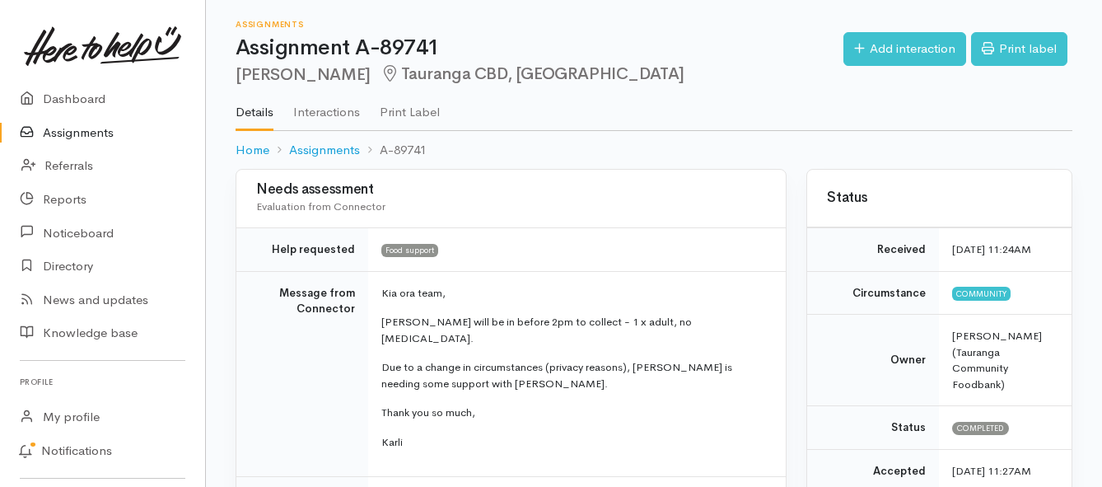
click at [76, 138] on link "Assignments" at bounding box center [102, 133] width 205 height 34
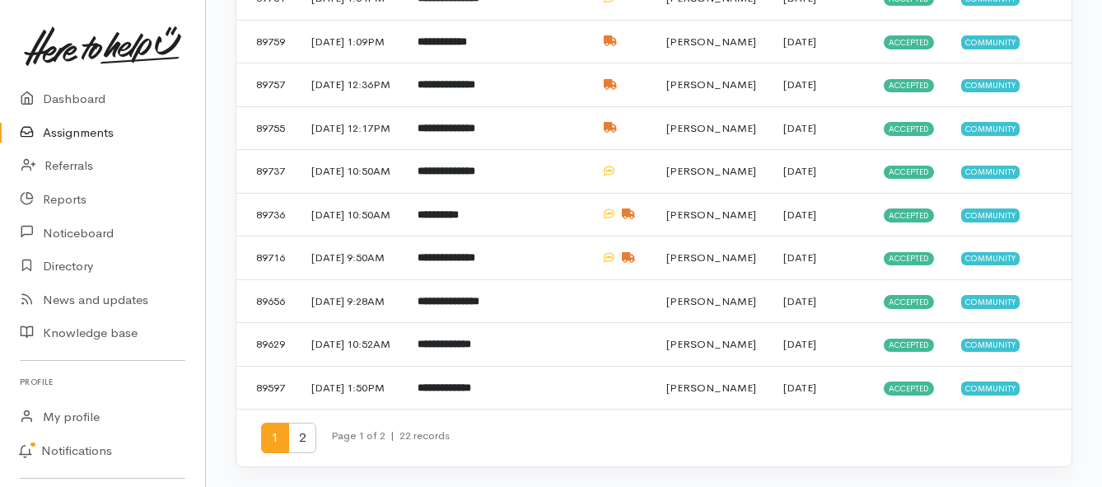
scroll to position [824, 0]
click at [502, 236] on td "**********" at bounding box center [452, 215] width 97 height 44
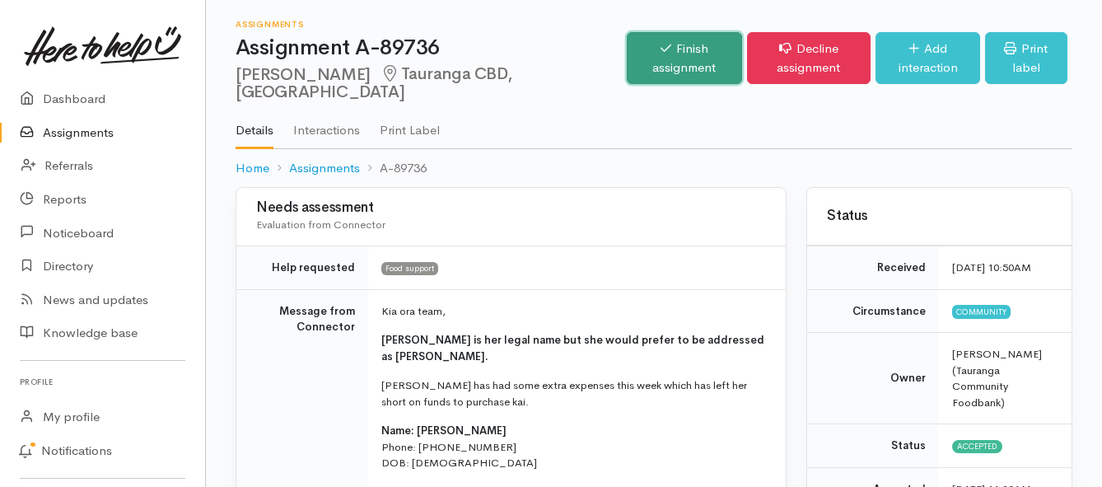
click at [627, 48] on link "Finish assignment" at bounding box center [684, 58] width 114 height 52
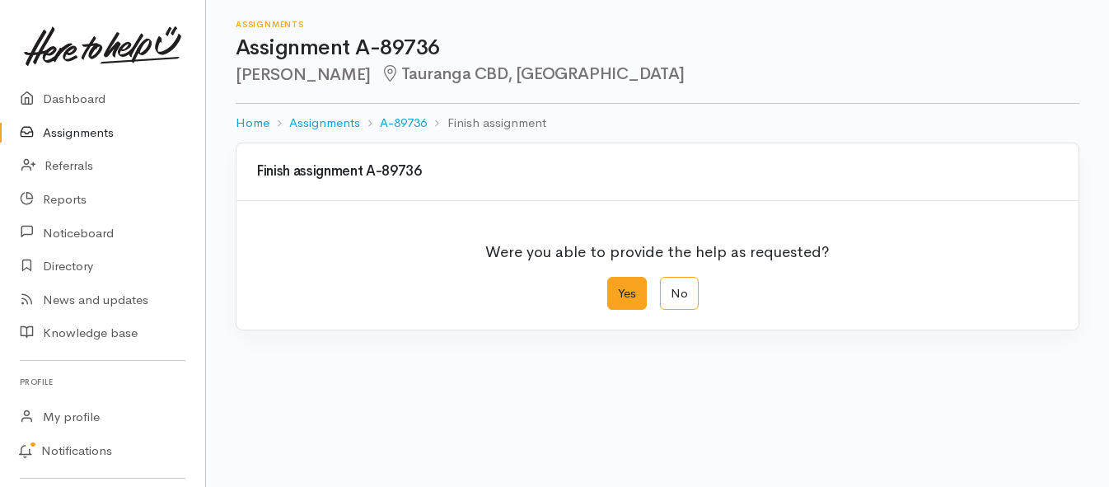
click at [623, 287] on label "Yes" at bounding box center [627, 294] width 40 height 34
click at [618, 287] on input "Yes" at bounding box center [612, 282] width 11 height 11
radio input "true"
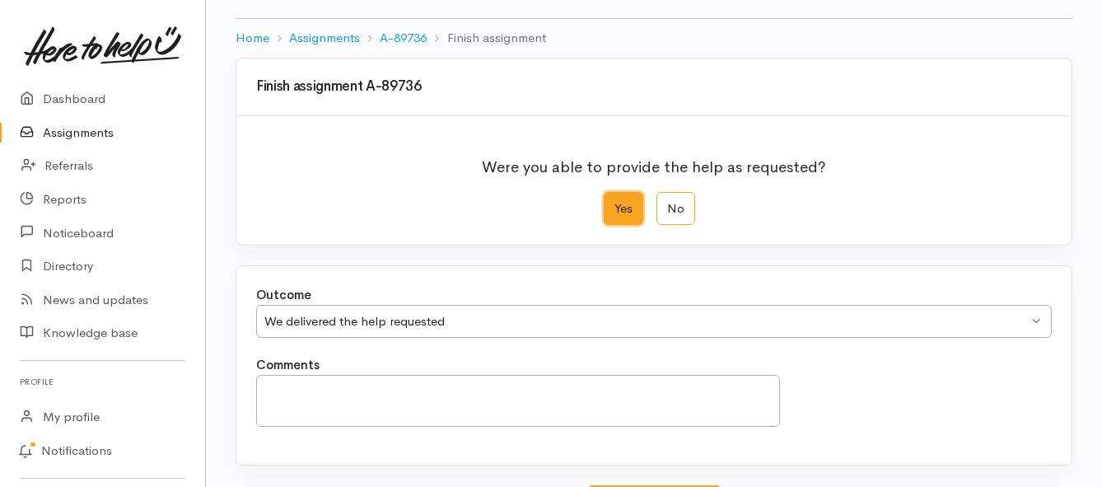
scroll to position [231, 0]
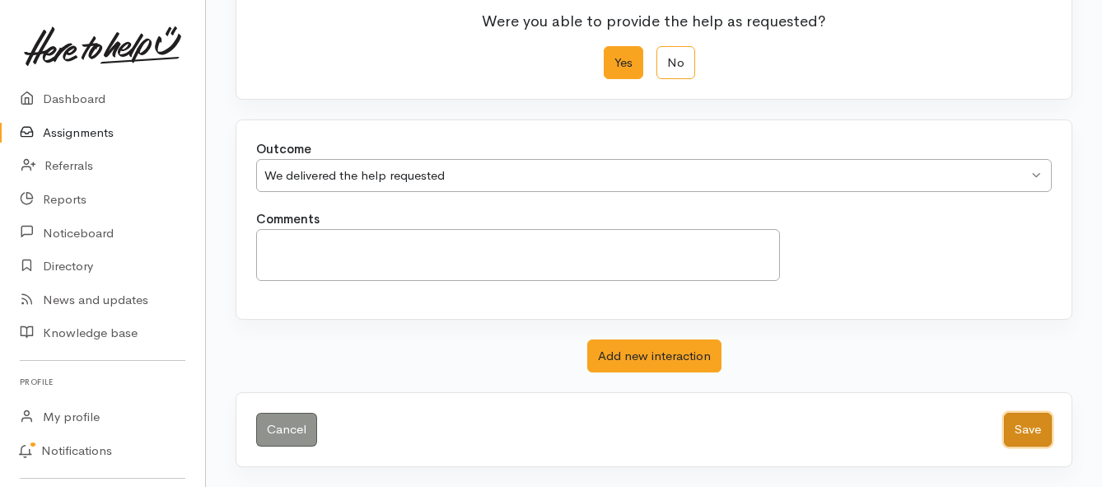
click at [1016, 430] on button "Save" at bounding box center [1028, 430] width 48 height 34
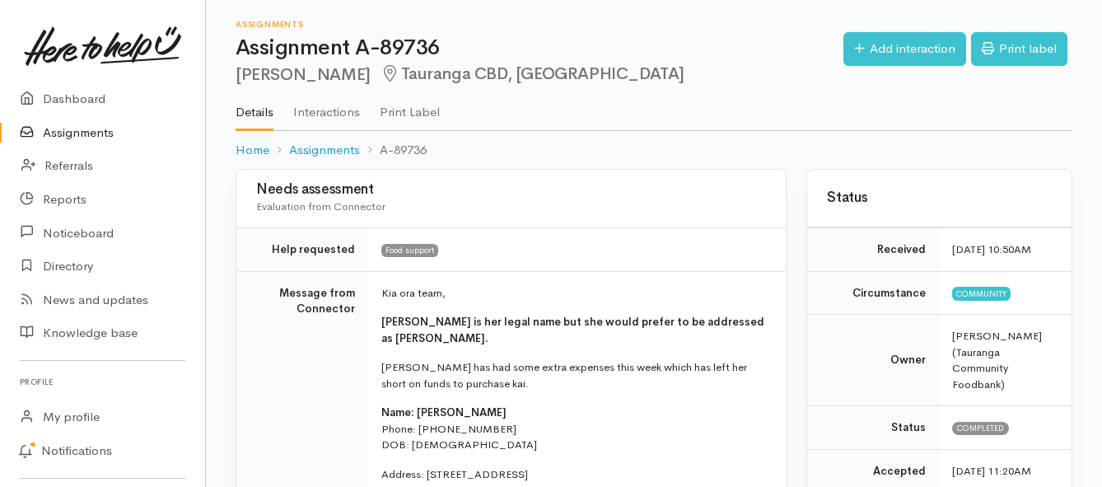
click at [104, 128] on link "Assignments" at bounding box center [102, 133] width 205 height 34
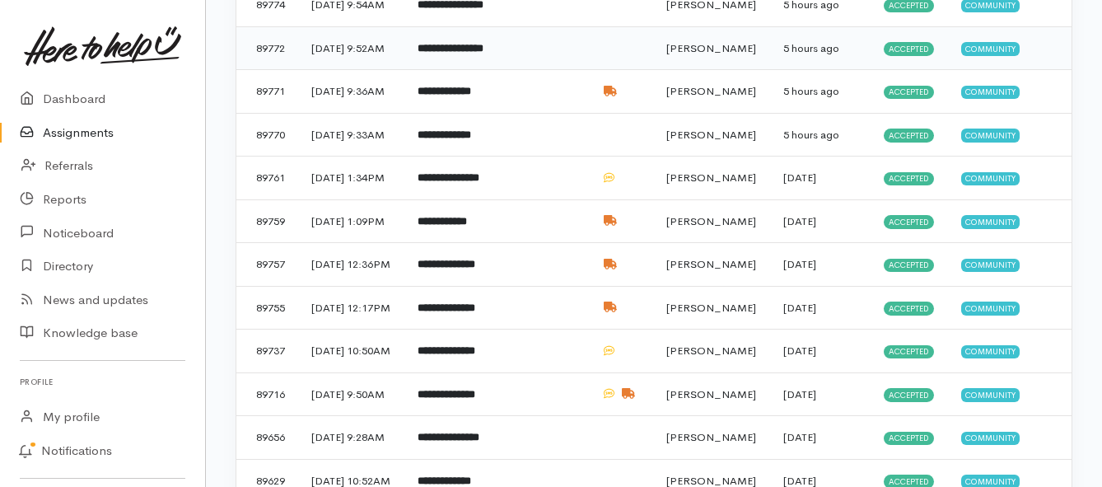
scroll to position [577, 0]
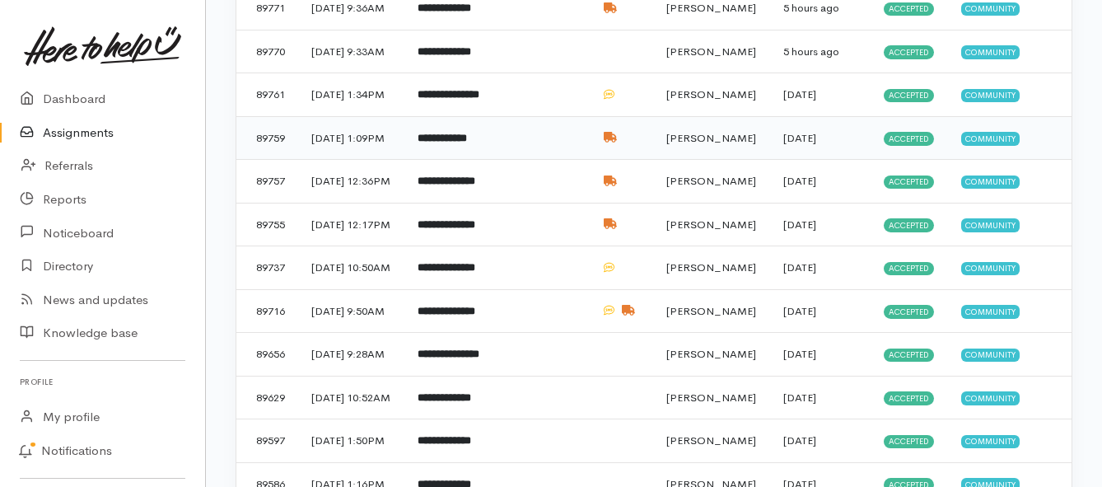
click at [463, 143] on b "**********" at bounding box center [442, 138] width 49 height 11
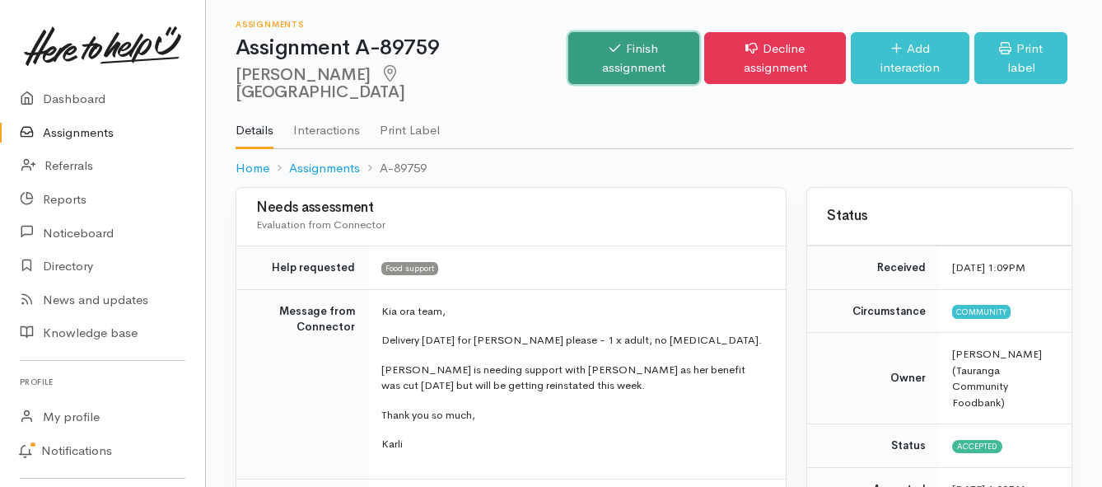
click at [591, 49] on link "Finish assignment" at bounding box center [633, 58] width 131 height 52
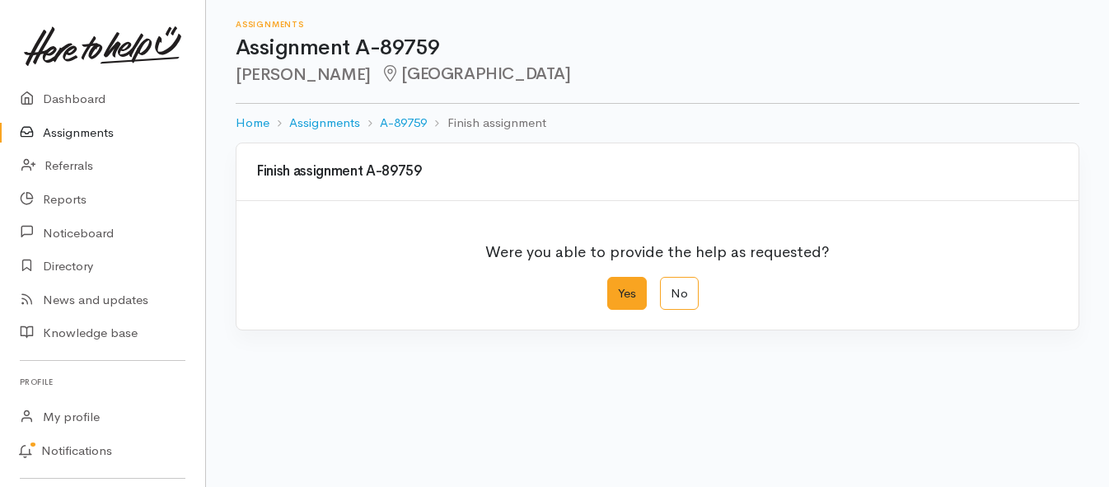
click at [632, 297] on label "Yes" at bounding box center [627, 294] width 40 height 34
click at [618, 287] on input "Yes" at bounding box center [612, 282] width 11 height 11
radio input "true"
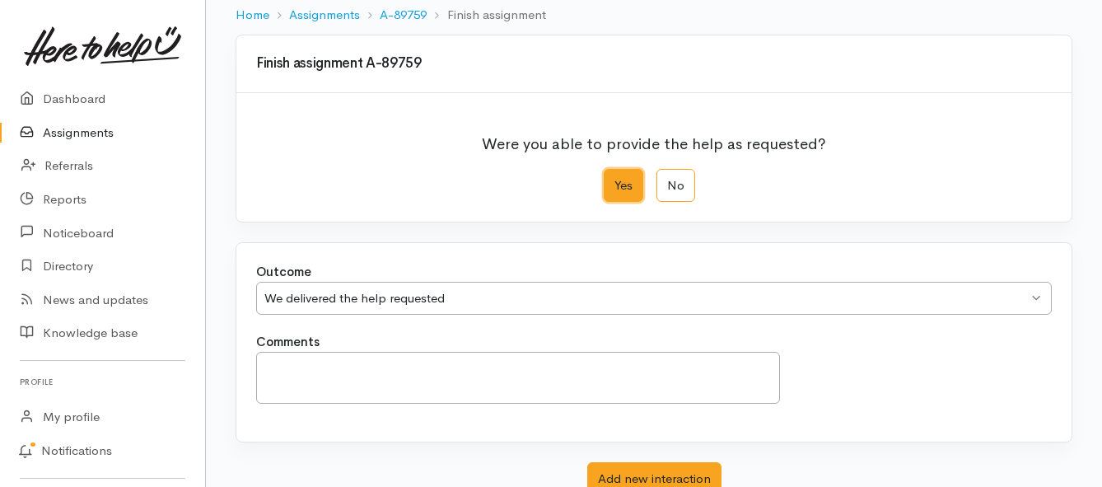
scroll to position [231, 0]
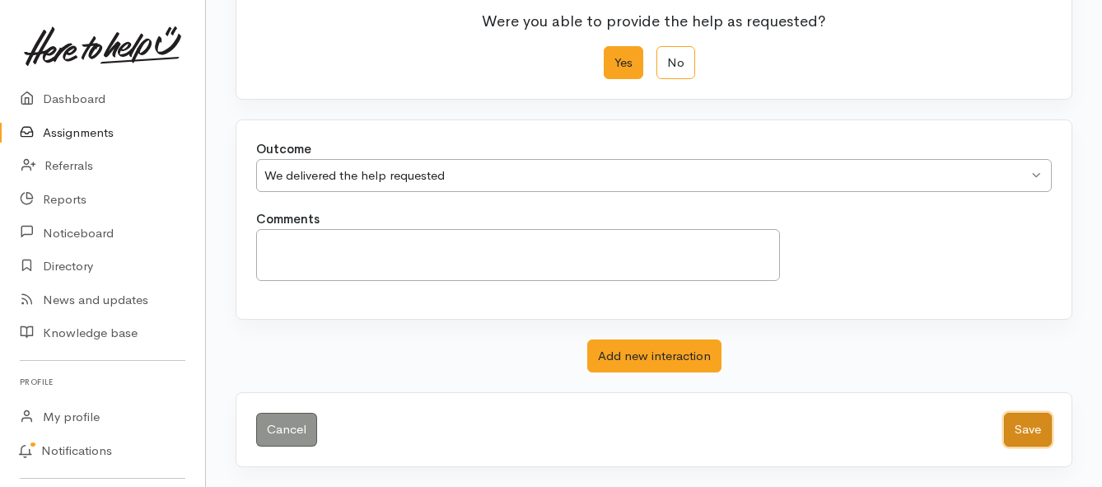
click at [1027, 426] on button "Save" at bounding box center [1028, 430] width 48 height 34
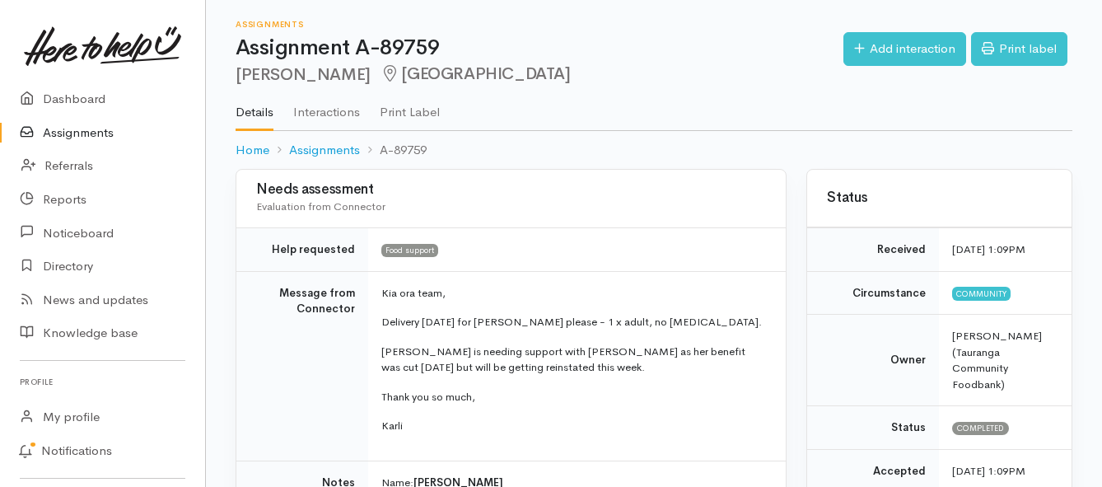
click at [87, 128] on link "Assignments" at bounding box center [102, 133] width 205 height 34
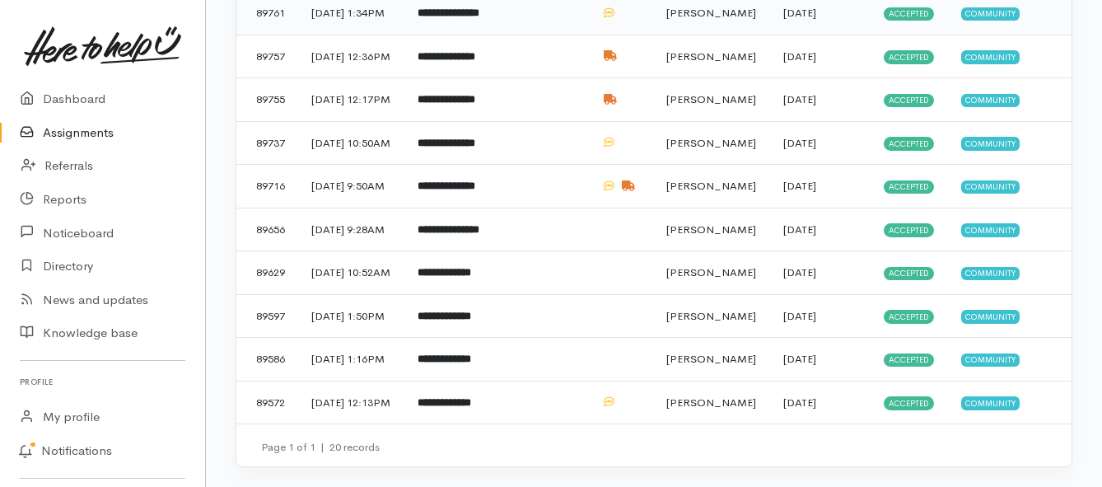
scroll to position [741, 0]
click at [475, 191] on b "**********" at bounding box center [447, 185] width 58 height 11
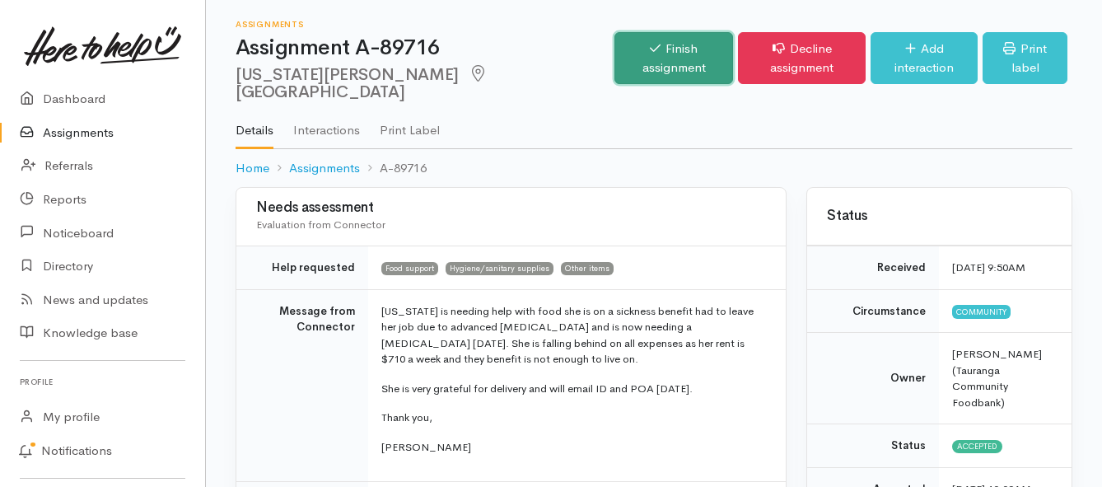
click at [614, 48] on link "Finish assignment" at bounding box center [673, 58] width 119 height 52
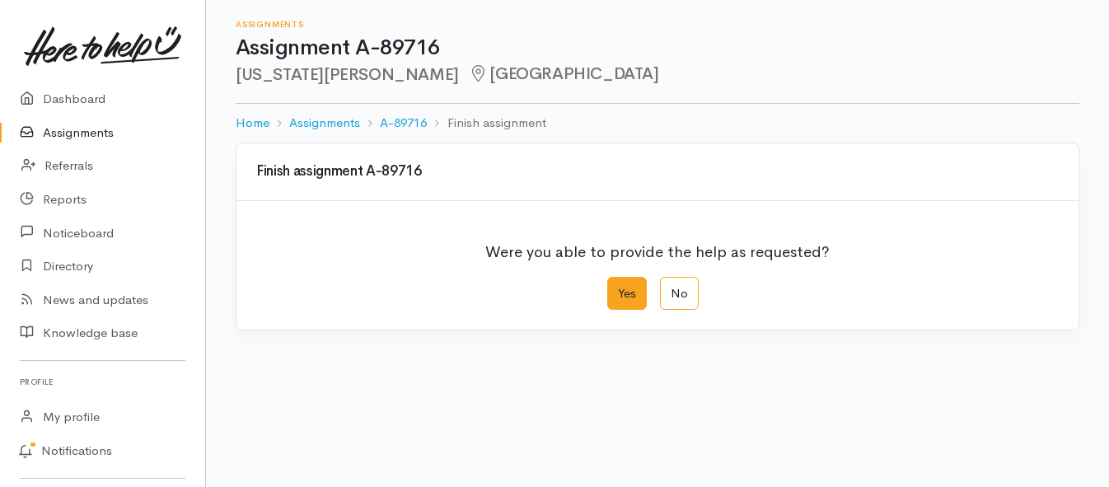
click at [629, 292] on label "Yes" at bounding box center [627, 294] width 40 height 34
click at [618, 287] on input "Yes" at bounding box center [612, 282] width 11 height 11
radio input "true"
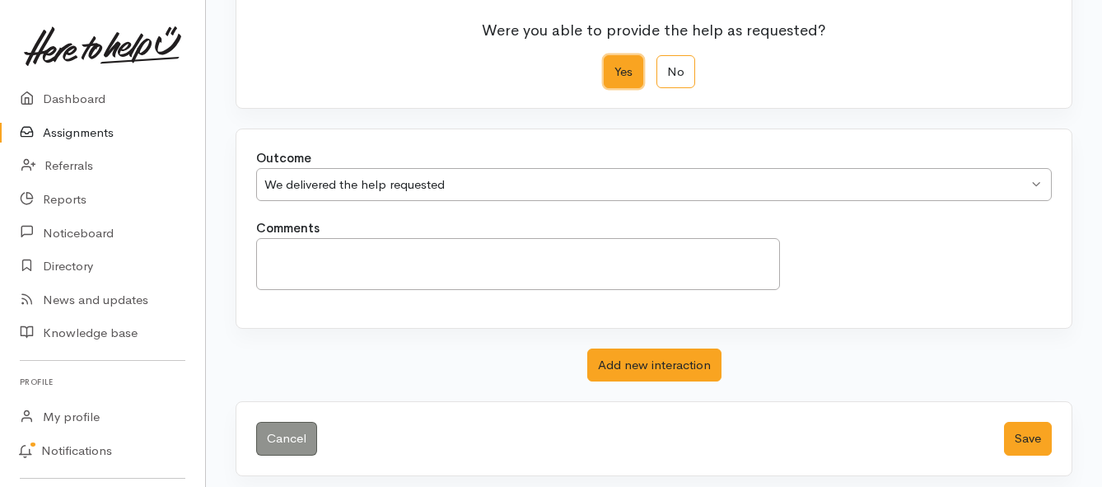
scroll to position [231, 0]
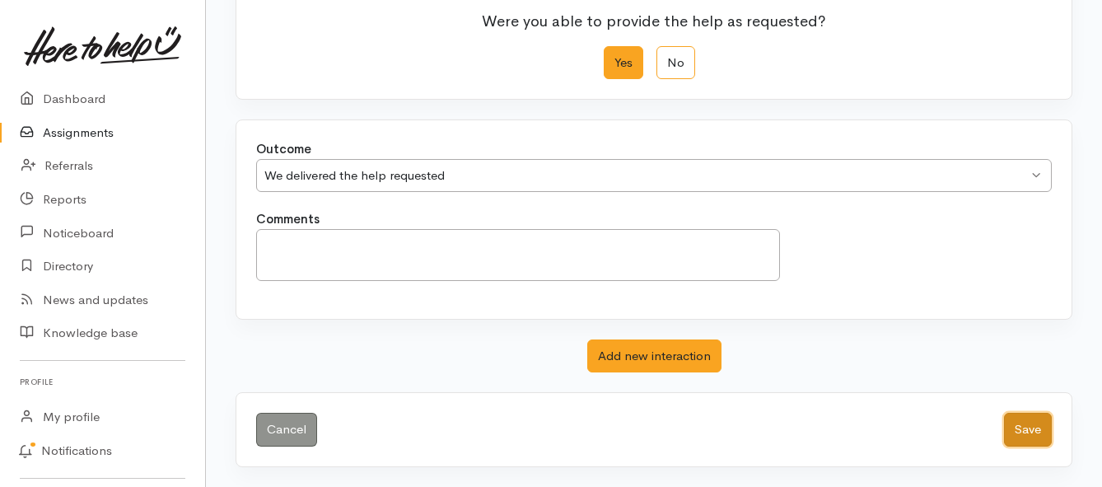
click at [1018, 427] on button "Save" at bounding box center [1028, 430] width 48 height 34
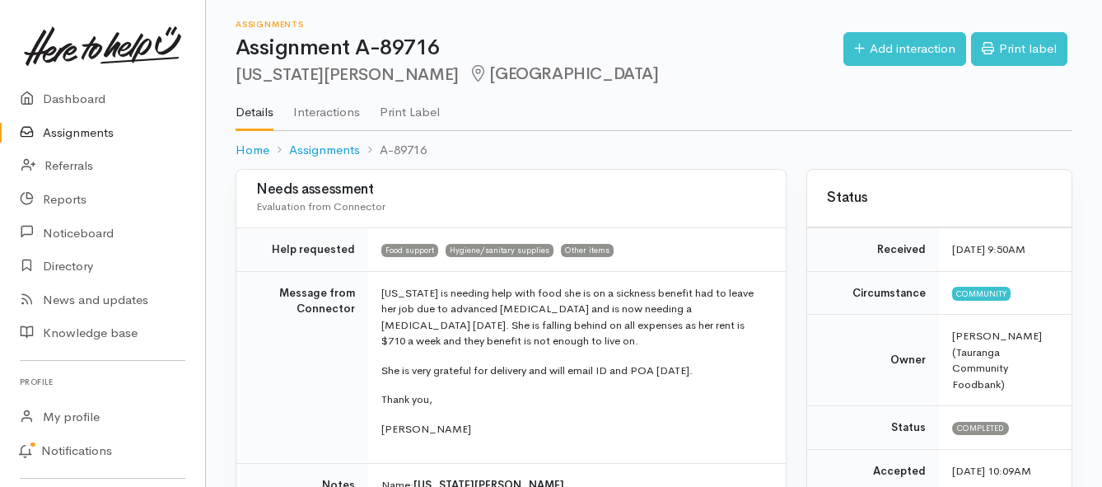
click at [69, 128] on link "Assignments" at bounding box center [102, 133] width 205 height 34
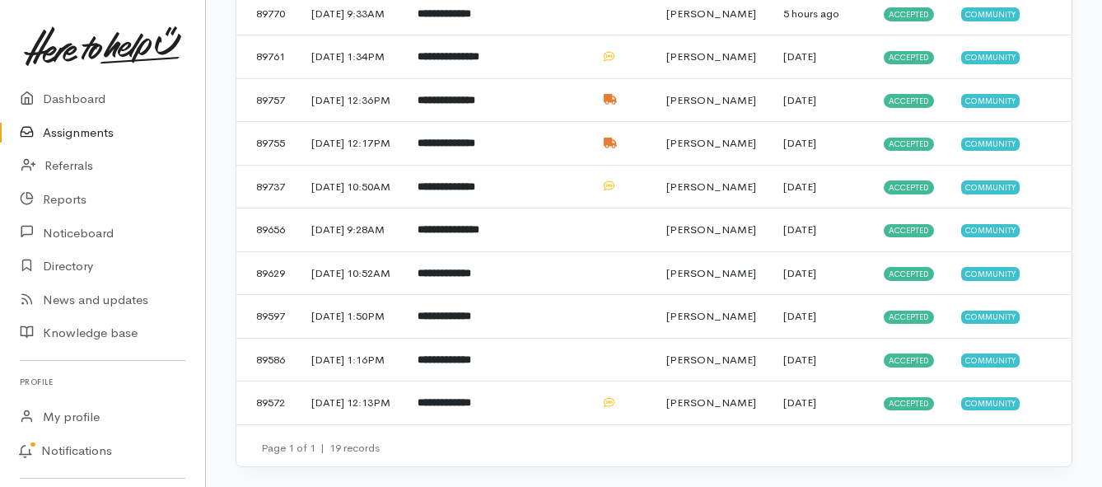
scroll to position [659, 0]
click at [423, 122] on td "**********" at bounding box center [452, 100] width 97 height 44
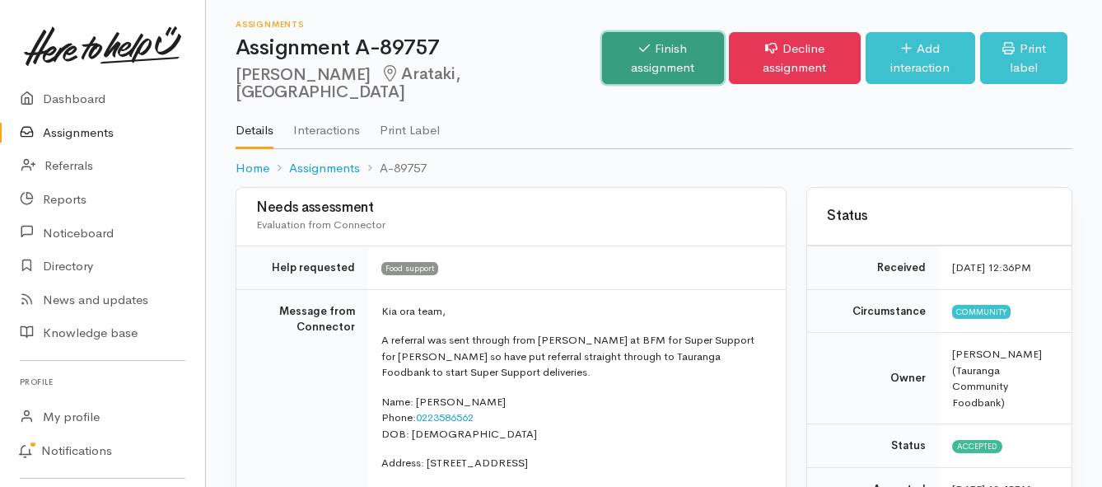
click at [602, 40] on link "Finish assignment" at bounding box center [663, 58] width 122 height 52
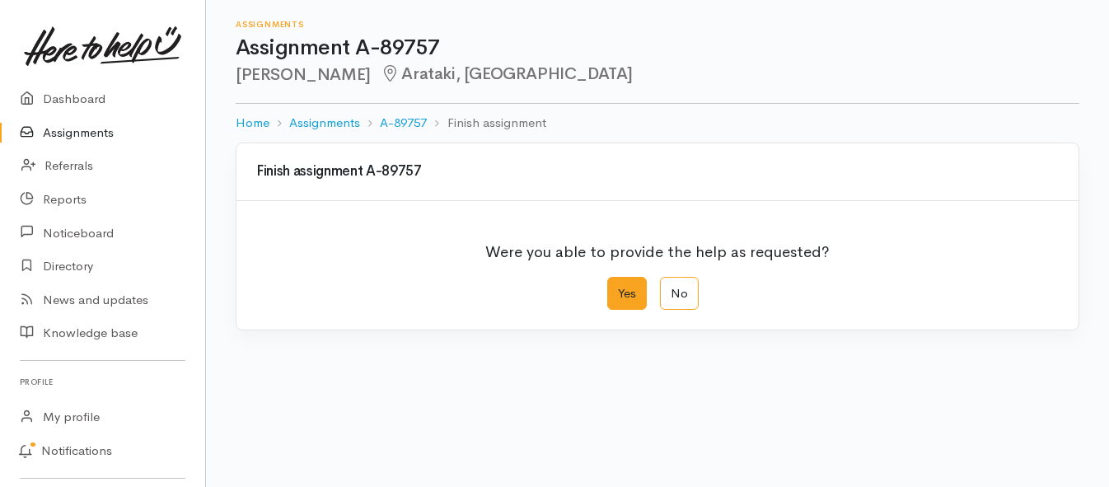
click at [615, 303] on label "Yes" at bounding box center [627, 294] width 40 height 34
click at [615, 287] on input "Yes" at bounding box center [612, 282] width 11 height 11
radio input "true"
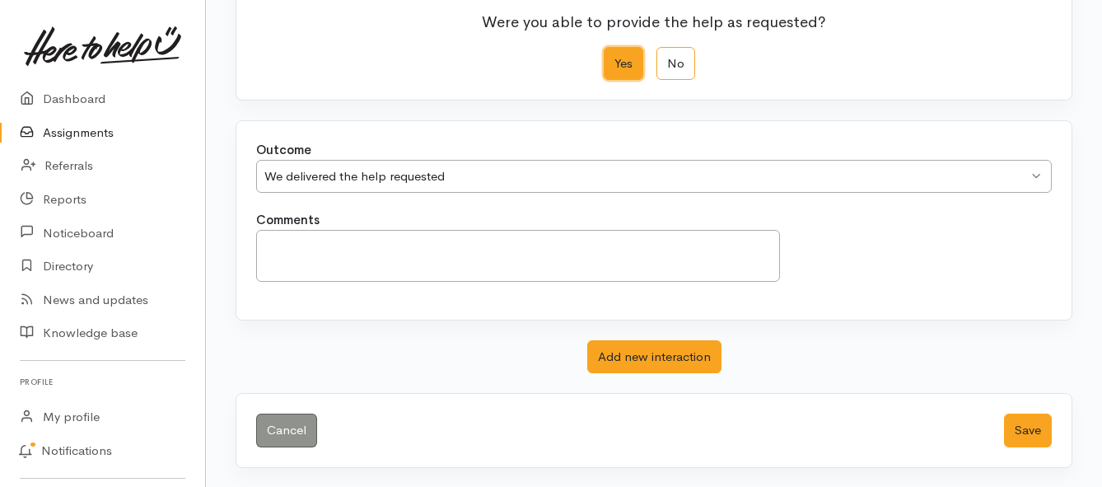
scroll to position [231, 0]
click at [1012, 428] on button "Save" at bounding box center [1028, 430] width 48 height 34
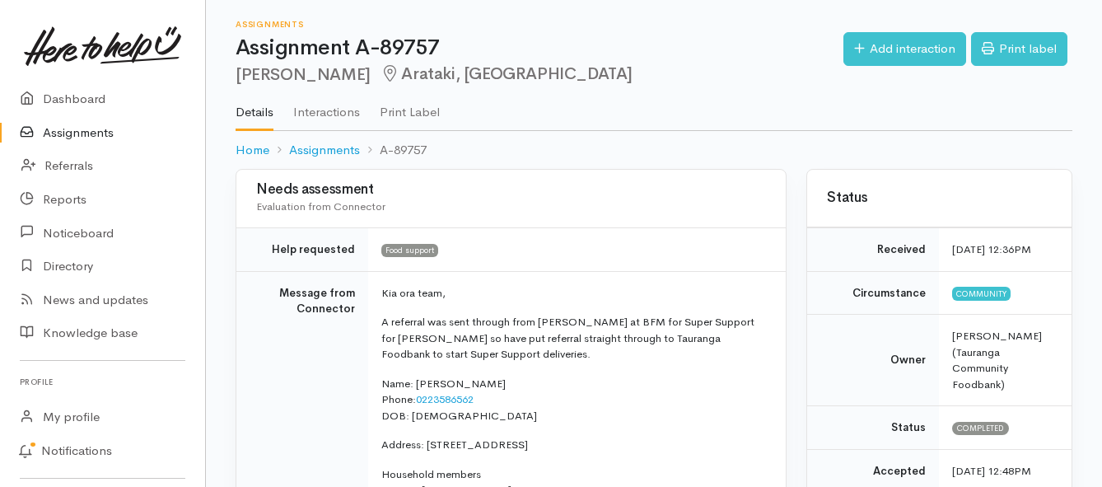
click at [109, 131] on link "Assignments" at bounding box center [102, 133] width 205 height 34
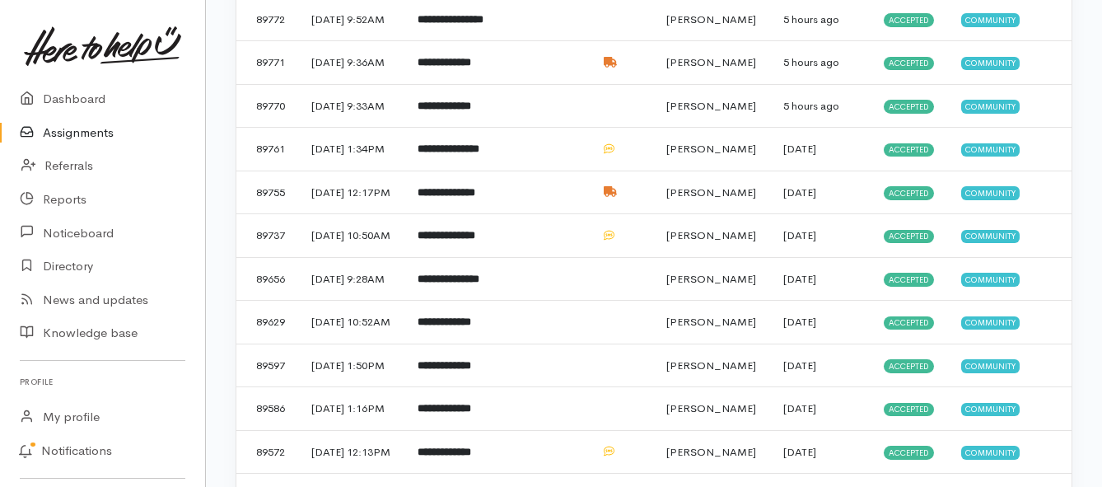
scroll to position [577, 0]
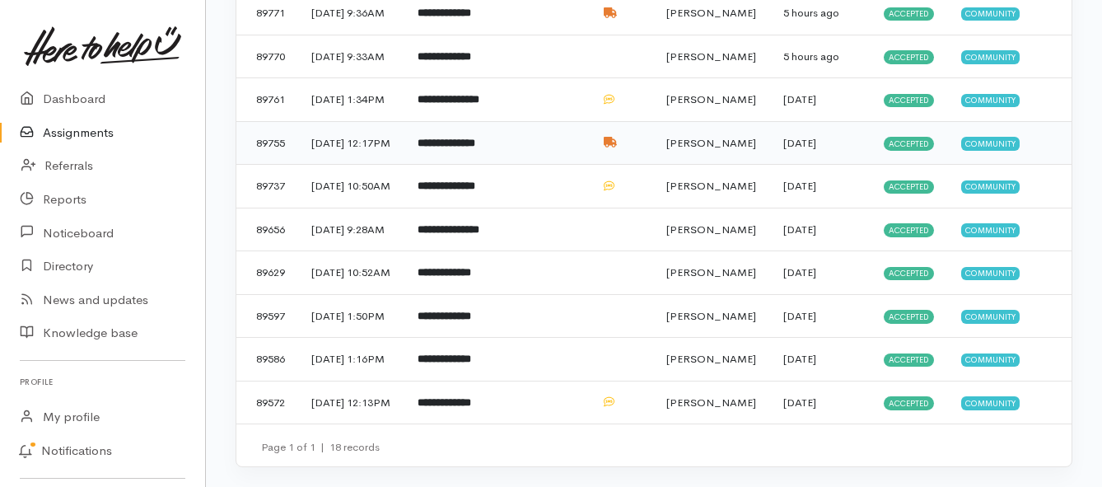
click at [455, 148] on b "**********" at bounding box center [447, 143] width 58 height 11
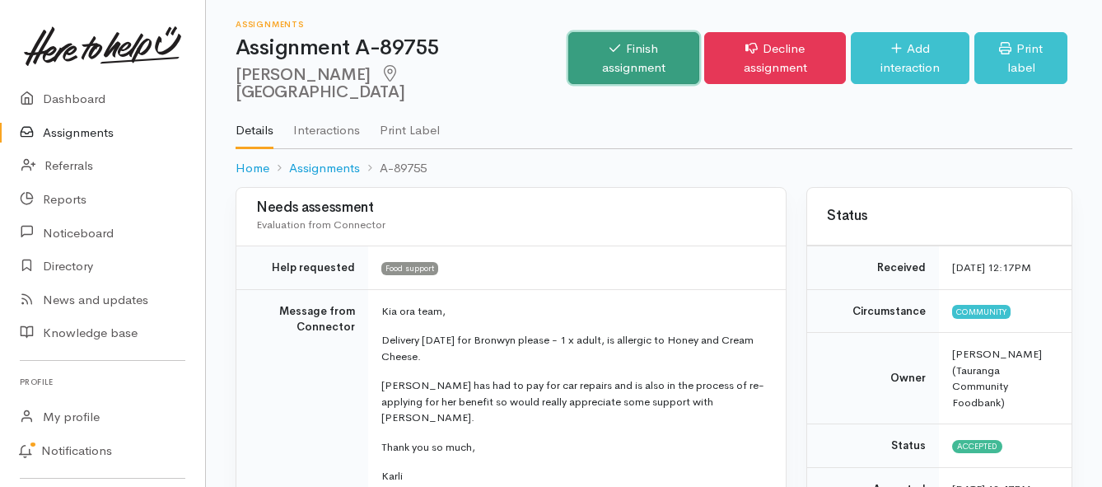
click at [591, 43] on link "Finish assignment" at bounding box center [633, 58] width 131 height 52
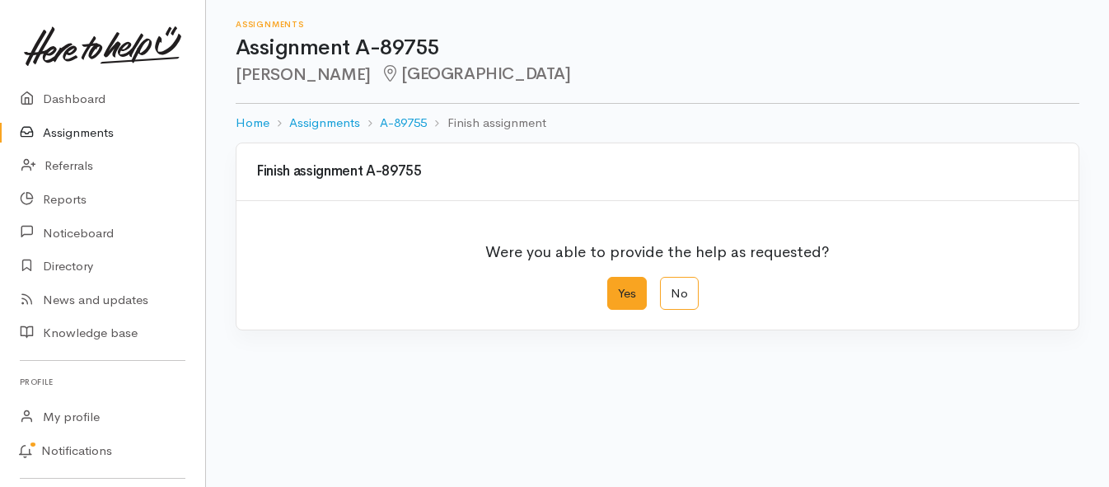
click at [618, 287] on label "Yes" at bounding box center [627, 294] width 40 height 34
click at [618, 287] on input "Yes" at bounding box center [612, 282] width 11 height 11
radio input "true"
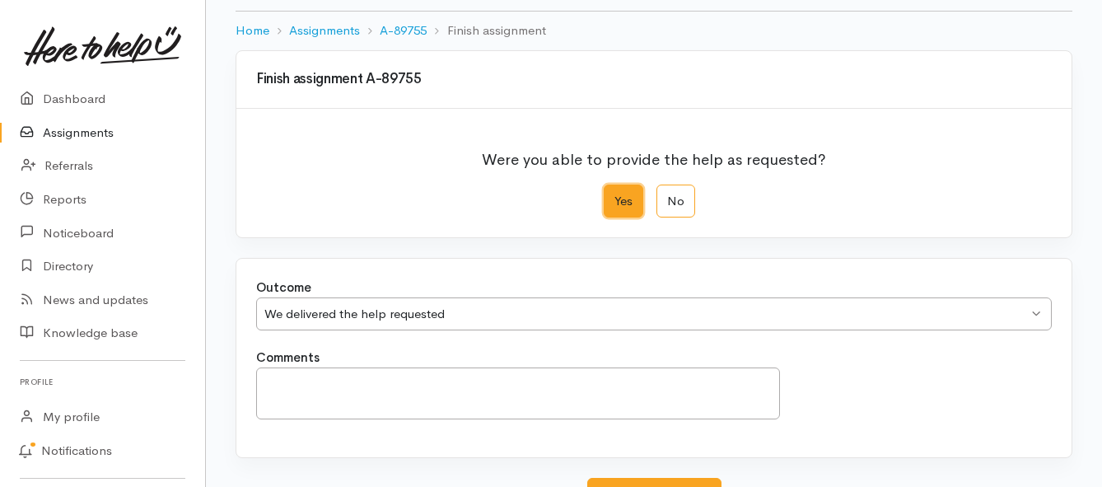
scroll to position [231, 0]
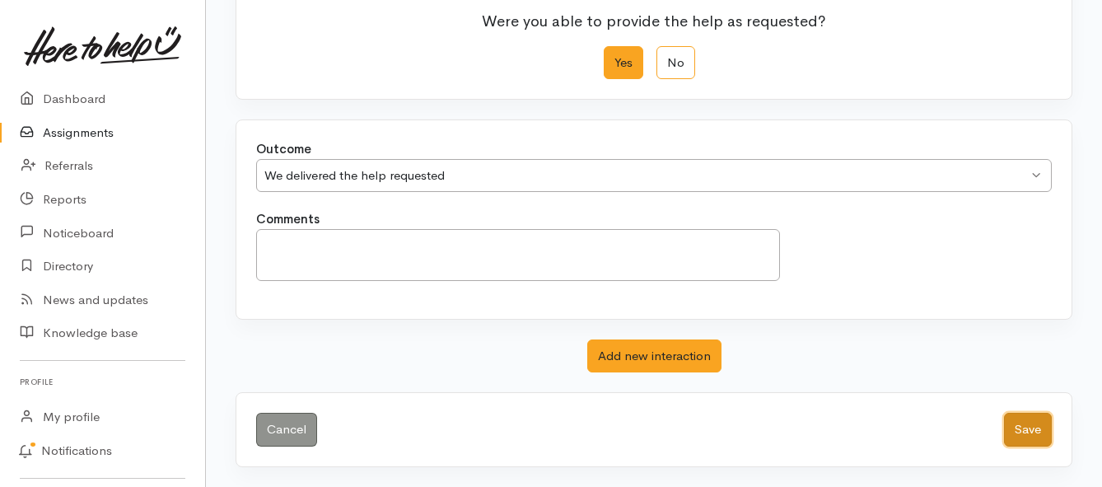
click at [1023, 423] on button "Save" at bounding box center [1028, 430] width 48 height 34
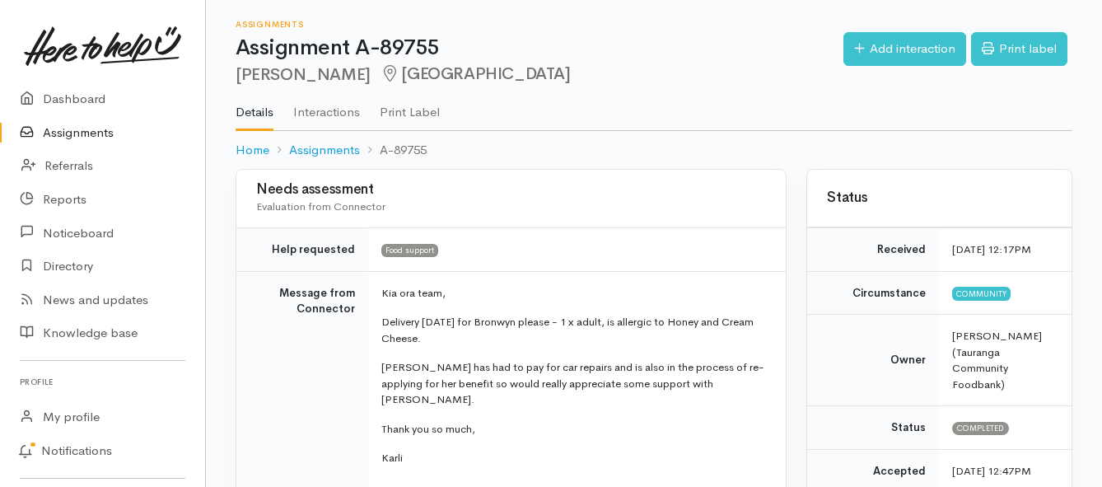
click at [75, 133] on link "Assignments" at bounding box center [102, 133] width 205 height 34
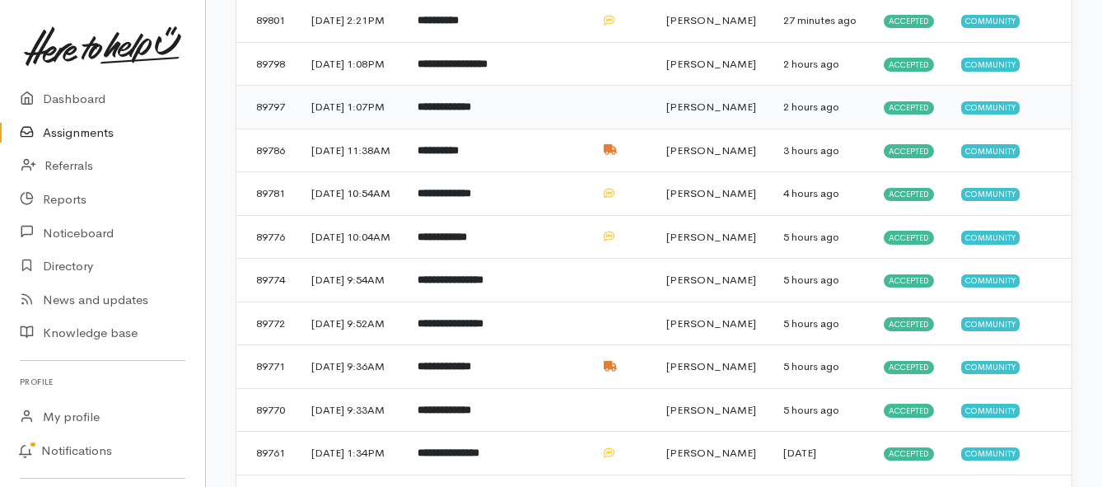
scroll to position [247, 0]
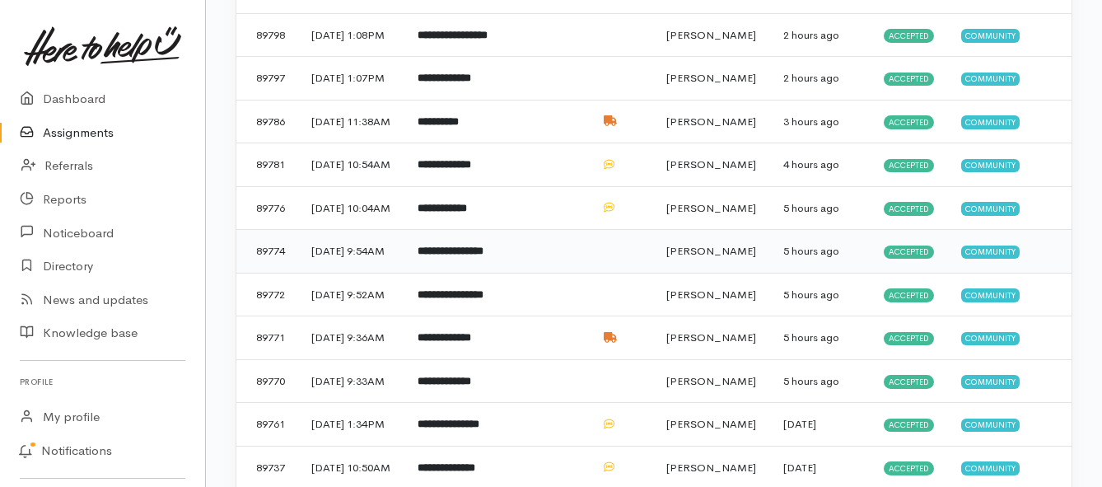
click at [435, 273] on td "**********" at bounding box center [452, 252] width 97 height 44
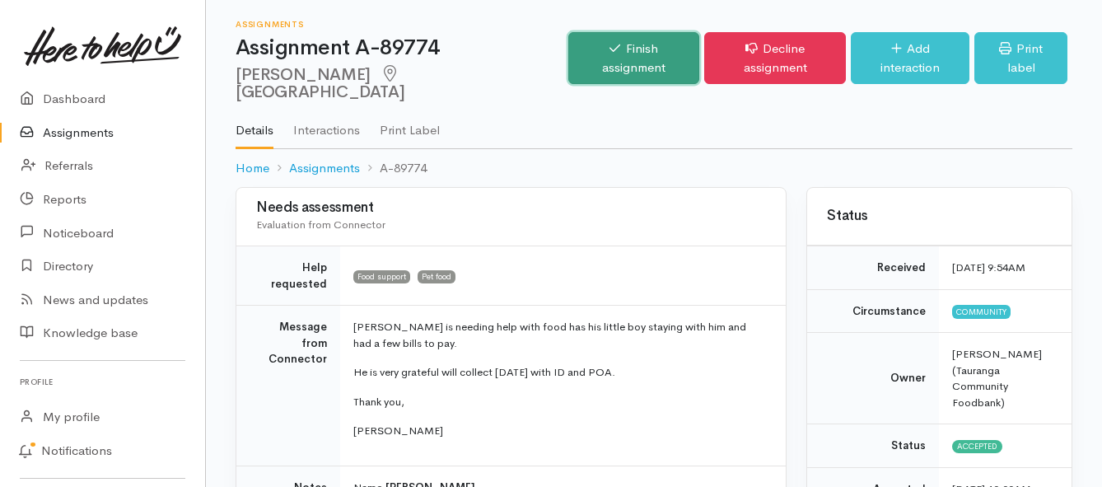
click at [627, 54] on link "Finish assignment" at bounding box center [633, 58] width 131 height 52
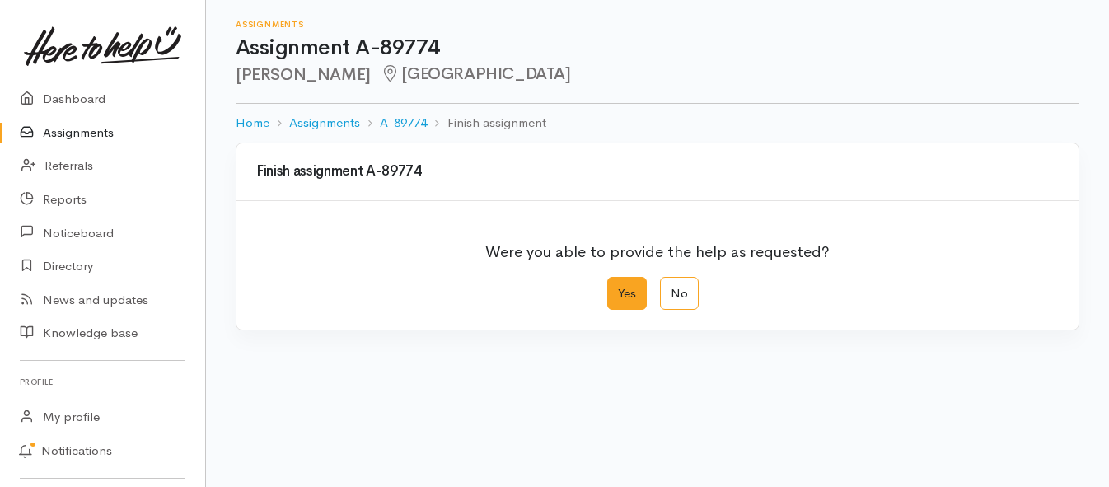
click at [629, 283] on label "Yes" at bounding box center [627, 294] width 40 height 34
click at [618, 283] on input "Yes" at bounding box center [612, 282] width 11 height 11
radio input "true"
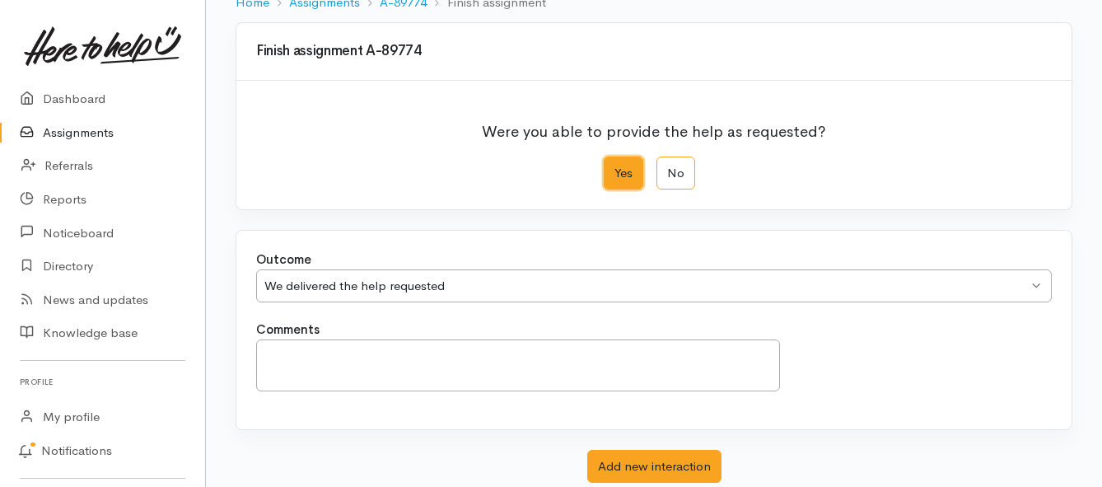
scroll to position [231, 0]
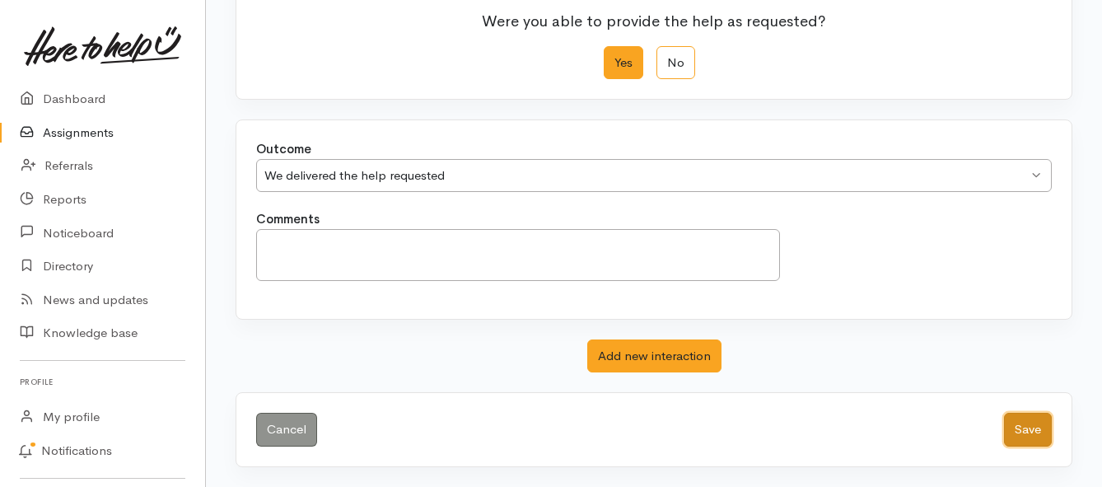
click at [1031, 429] on button "Save" at bounding box center [1028, 430] width 48 height 34
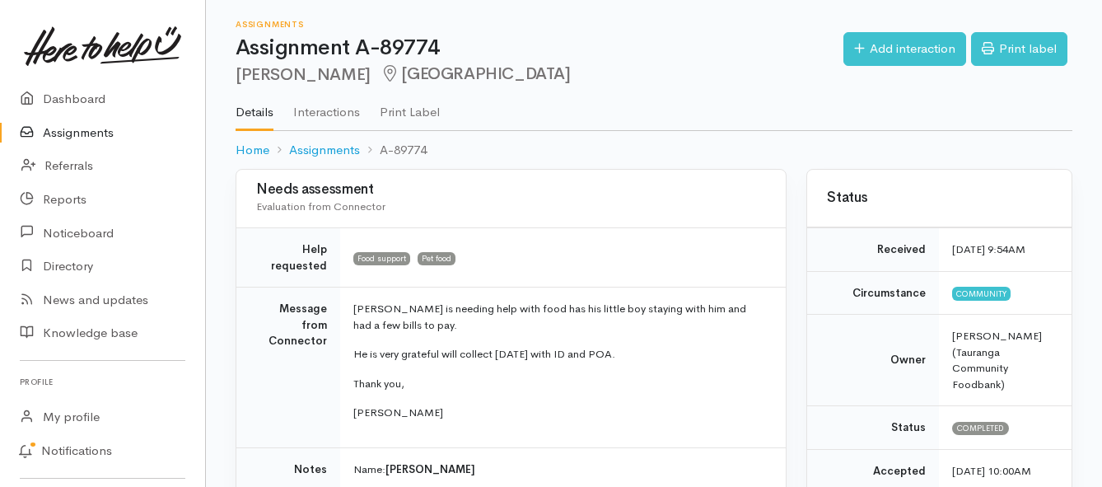
click at [64, 135] on link "Assignments" at bounding box center [102, 133] width 205 height 34
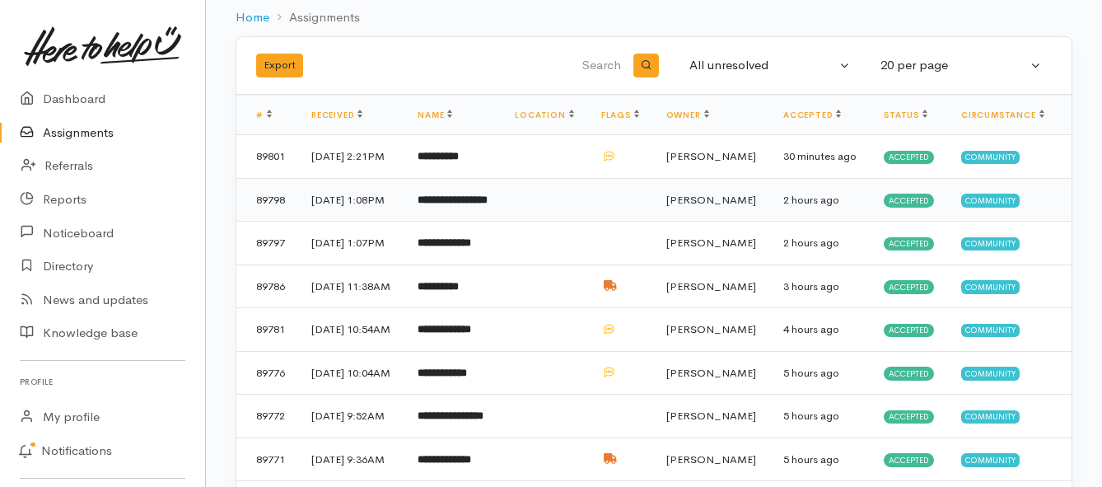
scroll to position [165, 0]
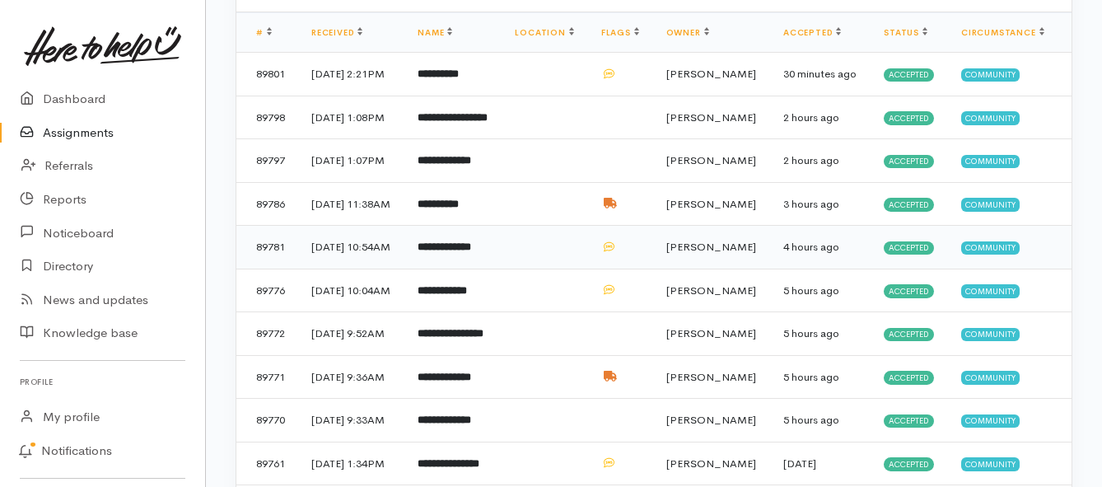
click at [471, 252] on b "**********" at bounding box center [445, 246] width 54 height 11
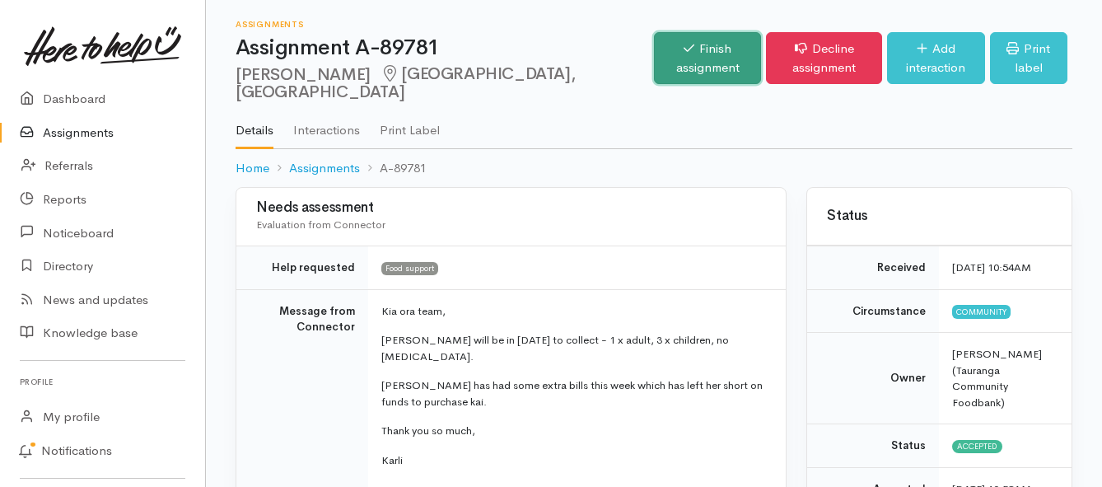
click at [654, 51] on link "Finish assignment" at bounding box center [707, 58] width 107 height 52
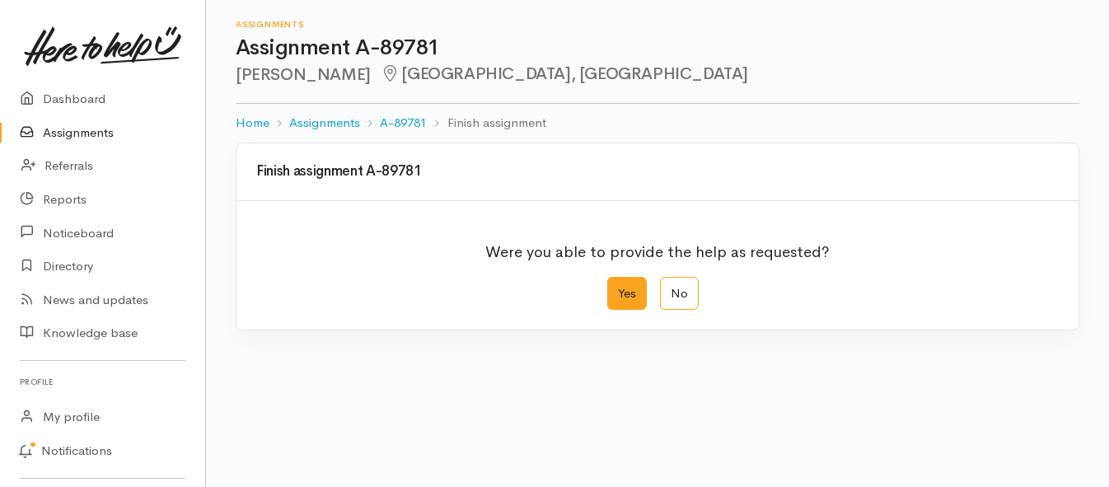
click at [633, 282] on label "Yes" at bounding box center [627, 294] width 40 height 34
click at [618, 282] on input "Yes" at bounding box center [612, 282] width 11 height 11
radio input "true"
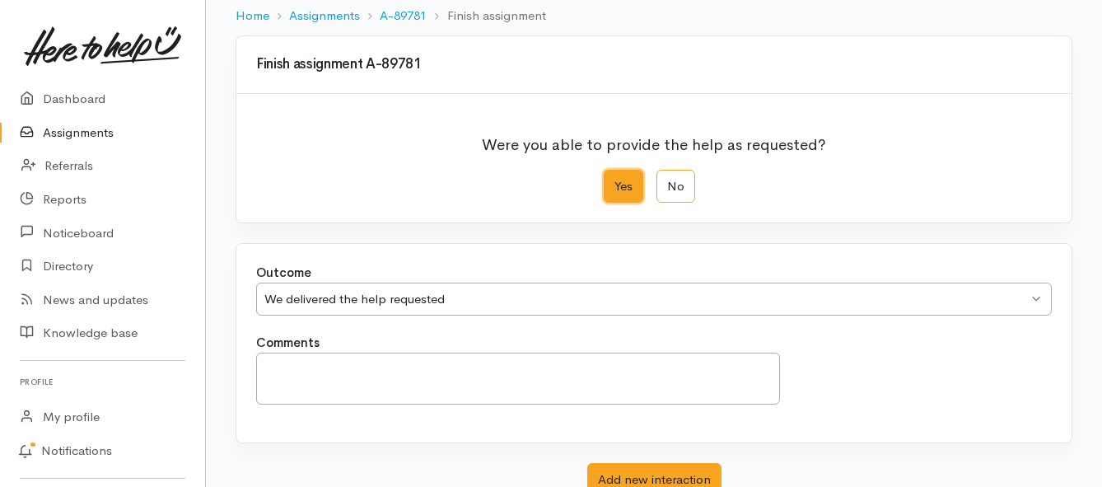
scroll to position [231, 0]
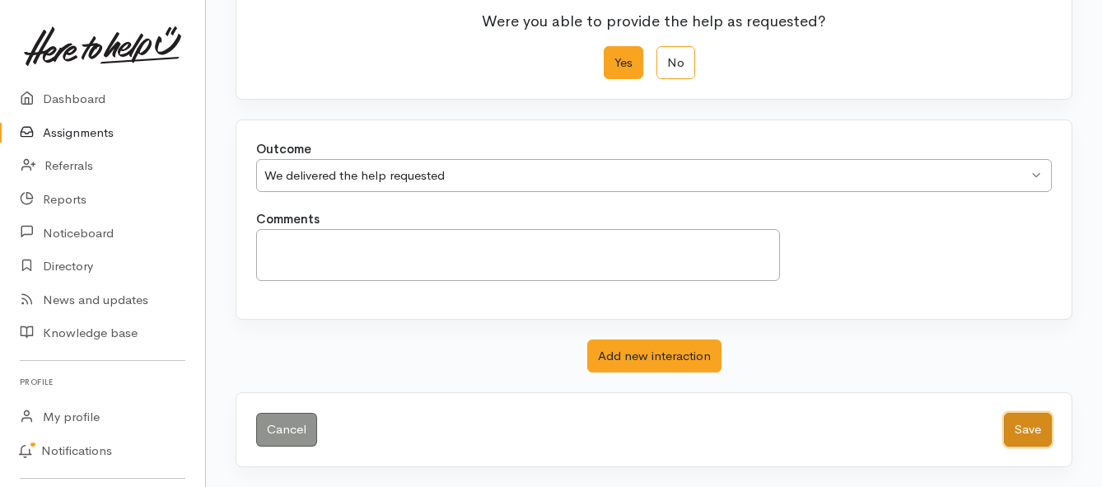
click at [1012, 432] on button "Save" at bounding box center [1028, 430] width 48 height 34
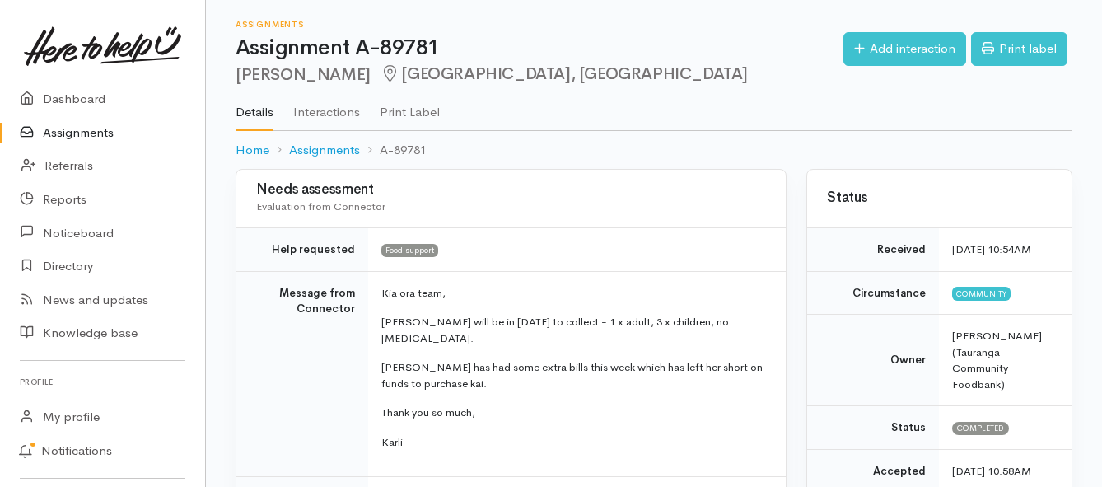
click at [73, 135] on link "Assignments" at bounding box center [102, 133] width 205 height 34
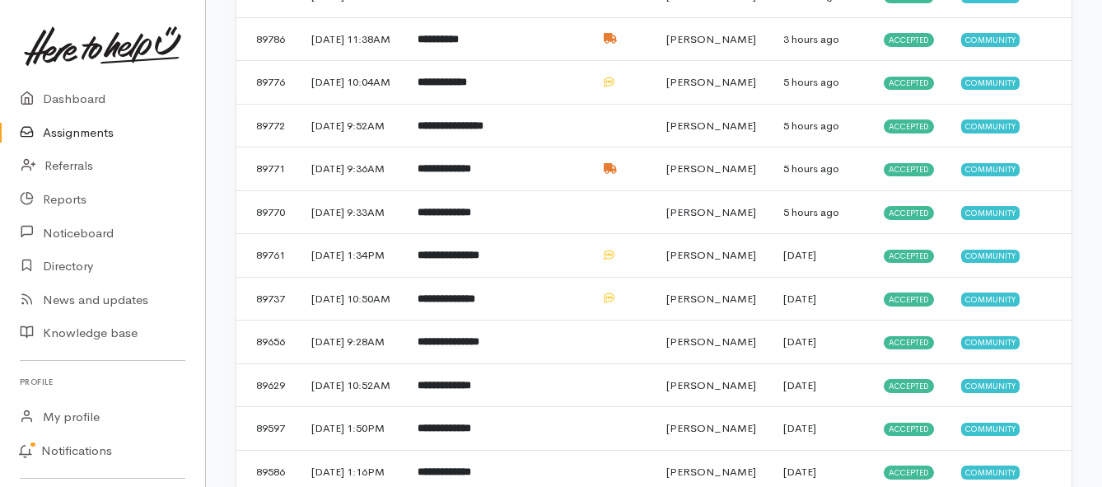
scroll to position [412, 0]
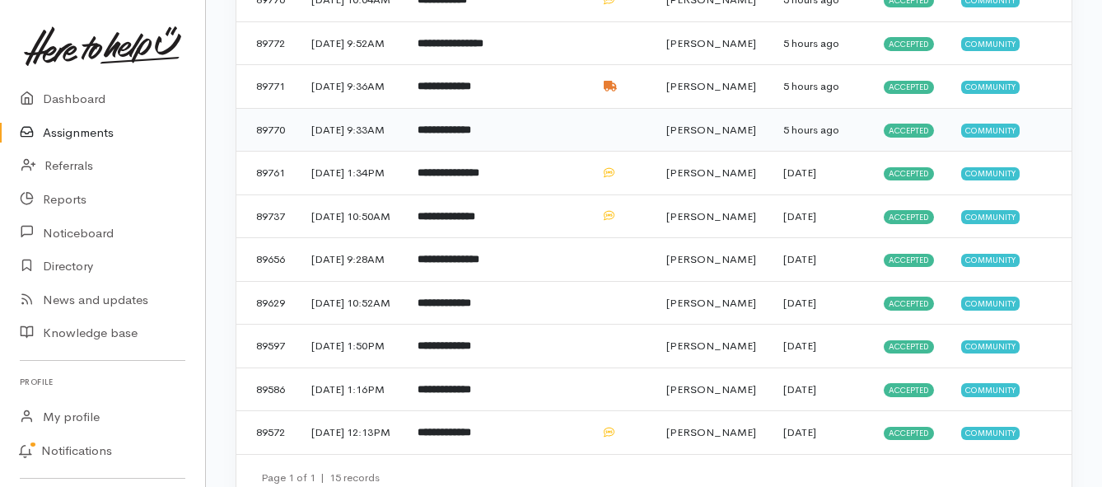
click at [446, 135] on b "**********" at bounding box center [445, 129] width 54 height 11
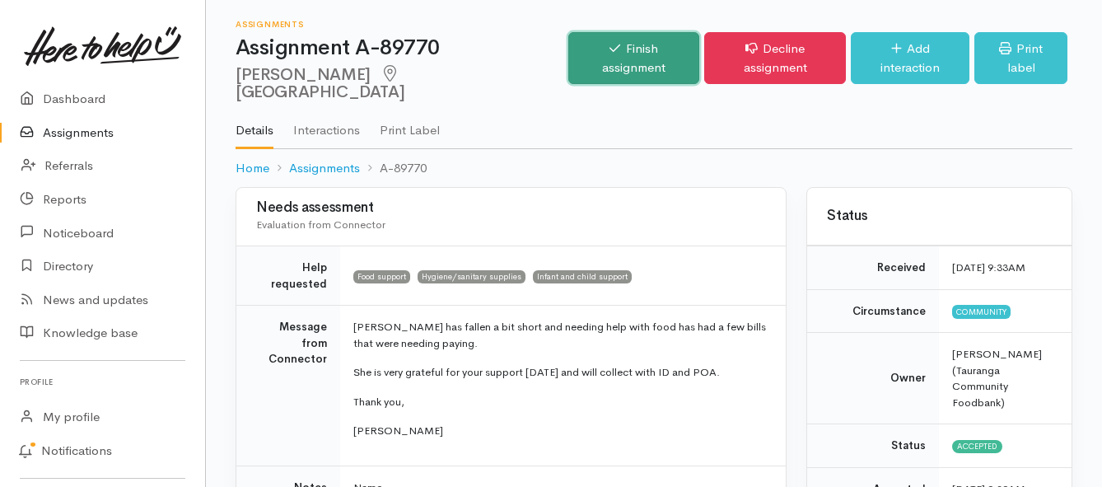
click at [614, 54] on link "Finish assignment" at bounding box center [633, 58] width 131 height 52
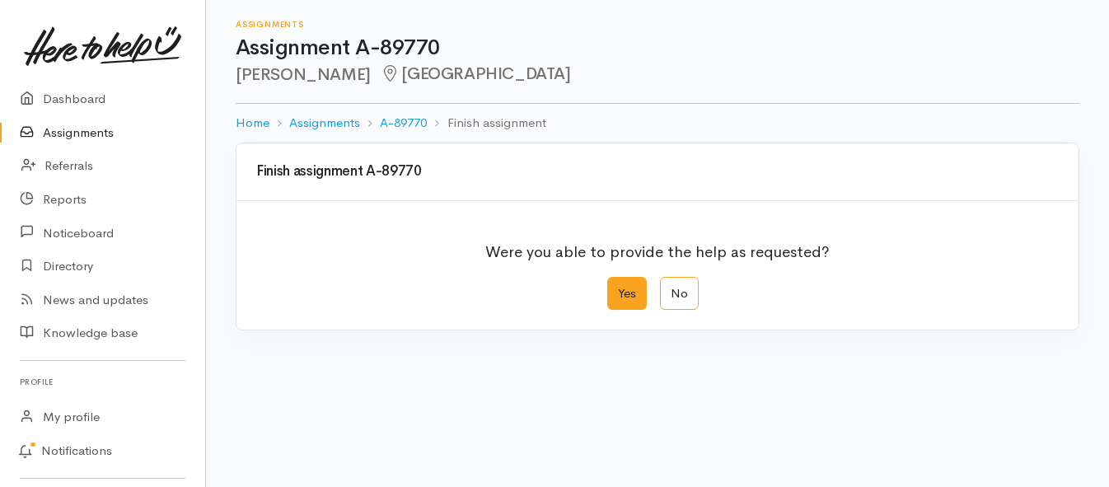
click at [608, 294] on label "Yes" at bounding box center [627, 294] width 40 height 34
click at [608, 287] on input "Yes" at bounding box center [612, 282] width 11 height 11
radio input "true"
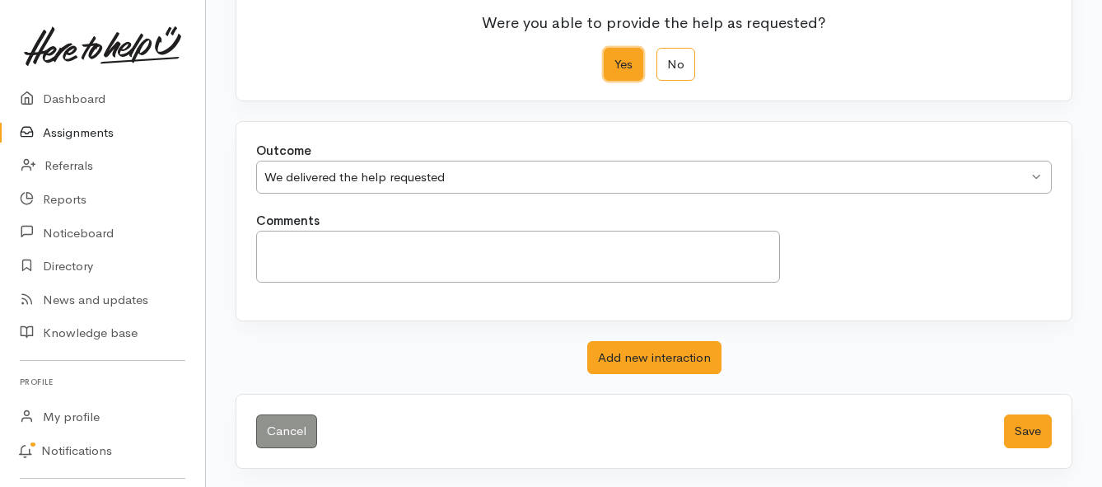
scroll to position [231, 0]
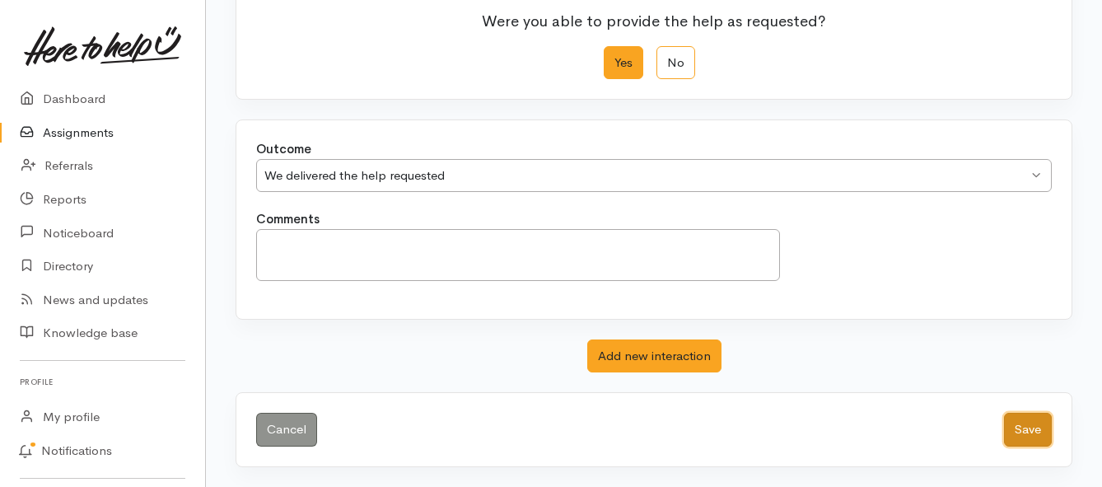
click at [1035, 434] on button "Save" at bounding box center [1028, 430] width 48 height 34
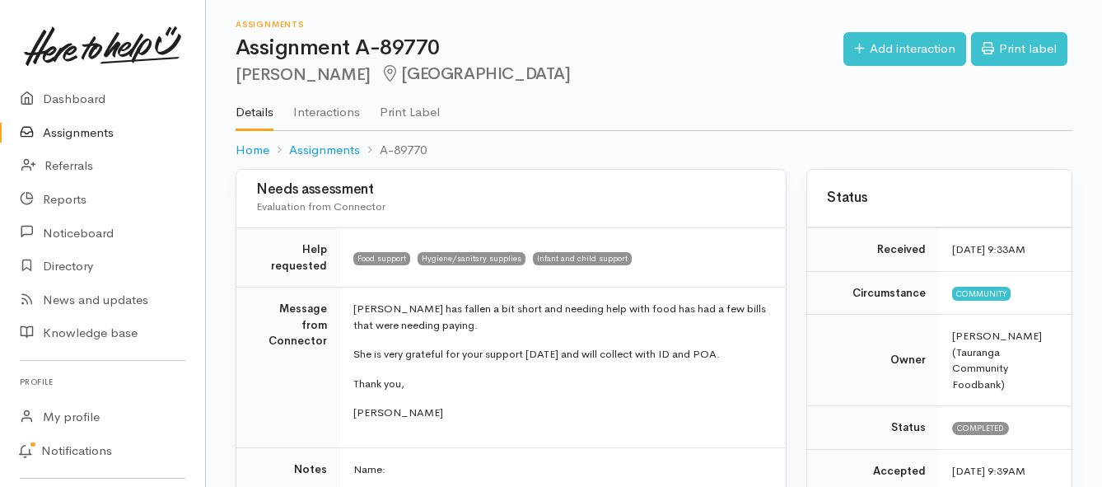
click at [77, 138] on link "Assignments" at bounding box center [102, 133] width 205 height 34
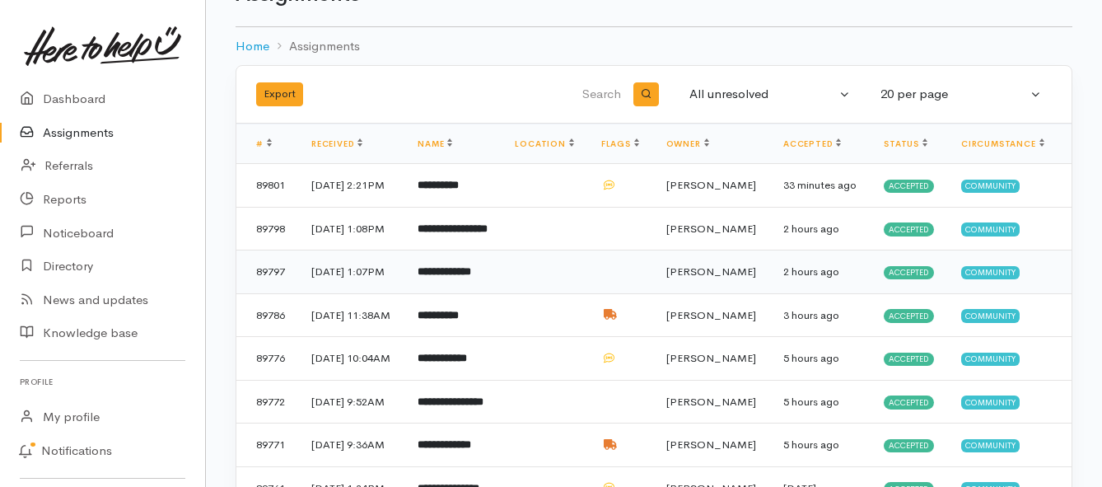
scroll to position [165, 0]
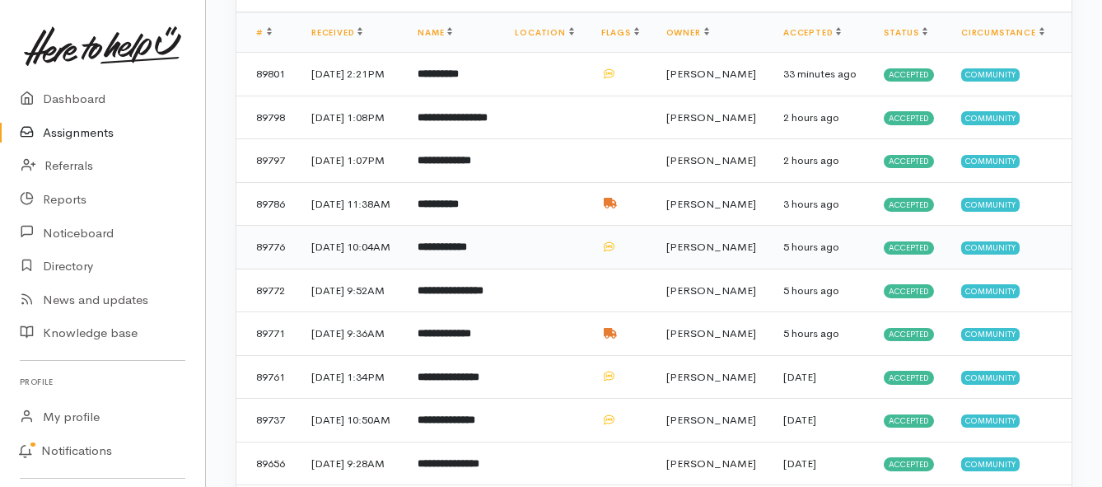
click at [467, 252] on b "**********" at bounding box center [442, 246] width 49 height 11
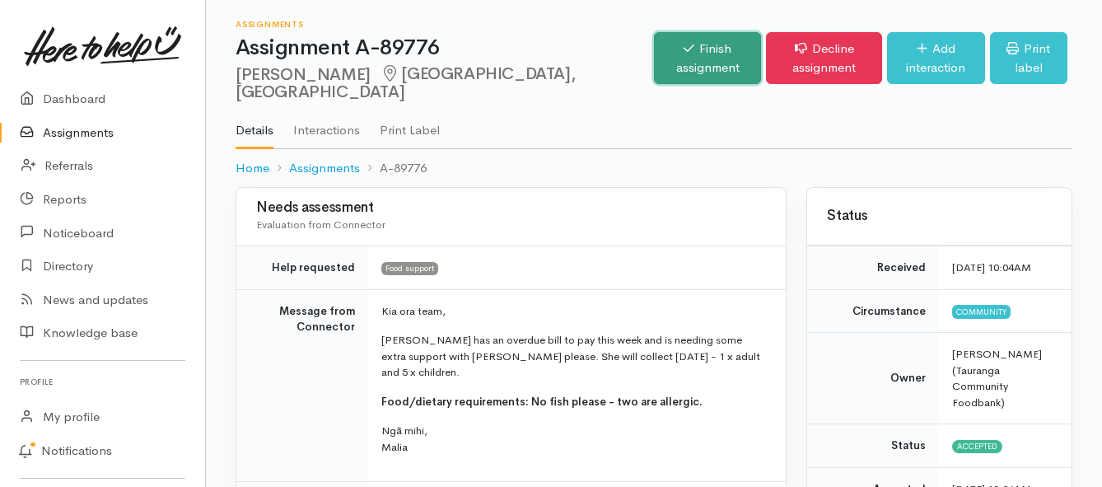
click at [654, 70] on link "Finish assignment" at bounding box center [707, 58] width 107 height 52
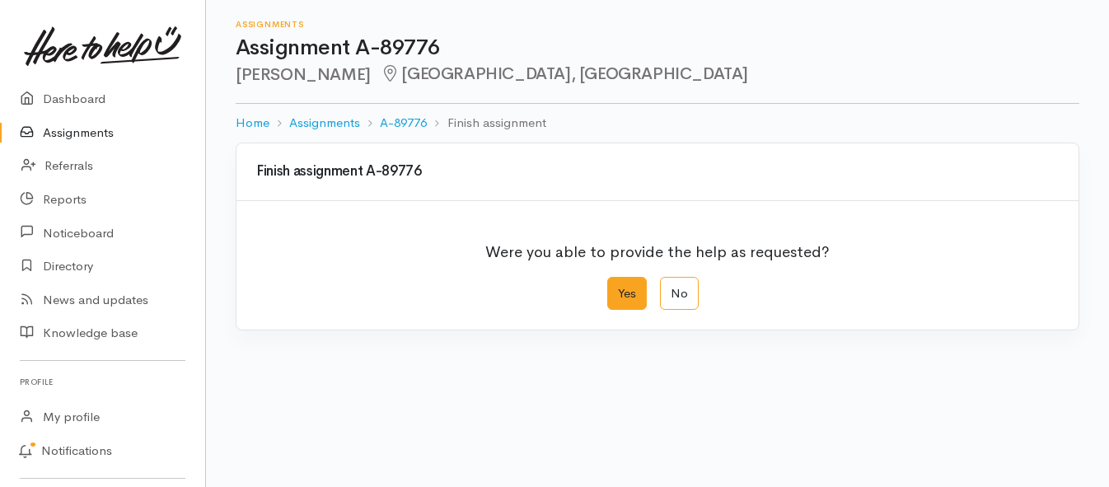
click at [617, 286] on label "Yes" at bounding box center [627, 294] width 40 height 34
click at [617, 286] on input "Yes" at bounding box center [612, 282] width 11 height 11
radio input "true"
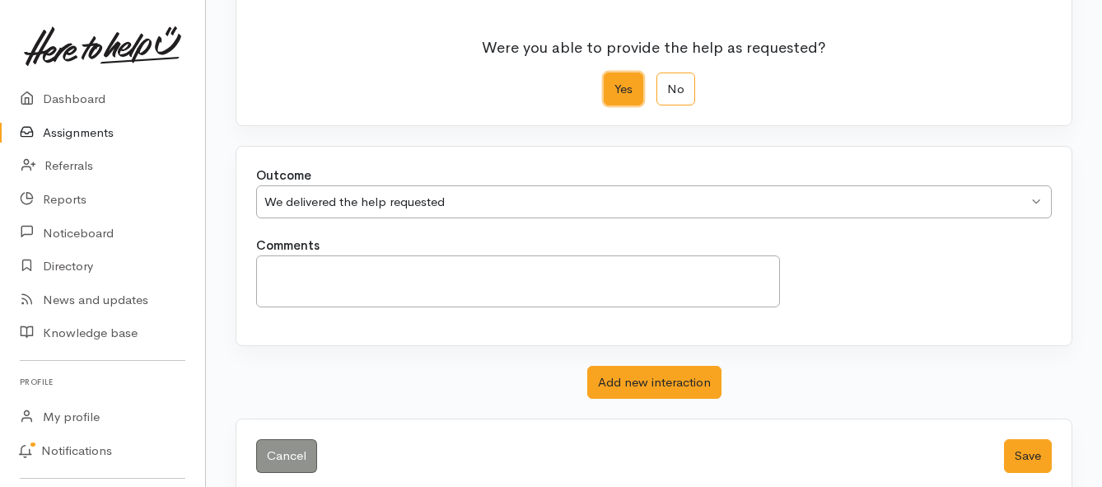
scroll to position [231, 0]
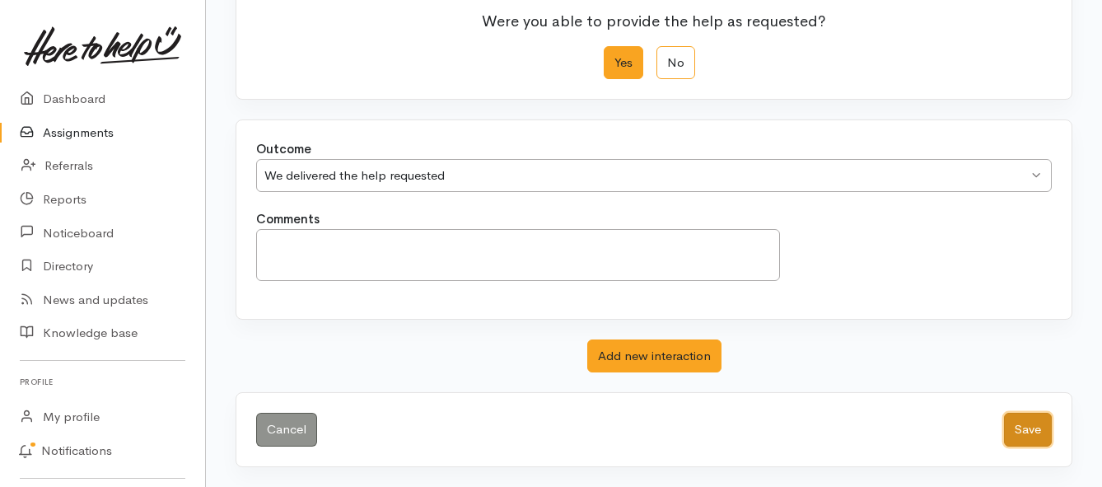
drag, startPoint x: 1020, startPoint y: 432, endPoint x: 1002, endPoint y: 420, distance: 21.9
click at [1017, 432] on button "Save" at bounding box center [1028, 430] width 48 height 34
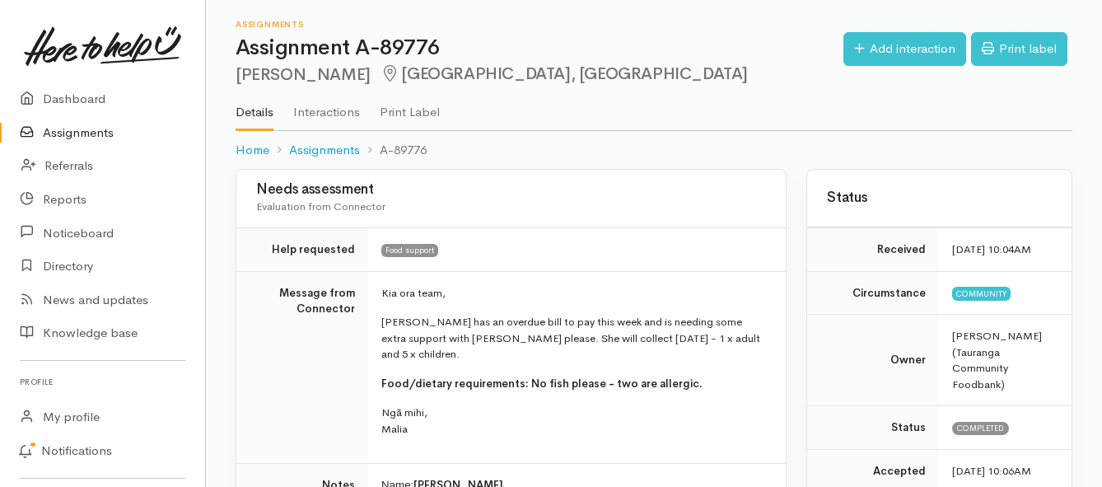
click at [79, 133] on link "Assignments" at bounding box center [102, 133] width 205 height 34
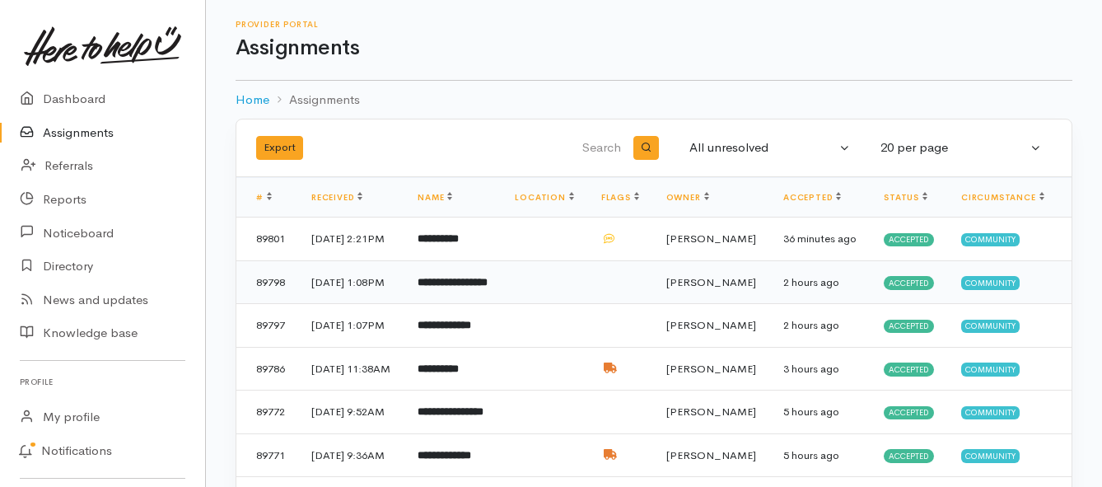
click at [502, 294] on td "**********" at bounding box center [452, 282] width 97 height 44
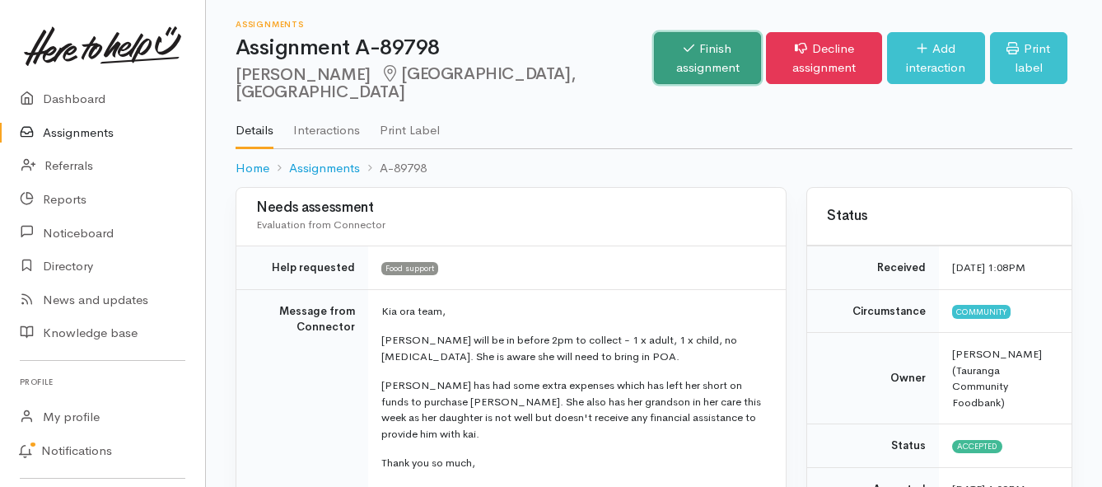
click at [654, 54] on link "Finish assignment" at bounding box center [707, 58] width 107 height 52
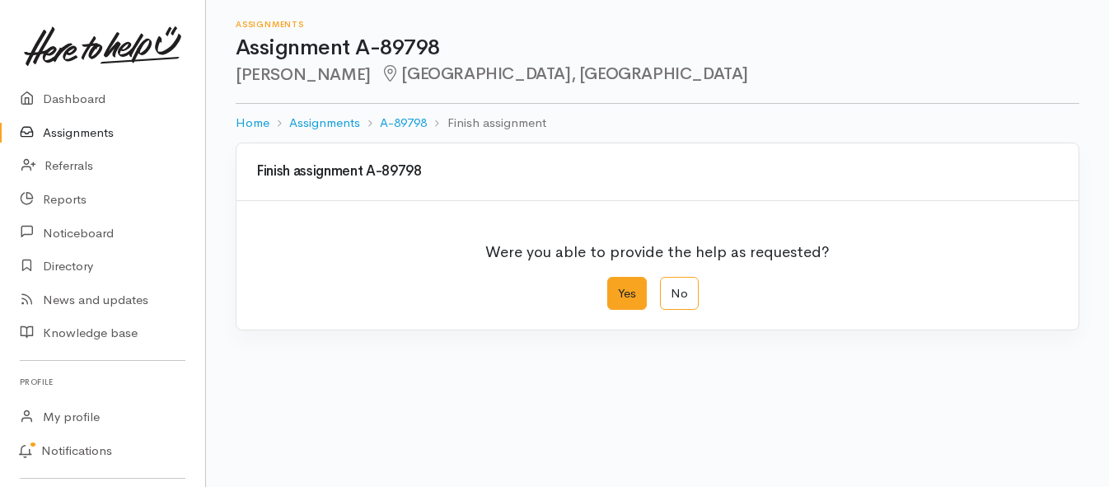
click at [618, 287] on label "Yes" at bounding box center [627, 294] width 40 height 34
click at [618, 287] on input "Yes" at bounding box center [612, 282] width 11 height 11
radio input "true"
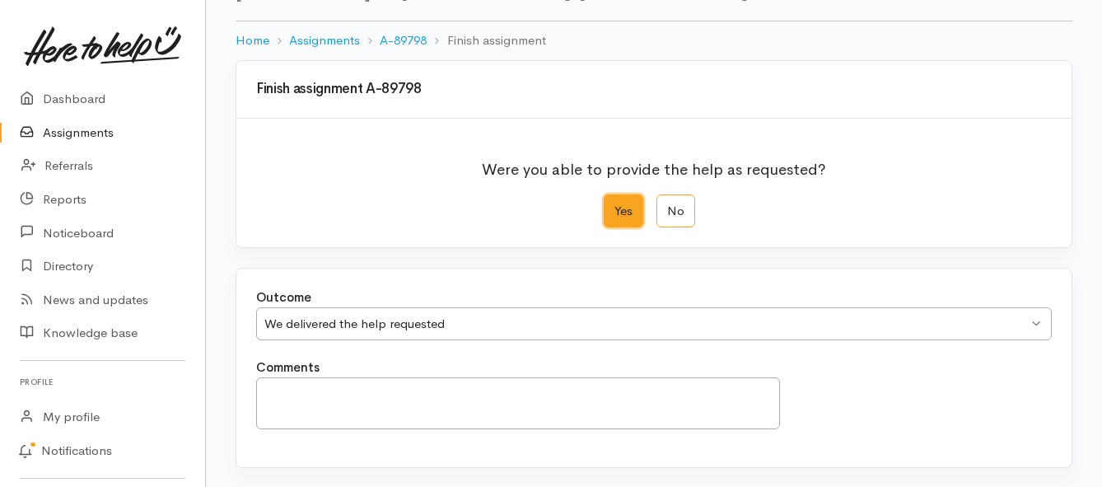
scroll to position [231, 0]
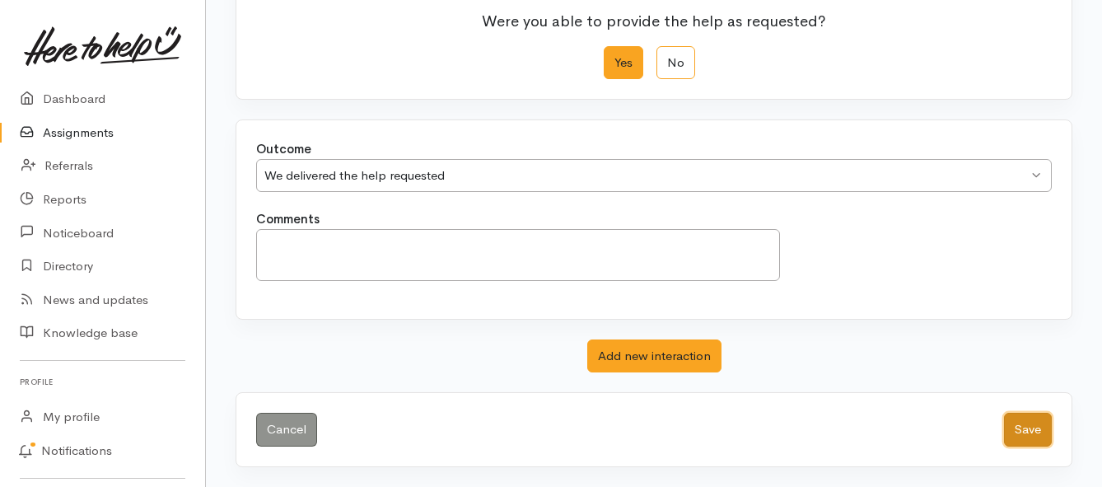
click at [1026, 427] on button "Save" at bounding box center [1028, 430] width 48 height 34
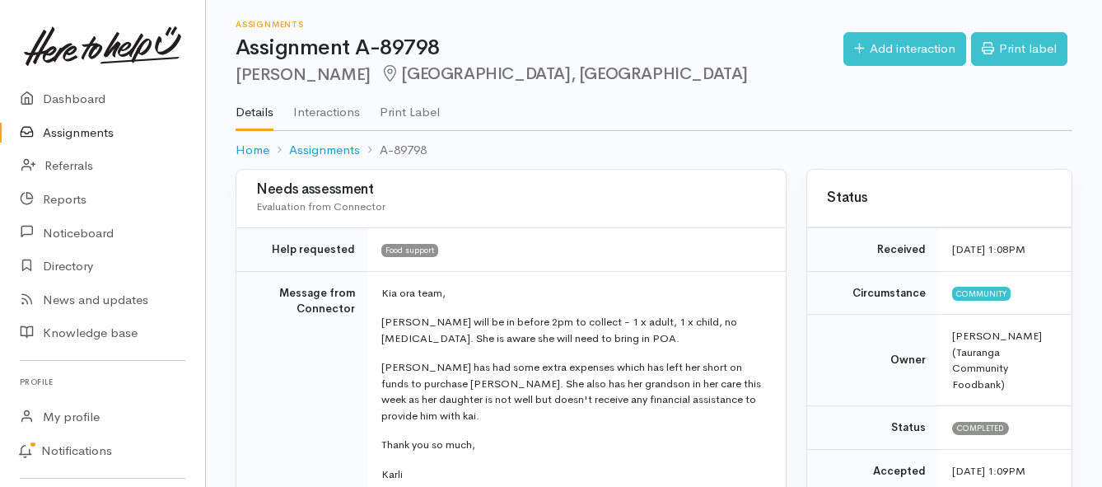
click at [76, 121] on link "Assignments" at bounding box center [102, 133] width 205 height 34
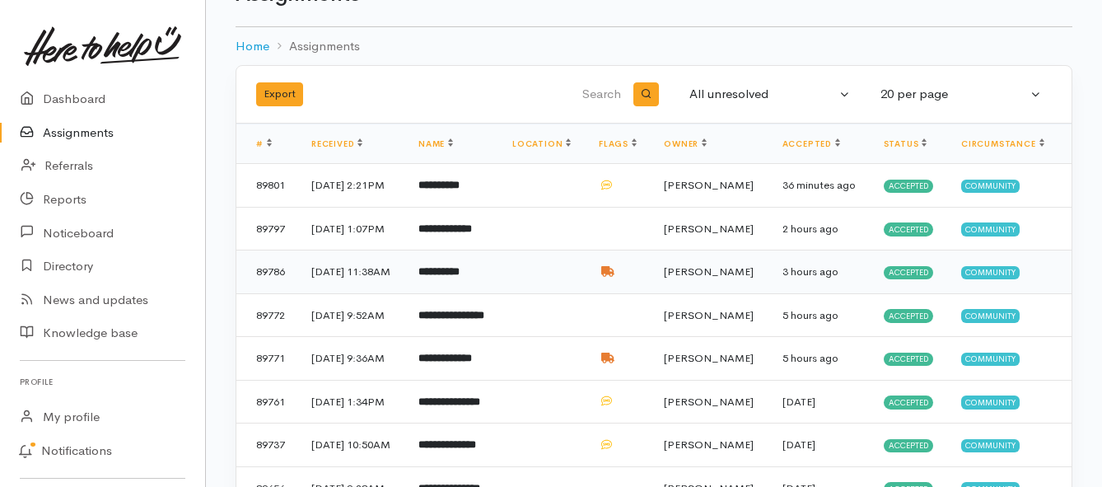
scroll to position [82, 0]
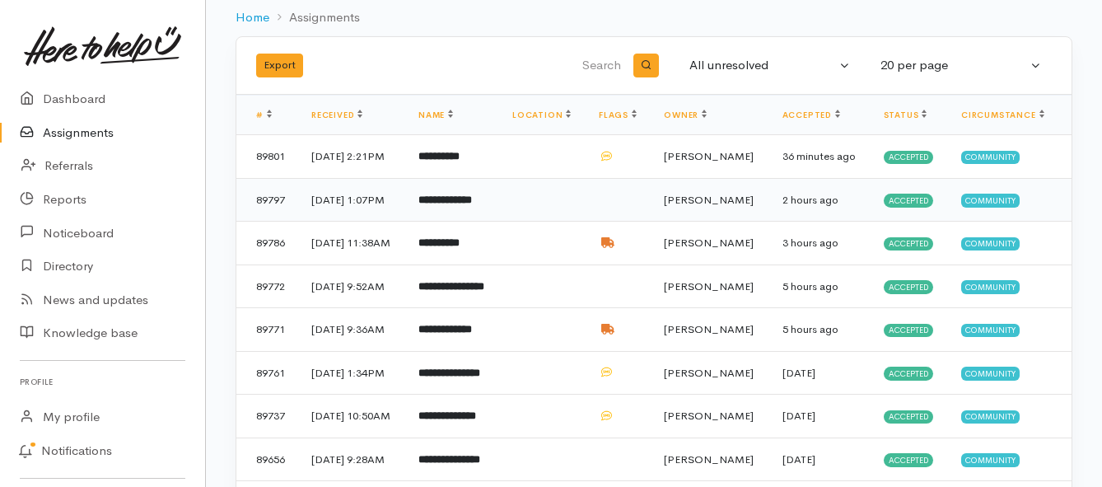
click at [436, 222] on td "**********" at bounding box center [452, 200] width 94 height 44
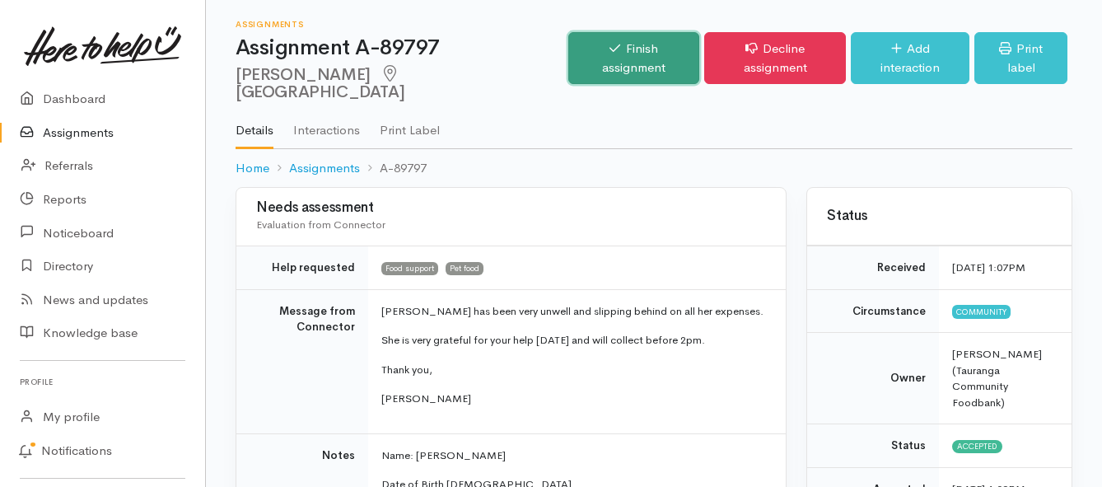
click at [603, 44] on link "Finish assignment" at bounding box center [633, 58] width 131 height 52
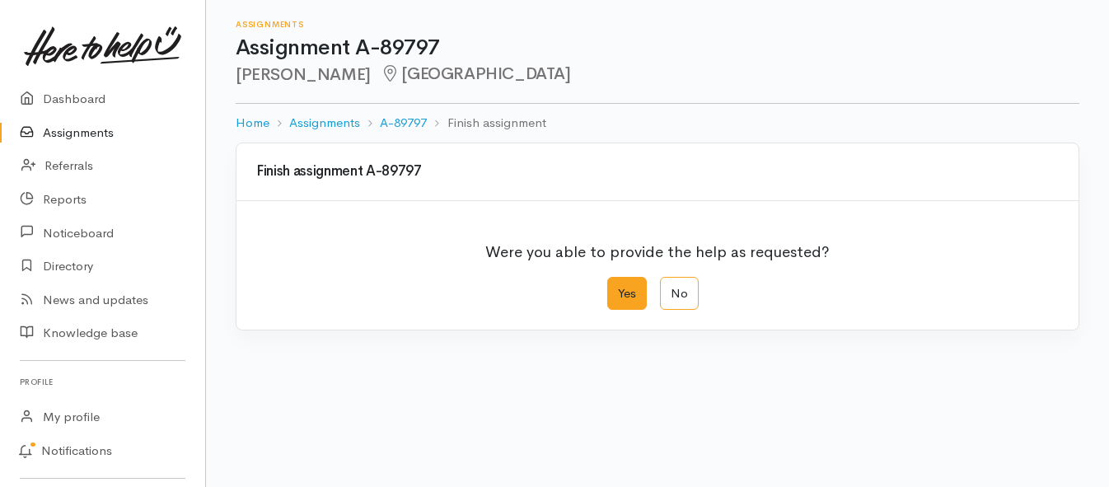
click at [616, 291] on label "Yes" at bounding box center [627, 294] width 40 height 34
click at [616, 287] on input "Yes" at bounding box center [612, 282] width 11 height 11
radio input "true"
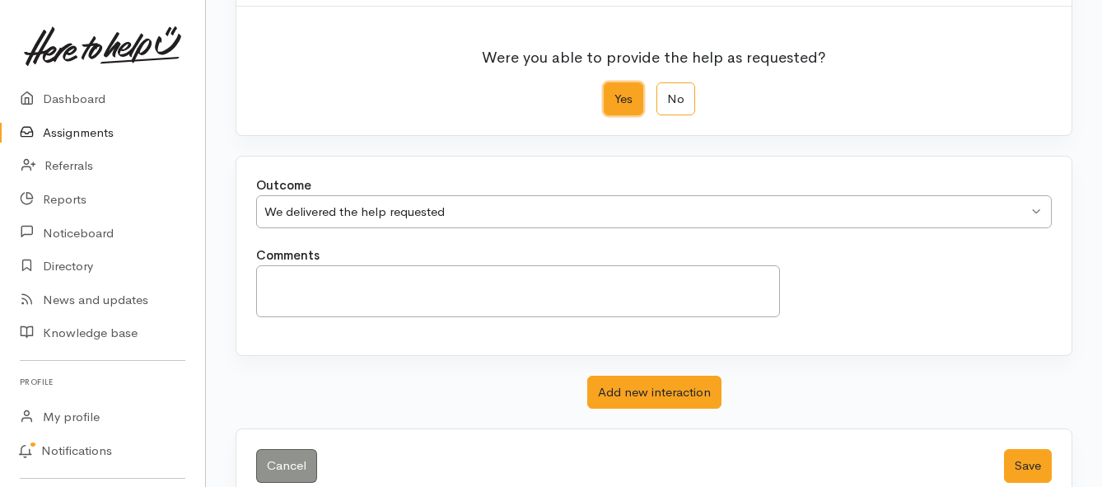
scroll to position [231, 0]
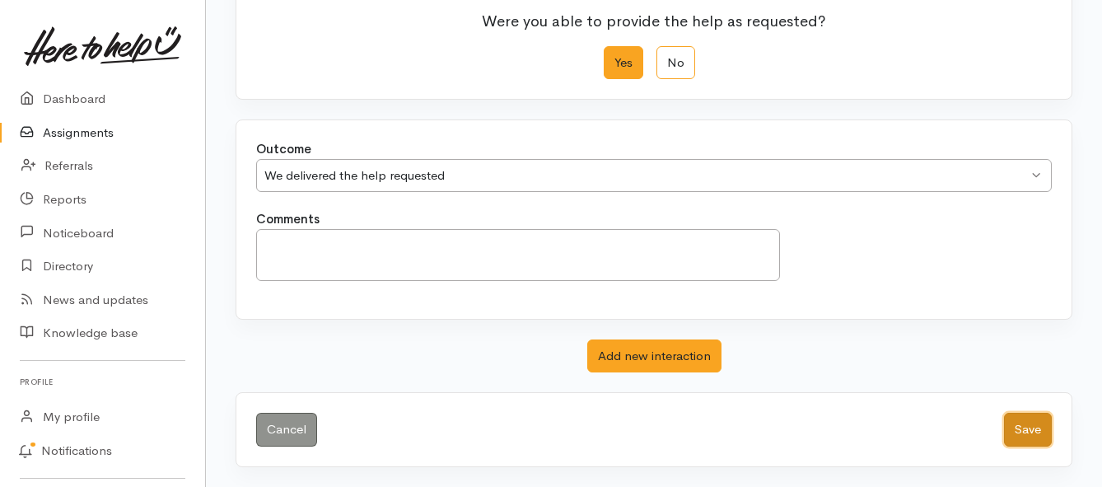
click at [1035, 424] on button "Save" at bounding box center [1028, 430] width 48 height 34
